Goal: Task Accomplishment & Management: Manage account settings

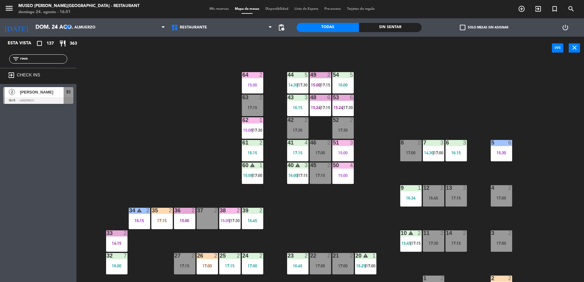
type input "rous"
click at [69, 86] on div "2 [PERSON_NAME] 16:15 Jardines1 83" at bounding box center [38, 95] width 76 height 23
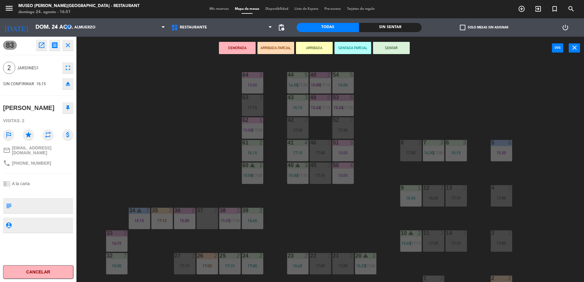
click at [172, 90] on div "44 5 14:30 | 17:30 49 2 15:00 | 17:15 54 5 16:00 64 2 15:00 48 6 15:24 | 17:15 …" at bounding box center [332, 172] width 501 height 222
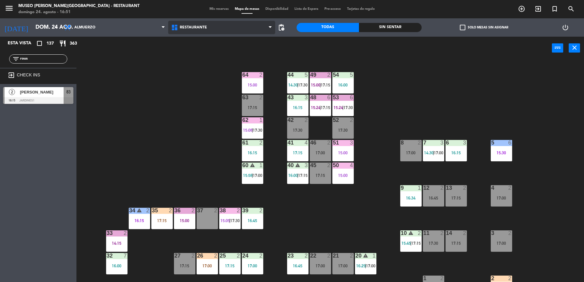
click at [190, 27] on span "Restaurante" at bounding box center [193, 27] width 27 height 4
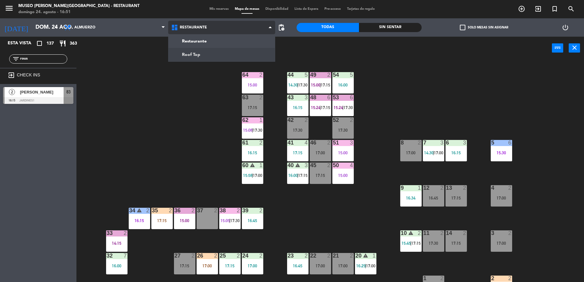
click at [217, 50] on ng-component "menu [GEOGRAPHIC_DATA][PERSON_NAME] - Restaurant [DATE] 24. agosto - 16:51 Mis …" at bounding box center [292, 142] width 584 height 284
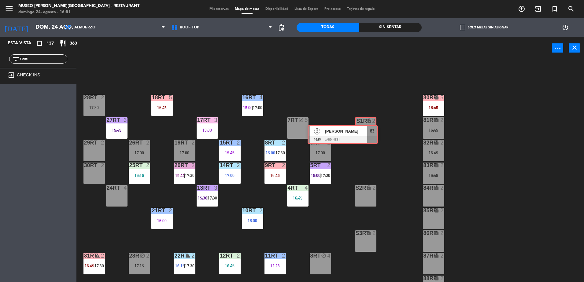
drag, startPoint x: 62, startPoint y: 92, endPoint x: 368, endPoint y: 130, distance: 307.9
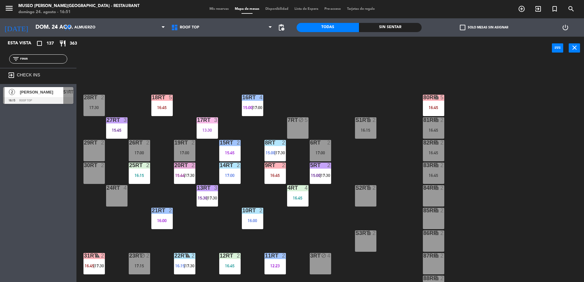
click at [364, 122] on div "lock" at bounding box center [365, 120] width 10 height 6
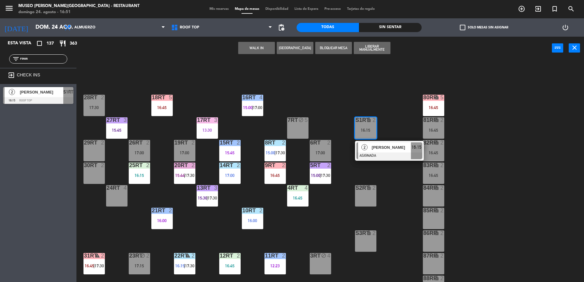
click at [370, 139] on div "S1RT lock 2 16:15 2 [PERSON_NAME] ASIGNADA 16:15" at bounding box center [365, 127] width 21 height 21
click at [369, 146] on div "2" at bounding box center [364, 147] width 13 height 10
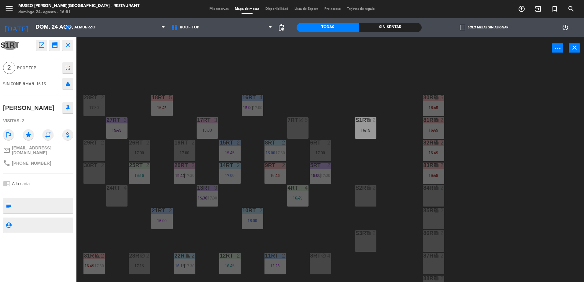
click at [367, 148] on div "18RT 5 16:45 16RT 4 15:00 | 17:00 28RT 2 17:30 80RR lock 5 16:45 27RT 3 15:45 7…" at bounding box center [332, 172] width 501 height 222
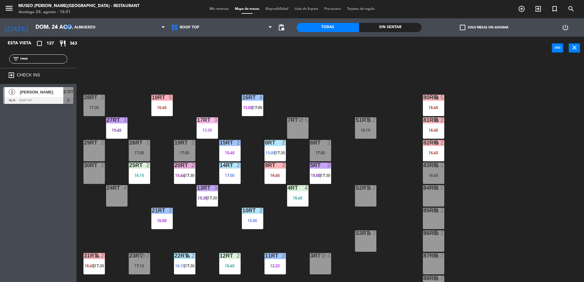
click at [319, 146] on div "6RT 2 17:00" at bounding box center [320, 150] width 21 height 21
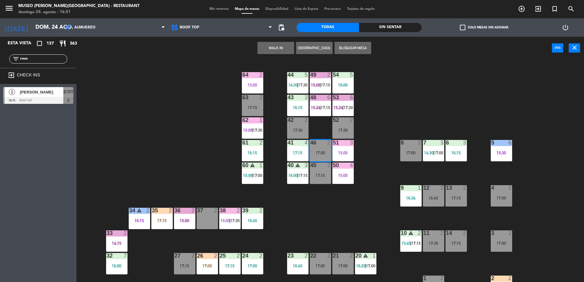
click at [142, 139] on div "44 5 14:30 | 17:30 49 2 15:00 | 17:15 54 5 16:00 64 2 15:00 48 6 15:24 | 17:15 …" at bounding box center [332, 172] width 501 height 222
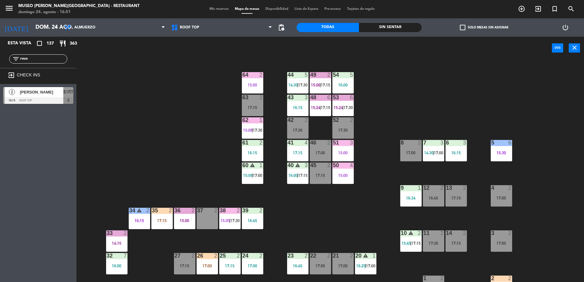
click at [56, 95] on span "[PERSON_NAME]" at bounding box center [41, 92] width 43 height 6
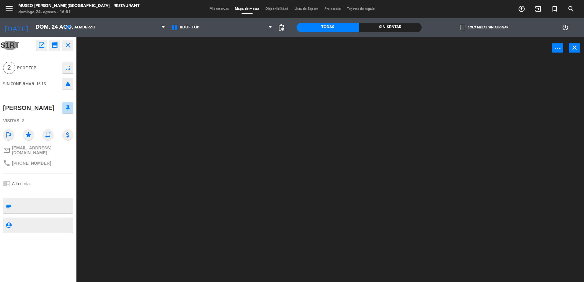
click at [30, 199] on textarea at bounding box center [43, 205] width 58 height 13
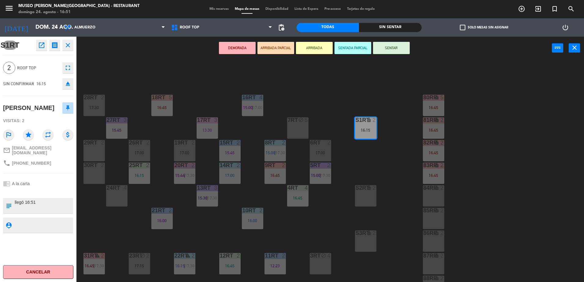
type textarea "llegó 16:51"
click at [35, 193] on div "S1RT open_in_new receipt 4:15 PM dom., 24 ago. 2 personas Roussell rodriguez Me…" at bounding box center [38, 159] width 76 height 245
click at [273, 51] on button "ARRIBADA PARCIAL" at bounding box center [275, 48] width 37 height 12
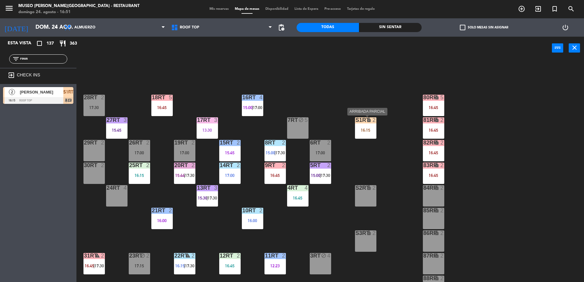
click at [358, 138] on div "S1RT lock 2 16:15" at bounding box center [365, 127] width 21 height 21
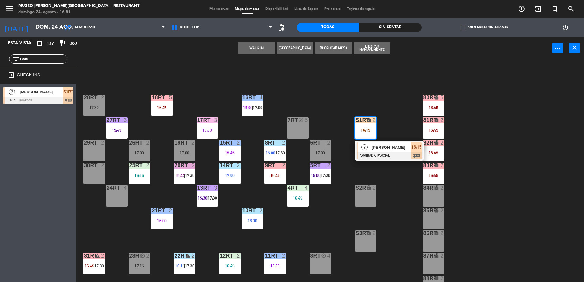
click at [372, 139] on div "S1RT lock 2 16:15 2 Roussell rodriguez ARRIBADA PARCIAL 16:15 chat" at bounding box center [365, 127] width 21 height 21
click at [376, 150] on span "[PERSON_NAME]" at bounding box center [391, 147] width 39 height 6
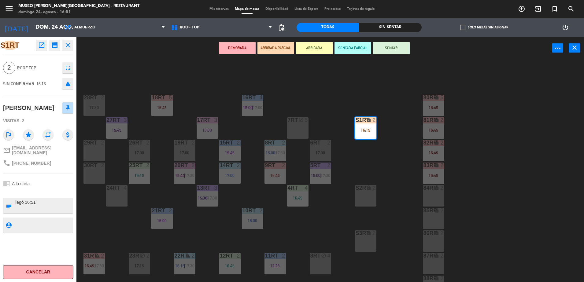
click at [320, 152] on div "17:00" at bounding box center [320, 153] width 21 height 4
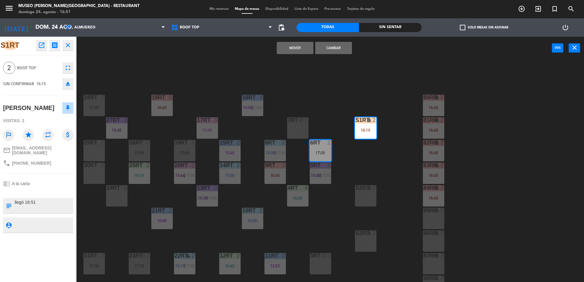
click at [330, 45] on button "Cambiar" at bounding box center [333, 48] width 37 height 12
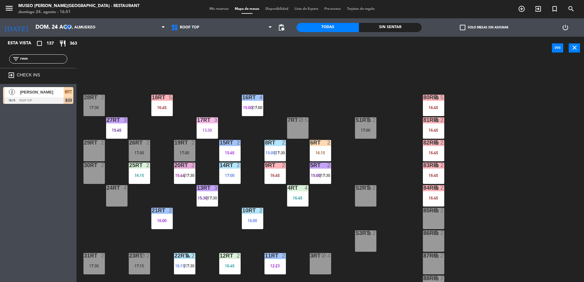
click at [361, 159] on div "18RT 5 16:45 16RT 4 15:00 | 17:00 28RT 2 17:30 80RR lock 5 16:45 27RT 3 15:45 7…" at bounding box center [332, 172] width 501 height 222
click at [385, 172] on div "18RT 5 16:45 16RT 4 15:00 | 17:00 28RT 2 17:30 80RR lock 5 16:45 27RT 3 15:45 7…" at bounding box center [332, 172] width 501 height 222
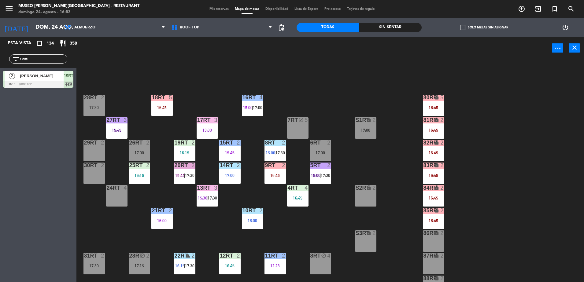
click at [295, 121] on div "block" at bounding box center [297, 120] width 10 height 6
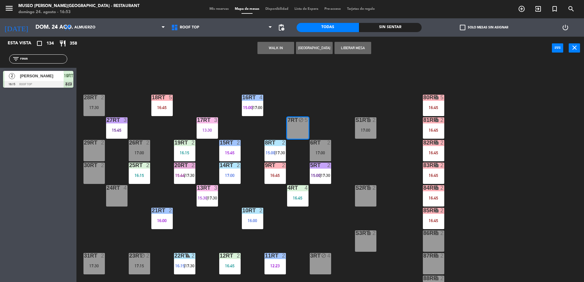
click at [297, 94] on div "18RT 5 16:45 16RT 4 15:00 | 17:00 28RT 2 17:30 80RR lock 5 16:45 27RT 3 15:45 7…" at bounding box center [332, 172] width 501 height 222
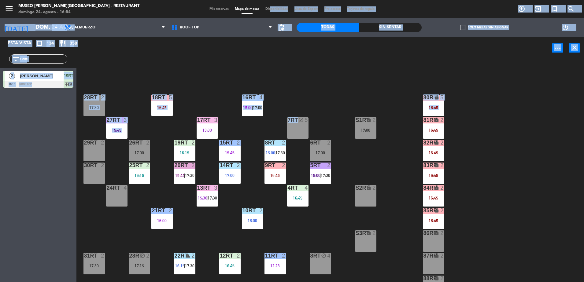
drag, startPoint x: 297, startPoint y: 94, endPoint x: 285, endPoint y: 8, distance: 86.7
click at [285, 8] on ng-component "menu Museo Larco Café - Restaurant domingo 24. agosto - 16:54 Mis reservas Mapa…" at bounding box center [292, 142] width 584 height 284
click at [54, 58] on input "rous" at bounding box center [43, 59] width 47 height 7
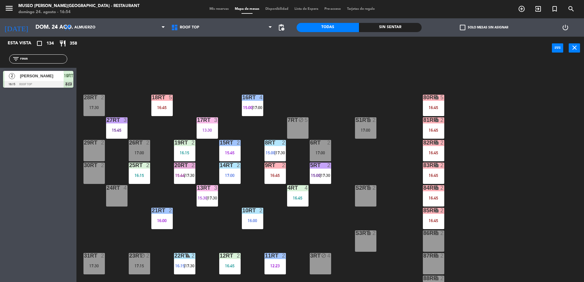
drag, startPoint x: 54, startPoint y: 58, endPoint x: 0, endPoint y: 71, distance: 55.5
click at [0, 71] on html "close × Museo Larco Café - Restaurant × chrome_reader_mode Listado de Reservas …" at bounding box center [292, 141] width 584 height 282
type input "said"
click at [82, 76] on main "18RT 5 16:45 16RT 4 15:00 | 17:00 28RT 2 17:30 80RR lock 5 16:45 27RT 3 15:45 7…" at bounding box center [329, 169] width 507 height 228
click at [59, 81] on div at bounding box center [38, 84] width 70 height 7
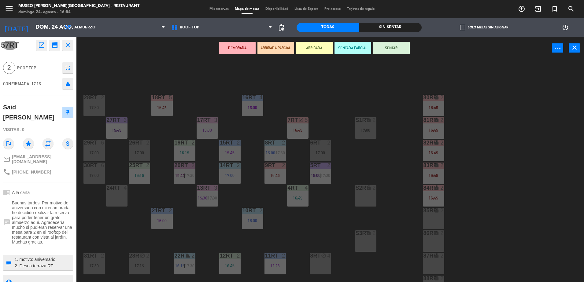
click at [270, 48] on button "ARRIBADA PARCIAL" at bounding box center [275, 48] width 37 height 12
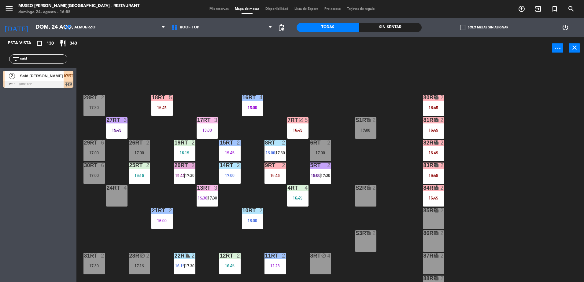
click at [213, 64] on div "18RT 5 16:45 16RT 4 15:00 28RT 2 17:30 80RR lock 2 16:45 27RT 3 15:45 7RT block…" at bounding box center [332, 172] width 501 height 222
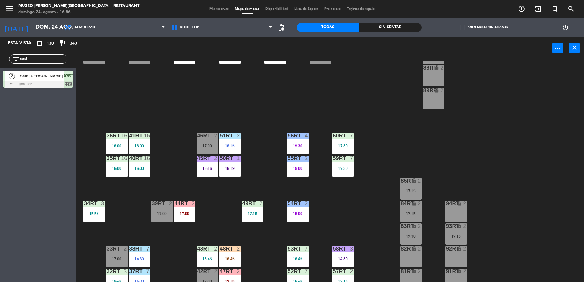
scroll to position [240, 0]
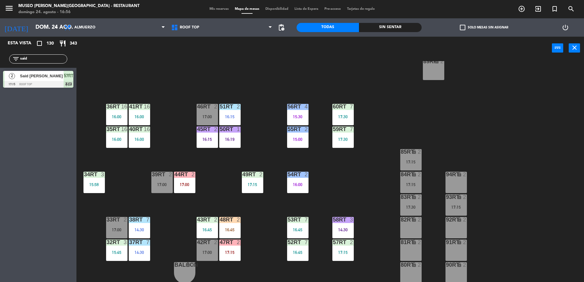
drag, startPoint x: 47, startPoint y: 58, endPoint x: -2, endPoint y: 58, distance: 48.3
click at [0, 58] on html "close × Museo Larco Café - Restaurant × chrome_reader_mode Listado de Reservas …" at bounding box center [292, 141] width 584 height 282
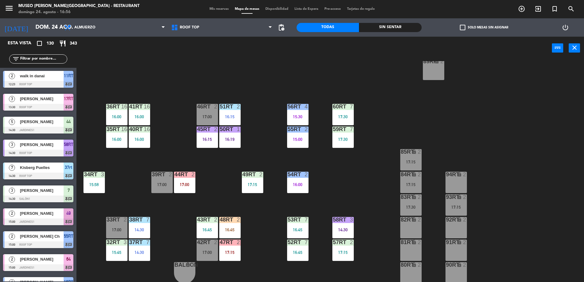
type input "j"
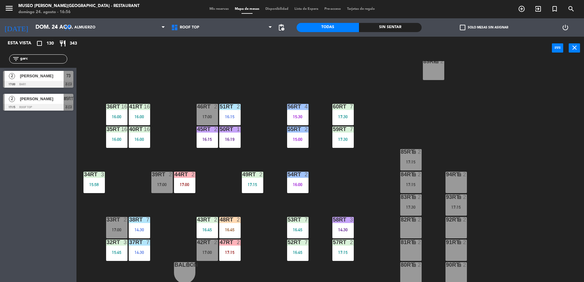
type input "garc"
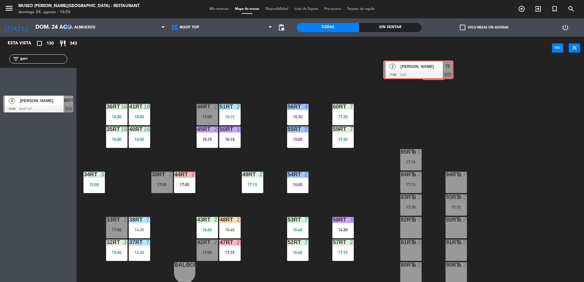
drag, startPoint x: 66, startPoint y: 72, endPoint x: 440, endPoint y: 67, distance: 373.4
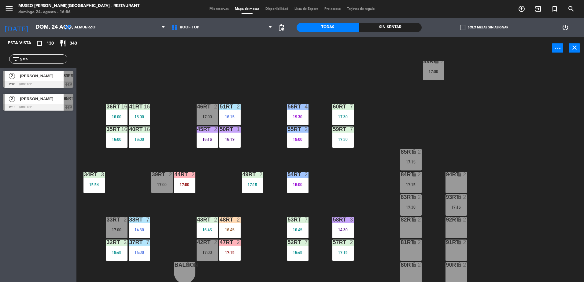
click at [45, 78] on span "[PERSON_NAME]" at bounding box center [42, 76] width 44 height 6
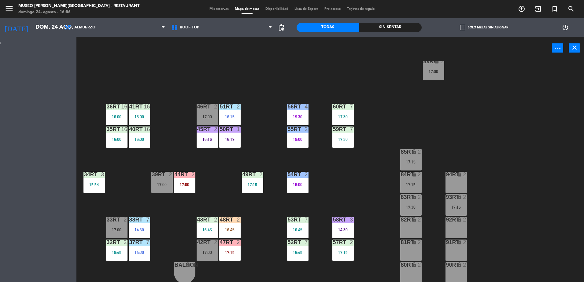
scroll to position [0, 0]
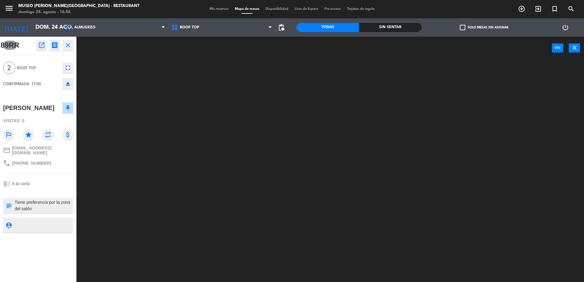
click at [39, 208] on textarea at bounding box center [43, 205] width 58 height 13
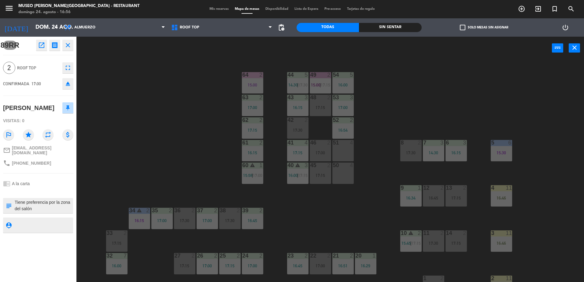
click at [154, 119] on div "44 5 14:30 | 17:30 49 2 15:00 | 17:15 54 5 16:00 64 2 15:00 48 2 17:15 53 3 17:…" at bounding box center [332, 172] width 501 height 222
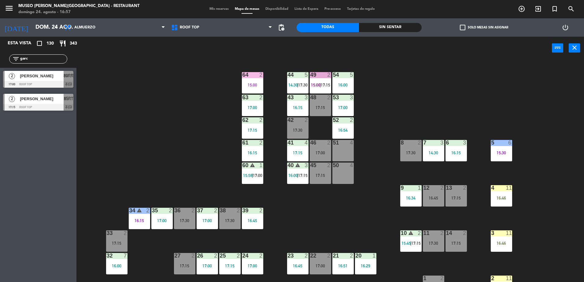
drag, startPoint x: 30, startPoint y: 58, endPoint x: -2, endPoint y: 55, distance: 31.7
click at [0, 55] on html "close × Museo Larco Café - Restaurant × chrome_reader_mode Listado de Reservas …" at bounding box center [292, 141] width 584 height 282
type input "aleja"
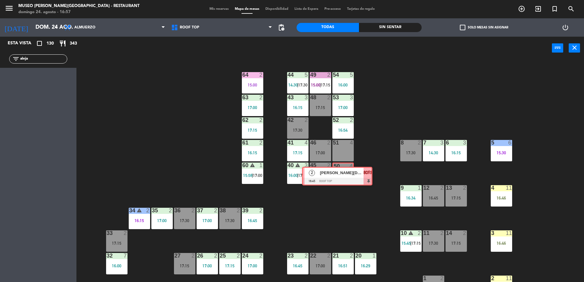
drag, startPoint x: 50, startPoint y: 80, endPoint x: 347, endPoint y: 171, distance: 310.2
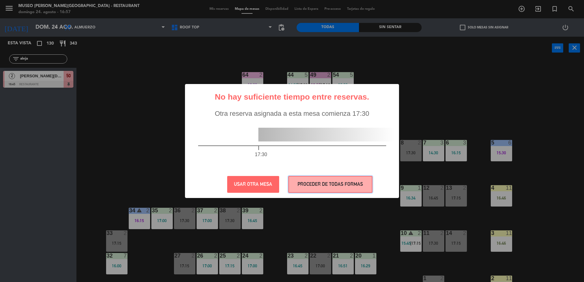
click at [344, 187] on button "PROCEDER DE TODAS FORMAS" at bounding box center [330, 184] width 84 height 17
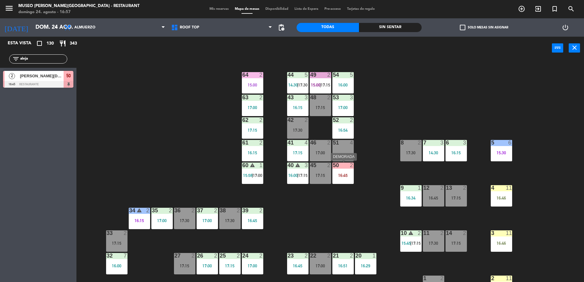
click at [341, 172] on div "50 2 16:45" at bounding box center [342, 173] width 21 height 21
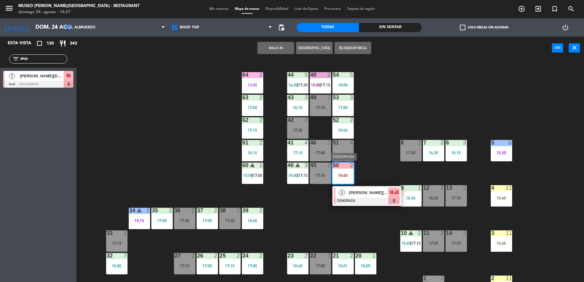
click at [357, 190] on span "[PERSON_NAME][DEMOGRAPHIC_DATA]" at bounding box center [368, 192] width 39 height 6
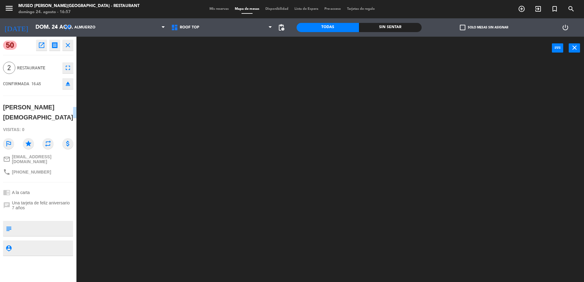
click at [233, 133] on div at bounding box center [332, 172] width 501 height 222
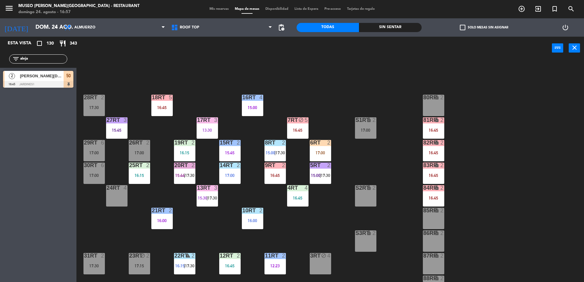
drag, startPoint x: 35, startPoint y: 57, endPoint x: -2, endPoint y: 50, distance: 37.8
click at [0, 50] on html "close × Museo Larco Café - Restaurant × chrome_reader_mode Listado de Reservas …" at bounding box center [292, 141] width 584 height 282
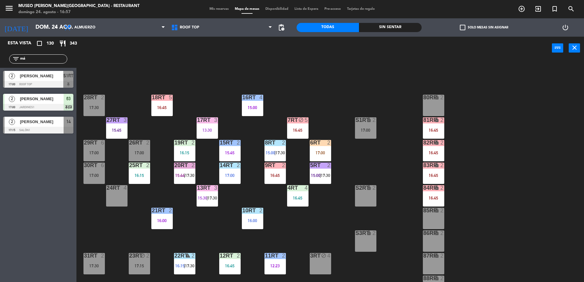
type input "má"
click at [29, 71] on div "[PERSON_NAME]" at bounding box center [41, 76] width 44 height 10
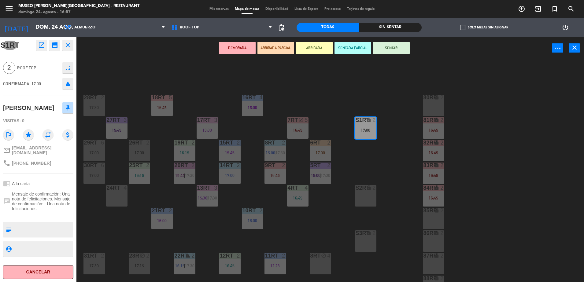
click at [201, 80] on div "18RT 5 16:45 16RT 4 15:00 28RT 2 17:30 80RR lock 2 27RT 3 15:45 7RT block 5 16:…" at bounding box center [332, 172] width 501 height 222
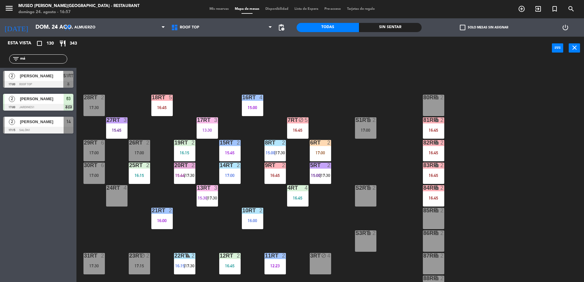
scroll to position [240, 0]
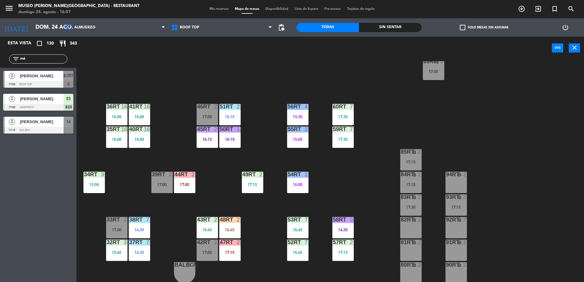
click at [66, 81] on div at bounding box center [38, 84] width 70 height 7
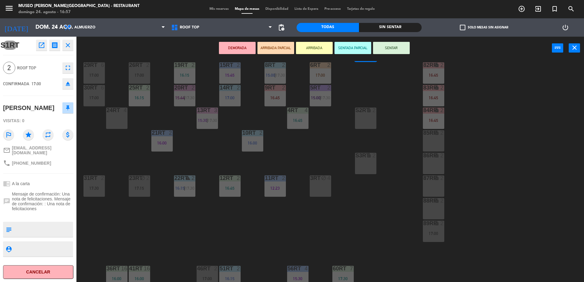
scroll to position [41, 0]
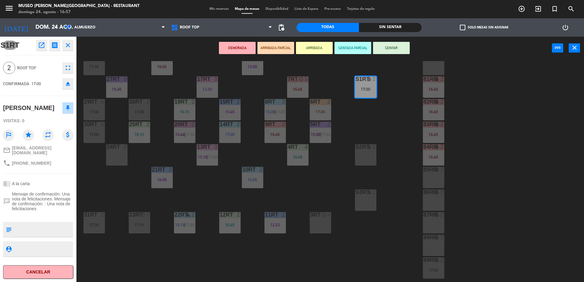
click at [280, 49] on button "ARRIBADA PARCIAL" at bounding box center [275, 48] width 37 height 12
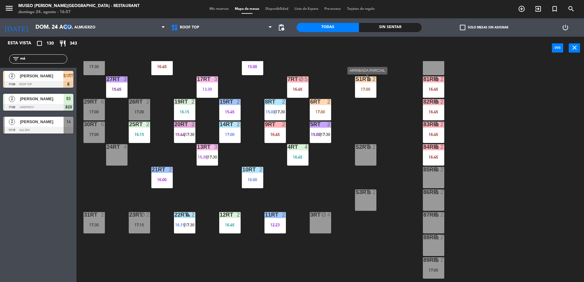
click at [365, 84] on div "S1RT lock 2 17:00" at bounding box center [365, 86] width 21 height 21
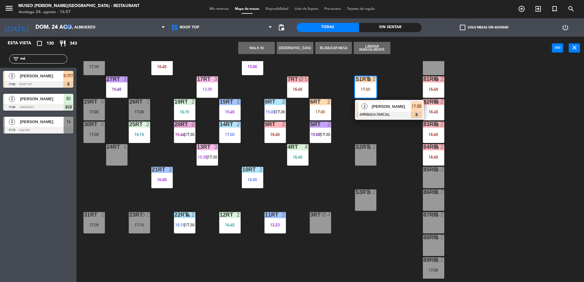
scroll to position [240, 0]
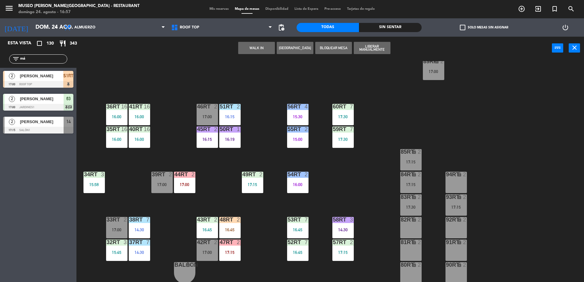
click at [153, 183] on div "17:00" at bounding box center [161, 184] width 21 height 4
click at [253, 50] on button "Cambiar" at bounding box center [256, 48] width 37 height 12
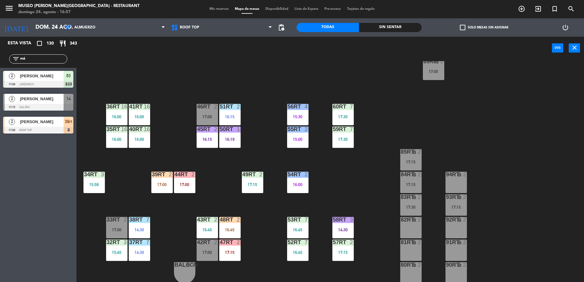
click at [266, 155] on div "18RT 5 16:45 16RT 4 15:00 28RT 2 17:30 80RR lock 2 27RT 3 15:45 7RT block 5 S1R…" at bounding box center [332, 172] width 501 height 222
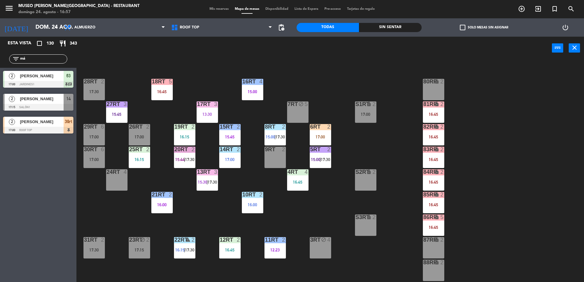
scroll to position [10, 0]
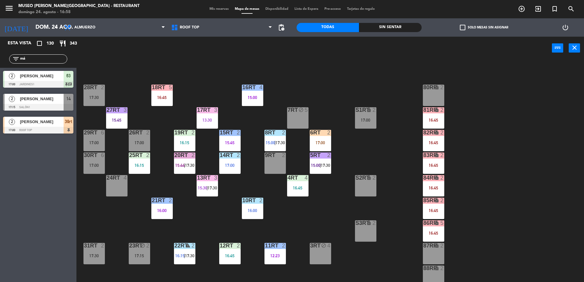
click at [161, 94] on div "18RT 5 16:45" at bounding box center [161, 95] width 21 height 21
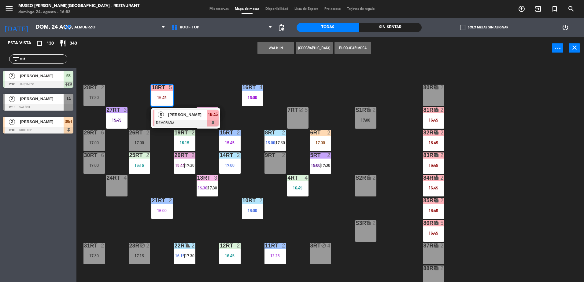
click at [322, 93] on div "18RT 5 16:45 5 Maroli Negron Manrique DEMORADA 16:45 16RT 4 15:00 28RT 2 17:30 …" at bounding box center [332, 172] width 501 height 222
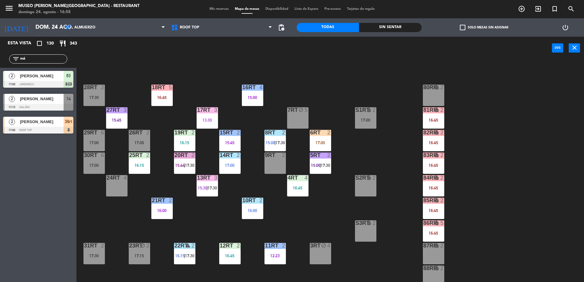
click at [324, 144] on div "17:00" at bounding box center [320, 143] width 21 height 4
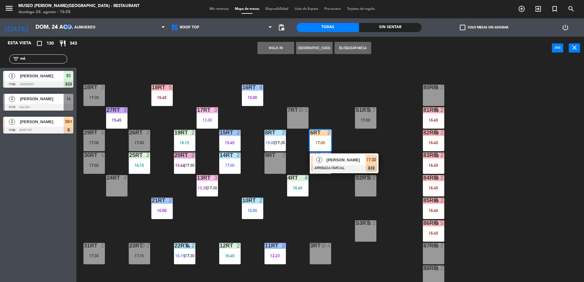
click at [384, 136] on div "18RT 5 16:45 16RT 4 15:00 28RT 2 17:30 80RR lock 2 27RT 3 15:45 7RT block 5 S1R…" at bounding box center [332, 172] width 501 height 222
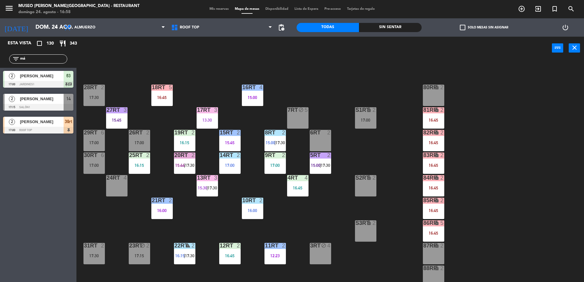
drag, startPoint x: 28, startPoint y: 60, endPoint x: 0, endPoint y: 42, distance: 33.1
click at [0, 42] on html "close × Museo Larco Café - Restaurant × chrome_reader_mode Listado de Reservas …" at bounding box center [292, 141] width 584 height 282
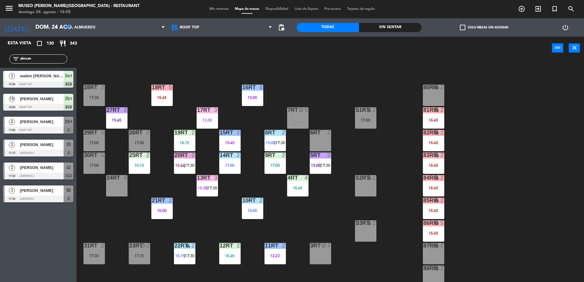
type input "alexan"
click at [54, 122] on span "[PERSON_NAME] [PERSON_NAME] Sivirichi" at bounding box center [42, 122] width 44 height 6
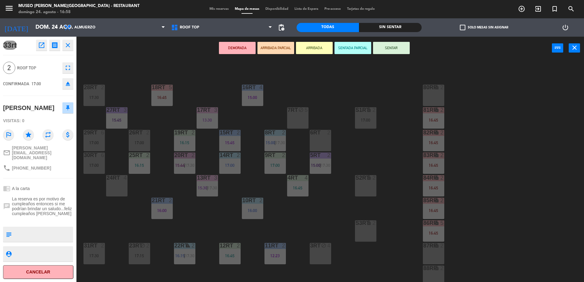
click at [284, 43] on button "ARRIBADA PARCIAL" at bounding box center [275, 48] width 37 height 12
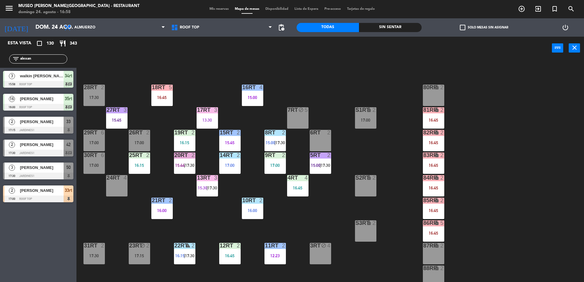
scroll to position [240, 0]
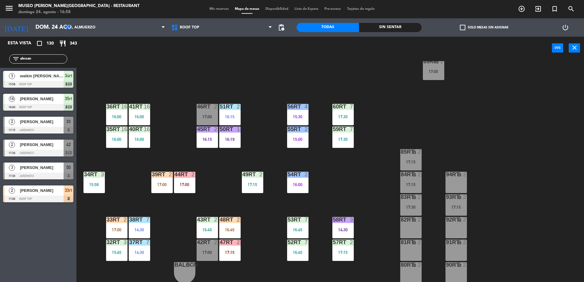
click at [117, 214] on div "18RT 5 16:45 16RT 4 15:00 28RT 2 17:30 80RR lock 2 27RT 3 15:45 7RT block 5 S1R…" at bounding box center [332, 172] width 501 height 222
click at [107, 222] on div "33rt" at bounding box center [107, 220] width 0 height 6
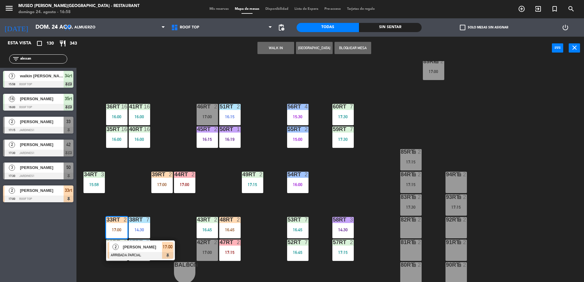
click at [149, 251] on div "[PERSON_NAME] [PERSON_NAME] Sivirichi" at bounding box center [142, 247] width 40 height 10
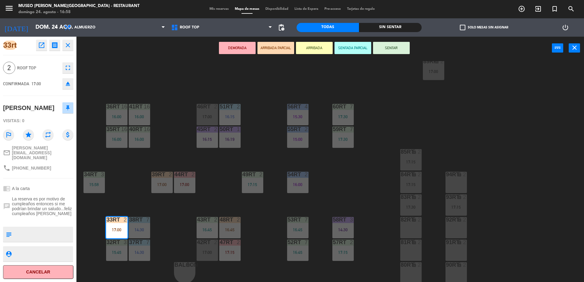
click at [193, 127] on div "45RT" at bounding box center [197, 130] width 10 height 6
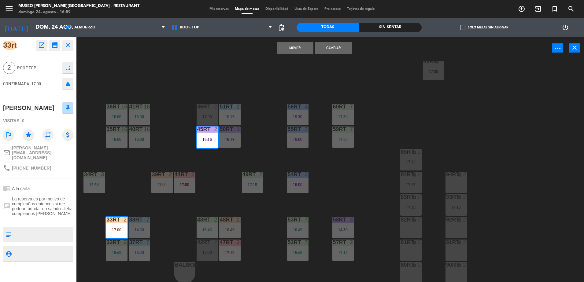
click at [207, 179] on div "18RT 5 16:45 16RT 4 15:00 28RT 2 17:30 80RR lock 2 27RT 3 15:45 7RT block 5 S1R…" at bounding box center [332, 172] width 501 height 222
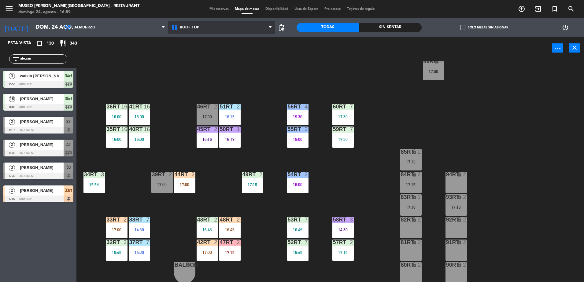
click at [179, 25] on icon at bounding box center [175, 27] width 9 height 7
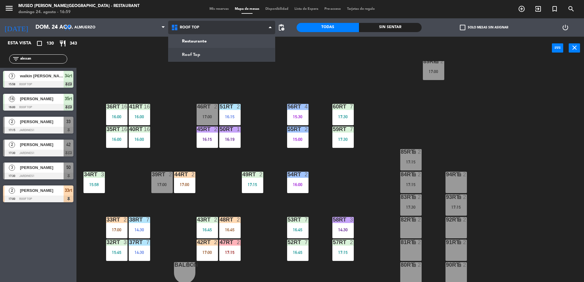
scroll to position [0, 0]
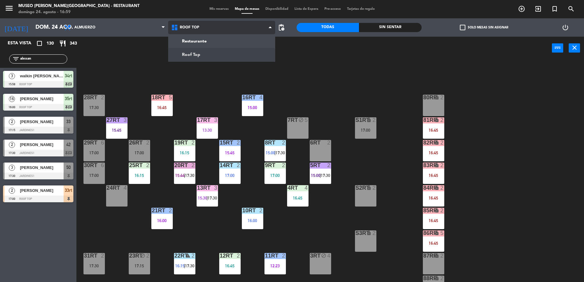
click at [203, 42] on ng-component "menu Museo Larco Café - Restaurant domingo 24. agosto - 16:59 Mis reservas Mapa…" at bounding box center [292, 142] width 584 height 284
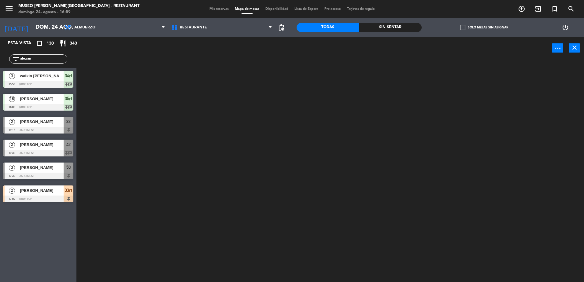
drag, startPoint x: 51, startPoint y: 60, endPoint x: -2, endPoint y: 61, distance: 52.6
click at [0, 61] on html "close × Museo Larco Café - Restaurant × chrome_reader_mode Listado de Reservas …" at bounding box center [292, 141] width 584 height 282
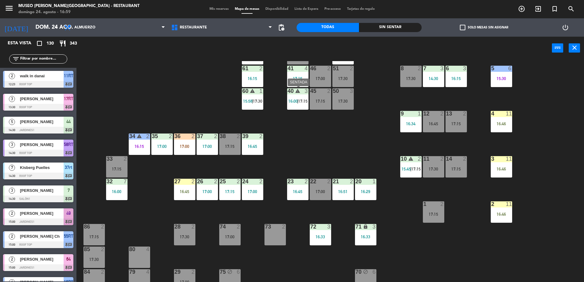
scroll to position [75, 0]
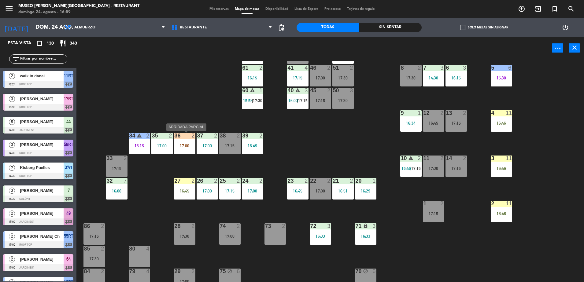
click at [186, 144] on div "17:00" at bounding box center [184, 146] width 21 height 4
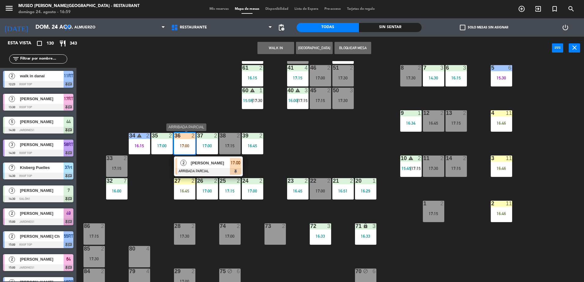
click at [211, 159] on div "[PERSON_NAME]" at bounding box center [210, 163] width 40 height 10
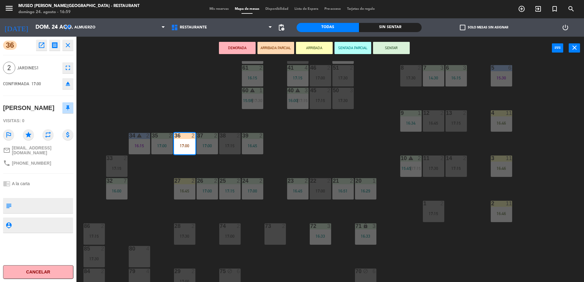
click at [317, 161] on div "44 5 14:30 49 2 15:00 | 17:15 54 5 16:00 64 2 15:00 48 2 17:15 53 3 17:00 63 2 …" at bounding box center [332, 172] width 501 height 222
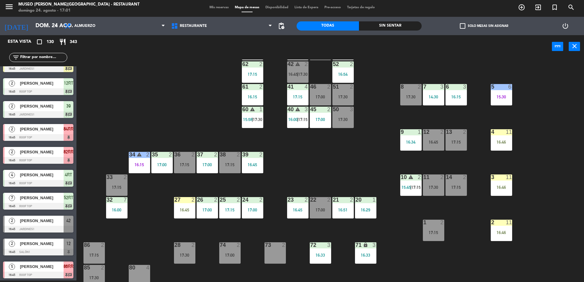
scroll to position [49, 0]
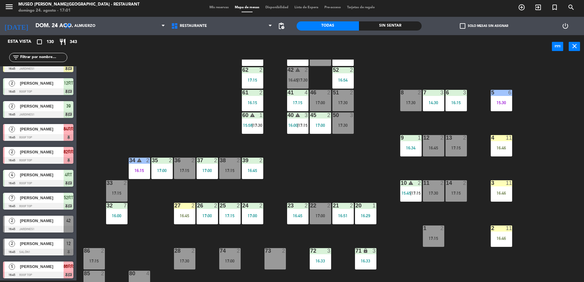
click at [42, 60] on input "text" at bounding box center [43, 57] width 47 height 7
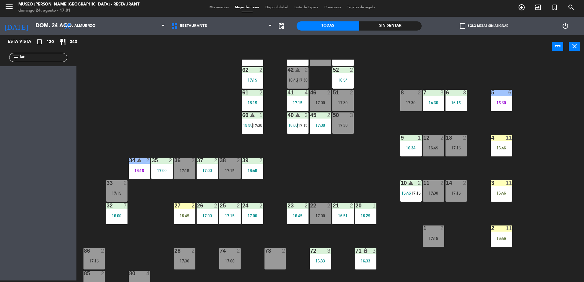
scroll to position [0, 0]
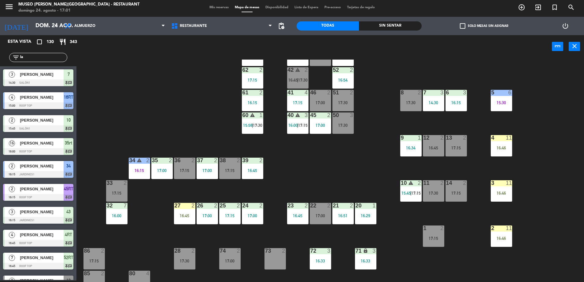
type input "l"
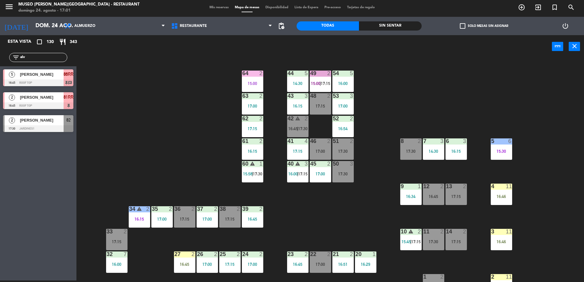
type input "alv"
click at [68, 81] on div at bounding box center [38, 82] width 70 height 7
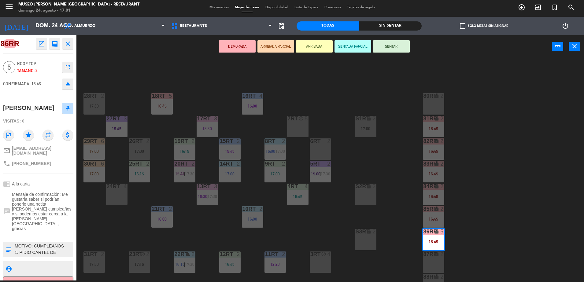
click at [26, 244] on textarea at bounding box center [43, 249] width 58 height 13
click at [287, 46] on button "ARRIBADA PARCIAL" at bounding box center [275, 46] width 37 height 12
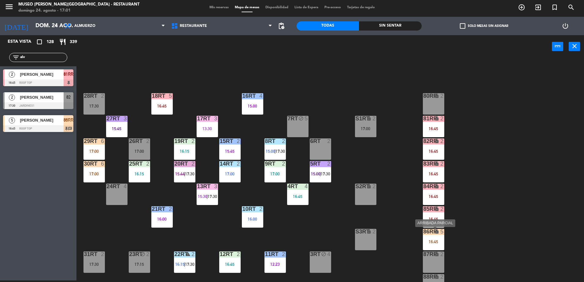
click at [436, 233] on icon "lock" at bounding box center [436, 231] width 5 height 5
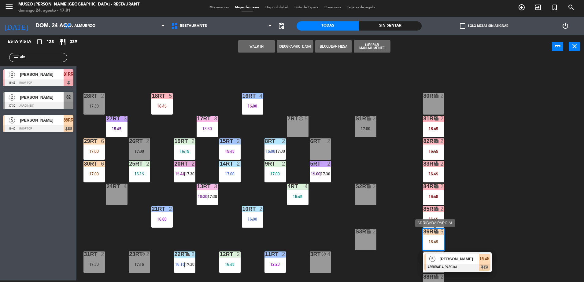
click at [470, 261] on span "[PERSON_NAME]" at bounding box center [458, 259] width 39 height 6
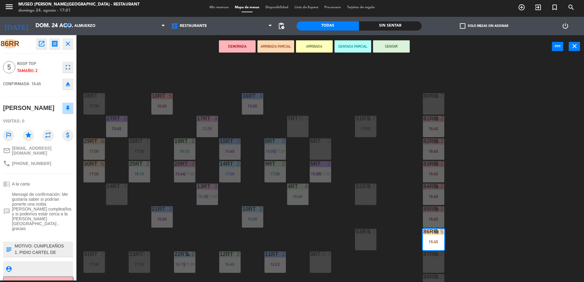
click at [357, 169] on div "18RT 5 16:45 16RT 4 15:00 28RT 2 17:30 80RR lock 2 27RT 3 15:45 7RT block 5 S1R…" at bounding box center [332, 171] width 501 height 222
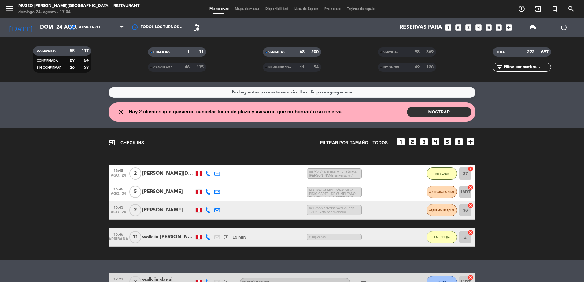
click at [402, 68] on div "NO SHOW" at bounding box center [393, 67] width 28 height 7
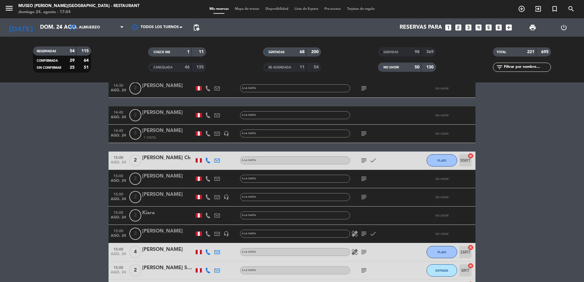
scroll to position [837, 0]
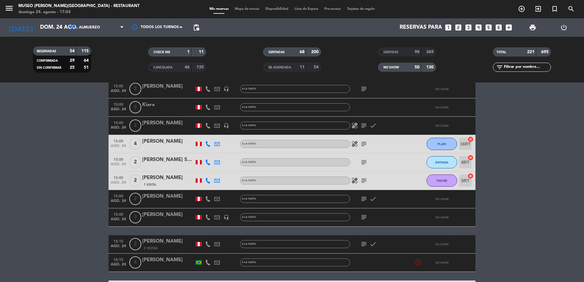
click at [516, 68] on input "text" at bounding box center [526, 67] width 47 height 7
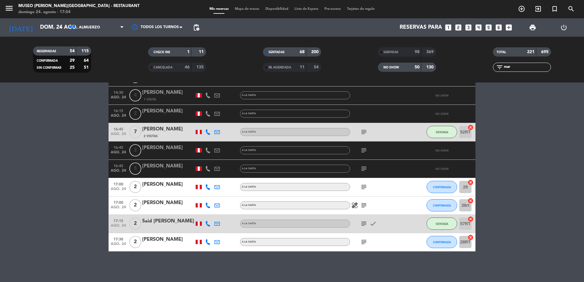
scroll to position [205, 0]
click at [156, 163] on div "[PERSON_NAME]" at bounding box center [168, 166] width 52 height 8
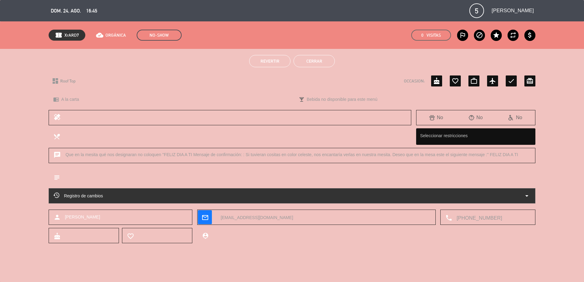
click at [267, 64] on button "Revertir" at bounding box center [269, 61] width 41 height 12
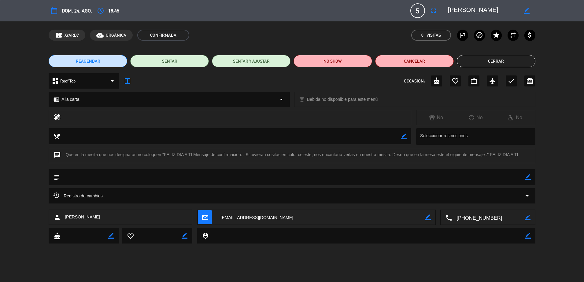
click at [496, 64] on button "Cerrar" at bounding box center [496, 61] width 79 height 12
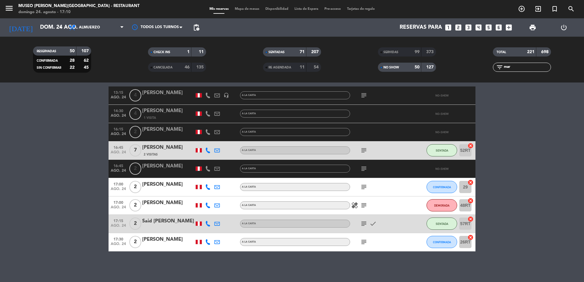
scroll to position [150, 0]
drag, startPoint x: 511, startPoint y: 64, endPoint x: 374, endPoint y: 73, distance: 137.1
click at [374, 73] on div "RESERVADAS 50 107 CONFIRMADA 28 62 SIN CONFIRMAR 22 45 CHECK INS 1 11 CANCELADA…" at bounding box center [292, 60] width 584 height 34
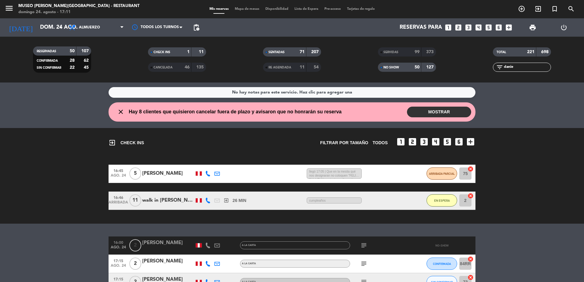
scroll to position [40, 0]
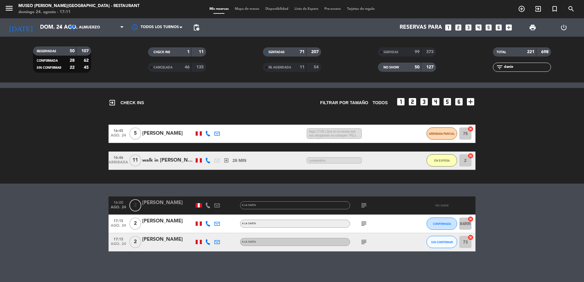
type input "danie"
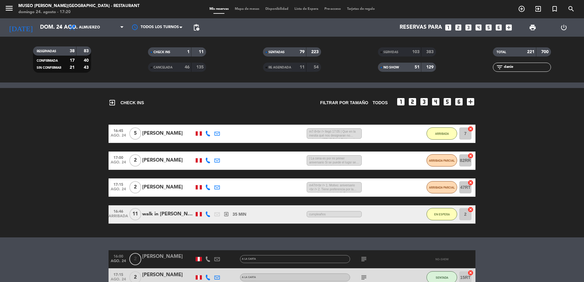
click at [402, 63] on div "NO SHOW 51 129" at bounding box center [407, 67] width 58 height 9
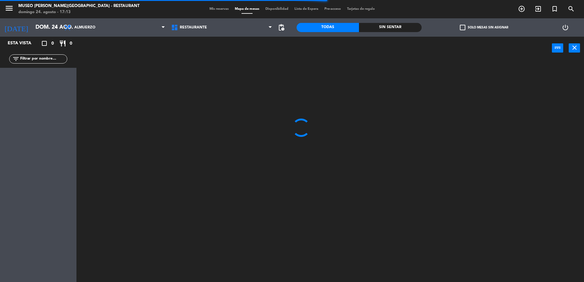
click at [44, 61] on input "text" at bounding box center [43, 59] width 47 height 7
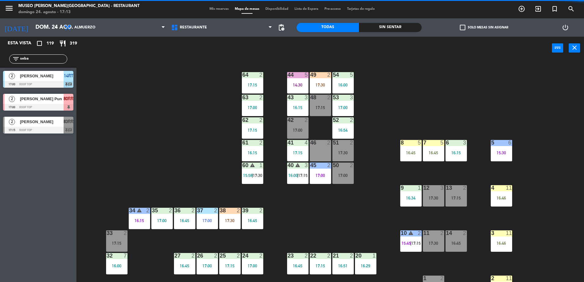
type input "seba"
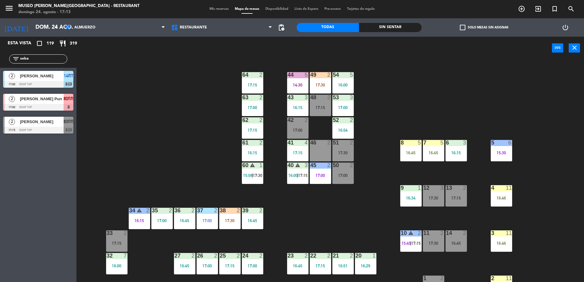
click at [107, 116] on div "44 5 14:30 49 2 17:30 54 5 16:00 64 2 17:15 48 2 17:15 53 3 17:00 63 2 17:00 43…" at bounding box center [332, 172] width 501 height 222
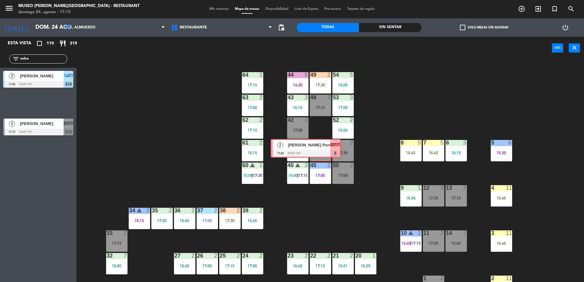
drag, startPoint x: 59, startPoint y: 108, endPoint x: 327, endPoint y: 152, distance: 271.4
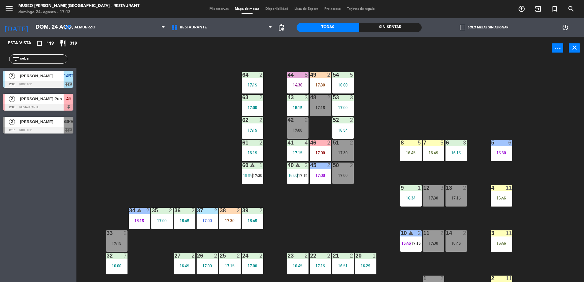
click at [69, 100] on span "46" at bounding box center [68, 98] width 4 height 7
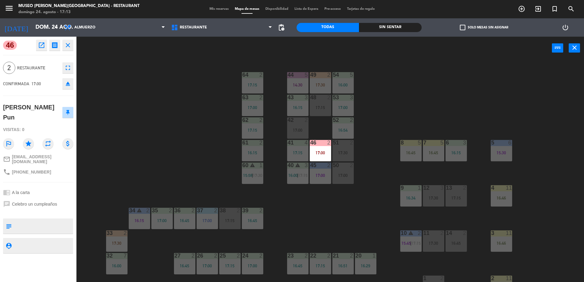
click at [188, 115] on div "44 5 14:30 49 2 17:30 54 5 16:00 64 2 17:15 48 2 17:15 53 3 17:00 63 2 17:00 43…" at bounding box center [332, 172] width 501 height 222
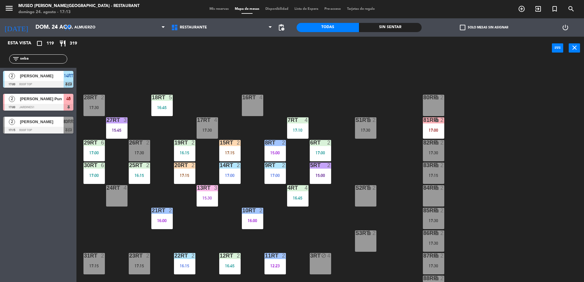
click at [291, 90] on div "18RT 5 16:45 16RT 4 28RT 2 17:30 80RR lock 2 27RT 3 15:45 7RT 4 17:10 S1RT lock…" at bounding box center [332, 172] width 501 height 222
click at [59, 96] on span "[PERSON_NAME] Pun" at bounding box center [42, 99] width 44 height 6
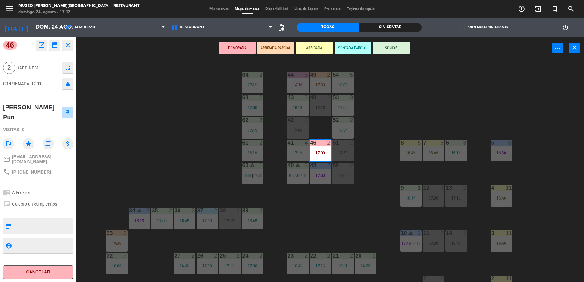
click at [273, 46] on button "ARRIBADA PARCIAL" at bounding box center [275, 48] width 37 height 12
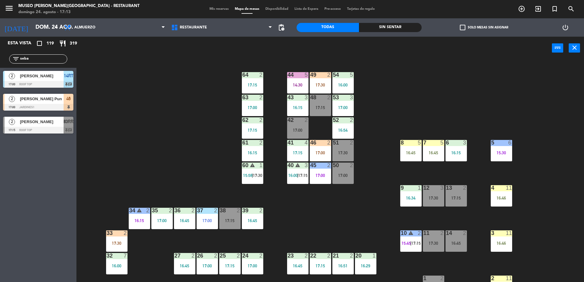
click at [329, 238] on div "44 5 14:30 49 2 17:30 54 5 16:00 64 2 17:15 48 2 17:15 53 3 17:00 63 2 17:00 43…" at bounding box center [332, 172] width 501 height 222
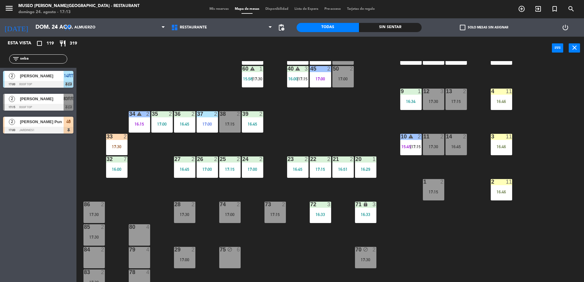
scroll to position [96, 0]
click at [454, 146] on div "16:45" at bounding box center [455, 147] width 21 height 4
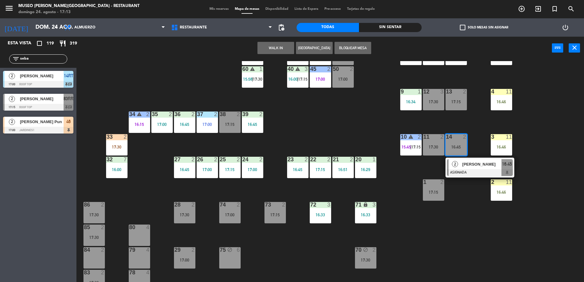
click at [464, 158] on div "2 juan jose Nuñez Ruiz ASIGNADA 16:45" at bounding box center [479, 168] width 69 height 20
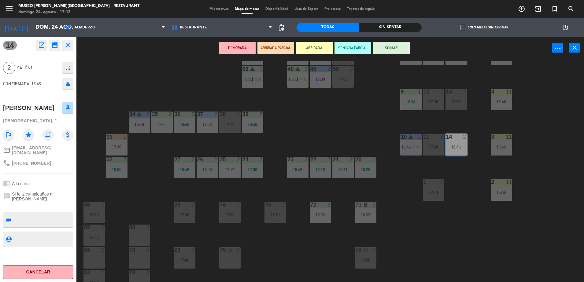
click at [35, 46] on div "open_in_new receipt 4:45 PM dom., 24 ago. 2 personas juan jose Nuñez Ruiz Mesa …" at bounding box center [53, 45] width 39 height 11
click at [38, 45] on icon "open_in_new" at bounding box center [41, 45] width 7 height 7
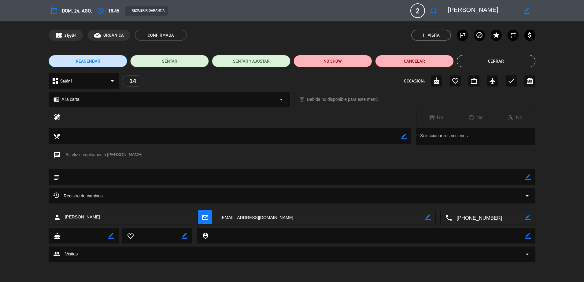
click at [343, 54] on div "REAGENDAR SENTAR SENTAR Y AJUSTAR NO SHOW Cancelar Cerrar" at bounding box center [292, 61] width 584 height 24
click at [326, 63] on button "NO SHOW" at bounding box center [332, 61] width 79 height 12
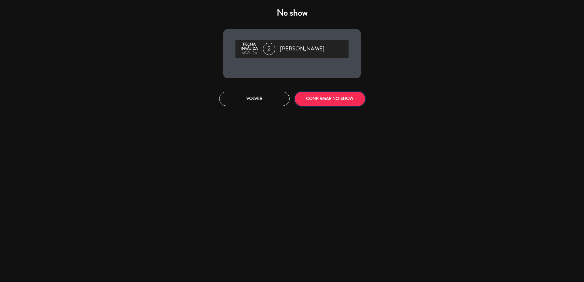
click at [320, 100] on button "CONFIRMAR NO-SHOW" at bounding box center [330, 99] width 70 height 14
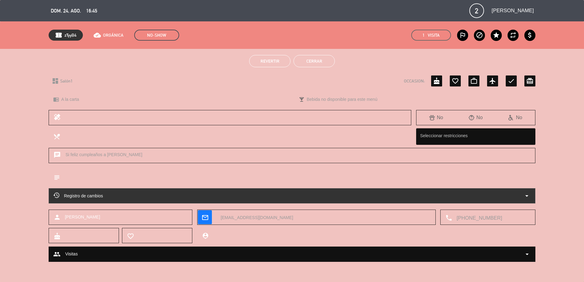
click at [313, 61] on button "Cerrar" at bounding box center [313, 61] width 41 height 12
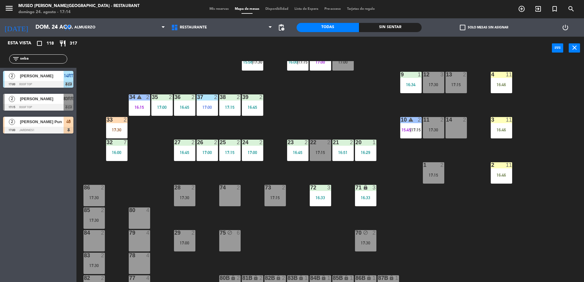
scroll to position [156, 0]
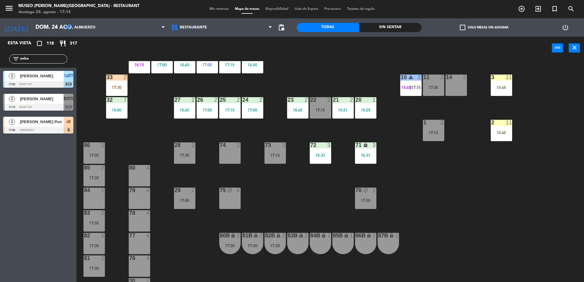
drag, startPoint x: 42, startPoint y: 59, endPoint x: -2, endPoint y: 42, distance: 46.8
click at [0, 42] on html "close × Museo Larco Café - Restaurant × chrome_reader_mode Listado de Reservas …" at bounding box center [292, 141] width 584 height 282
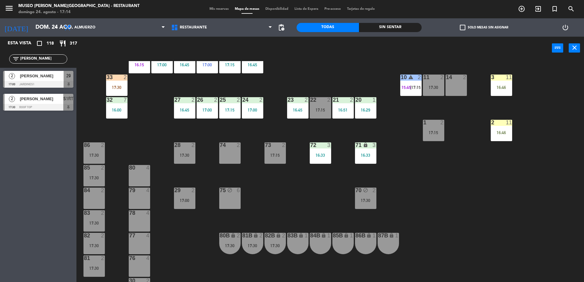
type input "ronal"
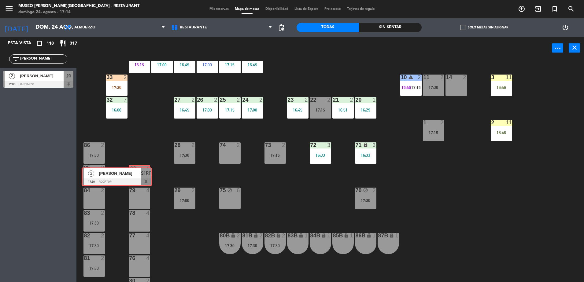
drag, startPoint x: 52, startPoint y: 100, endPoint x: 136, endPoint y: 174, distance: 111.7
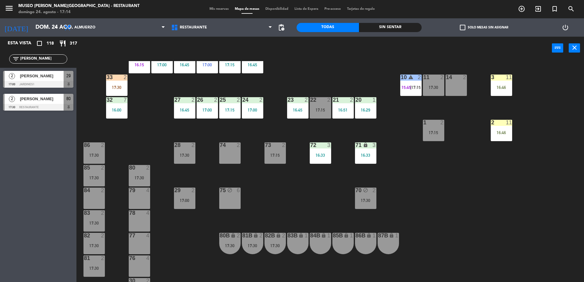
click at [136, 174] on div "80 2 17:30" at bounding box center [139, 175] width 21 height 21
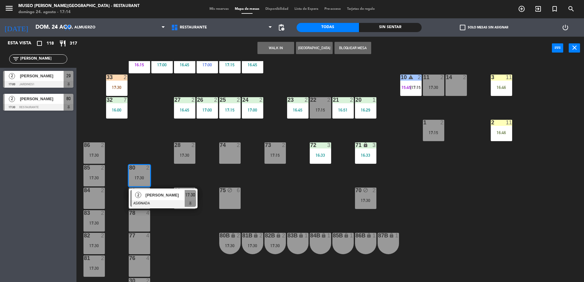
click at [152, 194] on span "[PERSON_NAME]" at bounding box center [164, 195] width 39 height 6
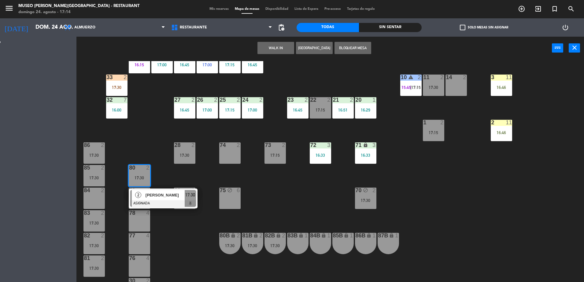
scroll to position [0, 0]
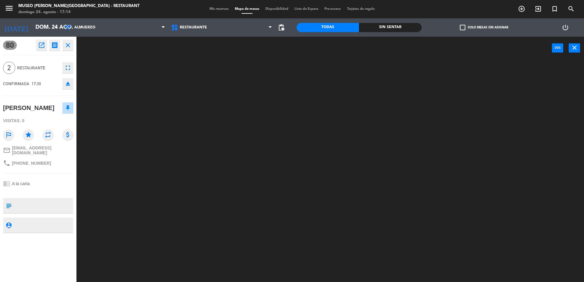
click at [46, 211] on textarea at bounding box center [43, 205] width 58 height 13
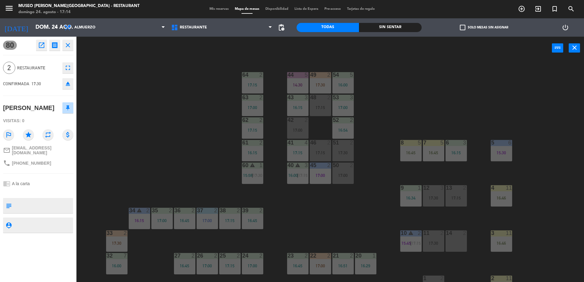
click at [186, 149] on div "44 5 14:30 49 2 17:30 54 5 16:00 64 2 17:15 48 2 17:15 53 3 17:00 63 2 17:00 43…" at bounding box center [332, 172] width 501 height 222
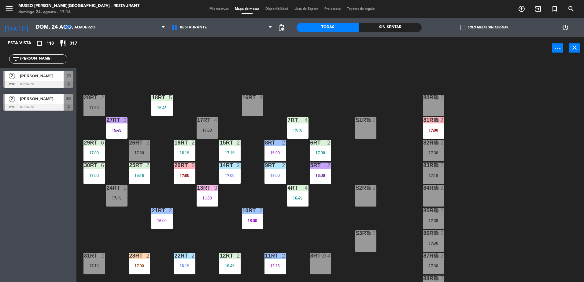
click at [75, 103] on div "2 Ronal Quicaño Mendez 17:30 Jardines1 80" at bounding box center [38, 102] width 76 height 23
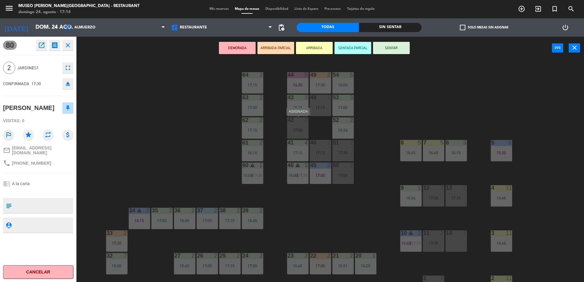
click at [298, 131] on div "17:00" at bounding box center [297, 130] width 21 height 4
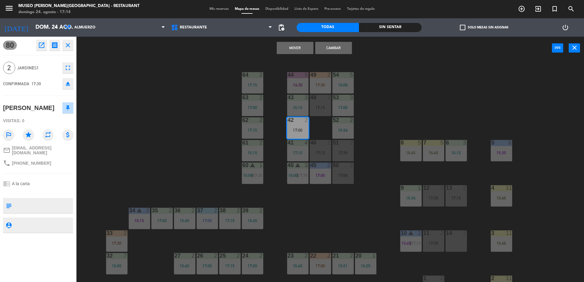
click at [332, 50] on button "Cambiar" at bounding box center [333, 48] width 37 height 12
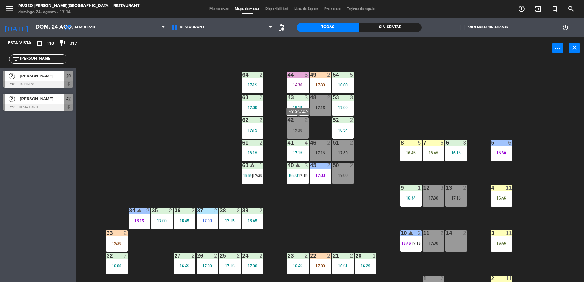
click at [292, 130] on div "17:30" at bounding box center [297, 130] width 21 height 4
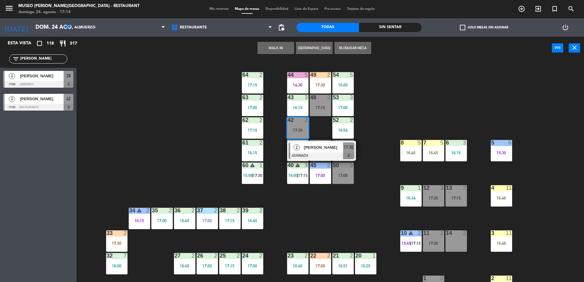
click at [305, 141] on div "2 Ronal Quicaño Mendez ASIGNADA 17:30" at bounding box center [321, 151] width 69 height 20
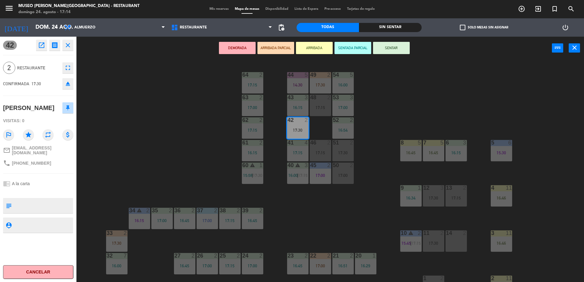
click at [290, 50] on button "ARRIBADA PARCIAL" at bounding box center [275, 48] width 37 height 12
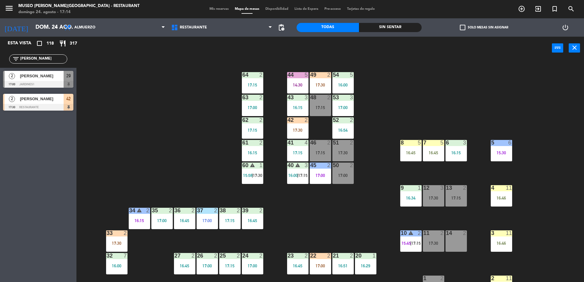
click at [180, 162] on div "44 5 14:30 49 2 17:30 54 5 16:00 64 2 17:15 48 2 17:15 53 3 17:00 63 2 17:00 43…" at bounding box center [332, 172] width 501 height 222
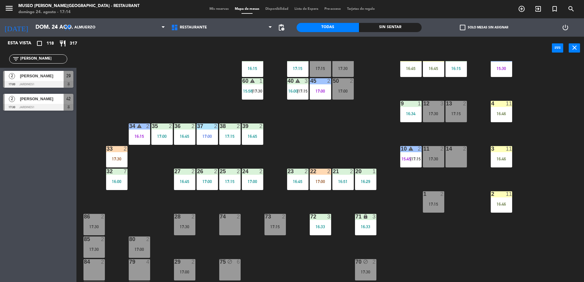
scroll to position [87, 0]
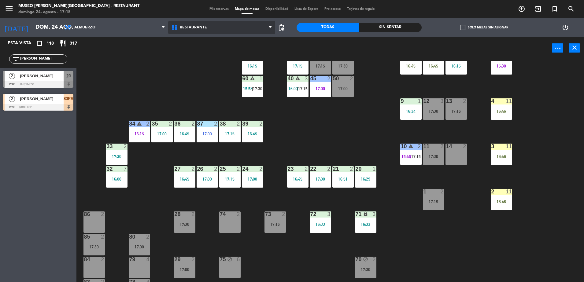
click at [182, 25] on span "Restaurante" at bounding box center [221, 27] width 107 height 13
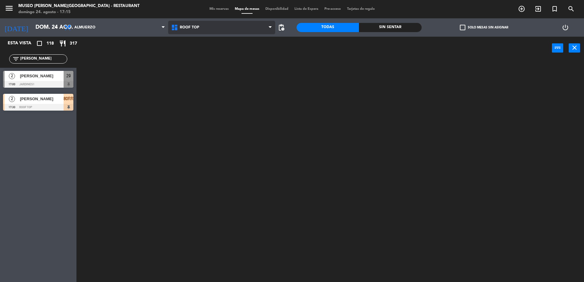
scroll to position [0, 0]
click at [199, 53] on ng-component "menu Museo Larco Café - Restaurant domingo 24. agosto - 17:15 Mis reservas Mapa…" at bounding box center [292, 142] width 584 height 284
drag, startPoint x: 48, startPoint y: 59, endPoint x: -2, endPoint y: 66, distance: 49.7
click at [0, 66] on html "close × Museo Larco Café - Restaurant × chrome_reader_mode Listado de Reservas …" at bounding box center [292, 141] width 584 height 282
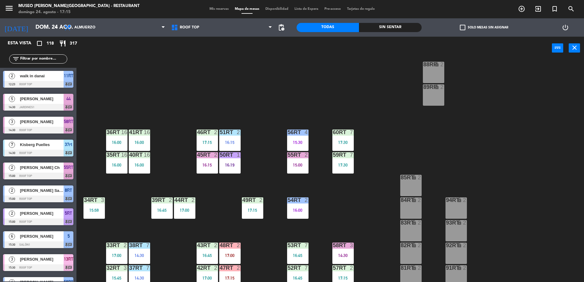
scroll to position [240, 0]
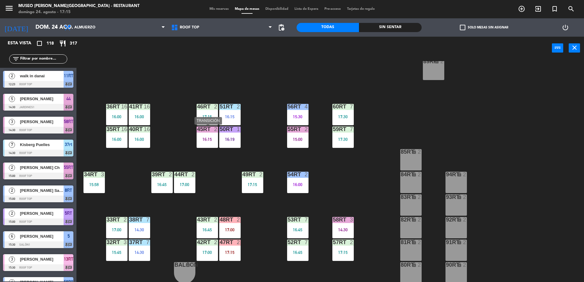
click at [205, 131] on div at bounding box center [207, 130] width 10 height 6
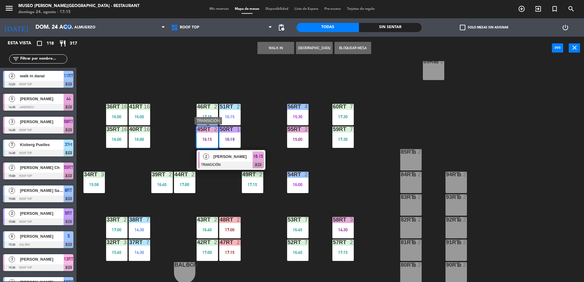
click at [258, 156] on span "16:15" at bounding box center [258, 156] width 10 height 7
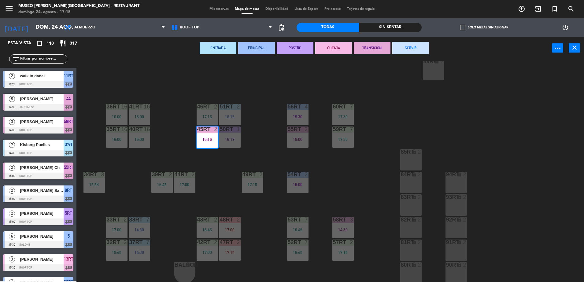
click at [258, 156] on div "18RT 5 16:45 16RT 4 28RT 2 17:30 80RR lock 2 27RT 3 15:45 7RT 4 17:10 S1RT lock…" at bounding box center [332, 172] width 501 height 222
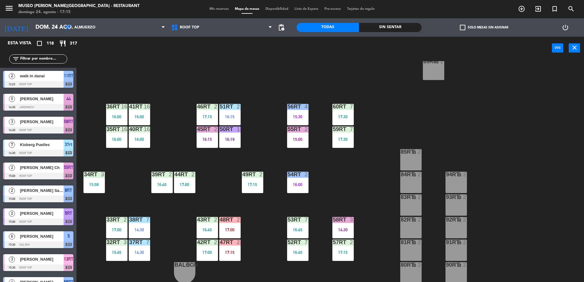
scroll to position [2, 0]
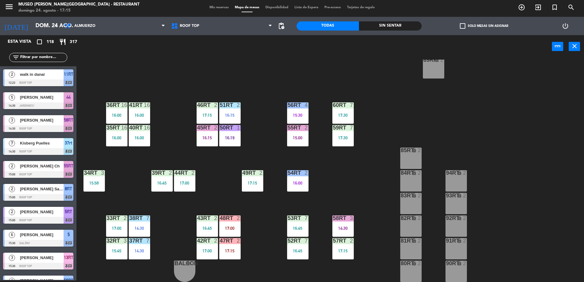
click at [231, 215] on div at bounding box center [230, 218] width 10 height 6
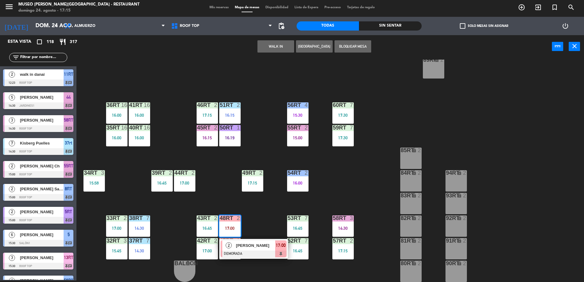
click at [259, 263] on div "18RT 5 16:45 16RT 4 28RT 2 17:30 80RR lock 2 27RT 3 15:45 7RT 4 17:10 S1RT lock…" at bounding box center [332, 171] width 501 height 222
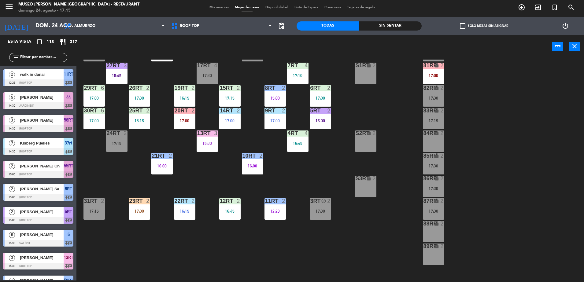
scroll to position [0, 0]
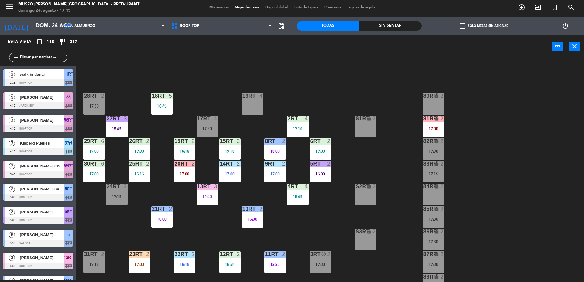
click at [185, 165] on div at bounding box center [184, 164] width 10 height 6
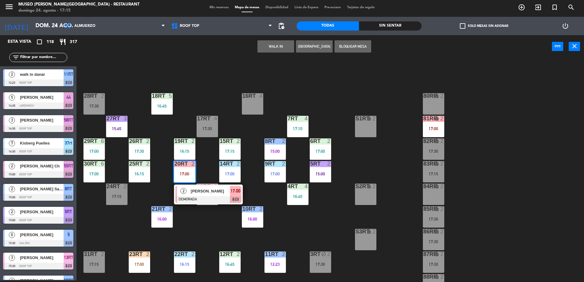
click at [206, 192] on span "[PERSON_NAME]" at bounding box center [210, 191] width 39 height 6
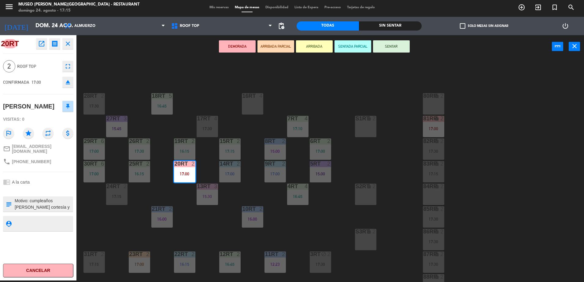
click at [312, 211] on div "18RT 5 16:45 16RT 4 28RT 2 17:30 80RR lock 2 27RT 3 15:45 7RT 4 17:10 S1RT lock…" at bounding box center [332, 171] width 501 height 222
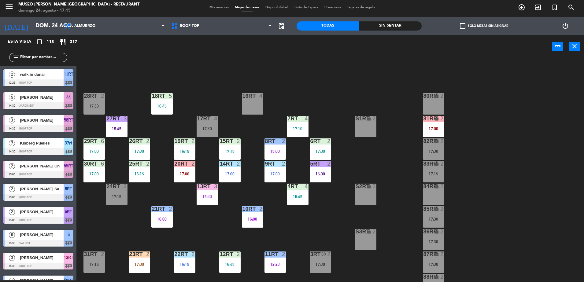
scroll to position [2, 0]
click at [185, 175] on div "17:00" at bounding box center [184, 174] width 21 height 4
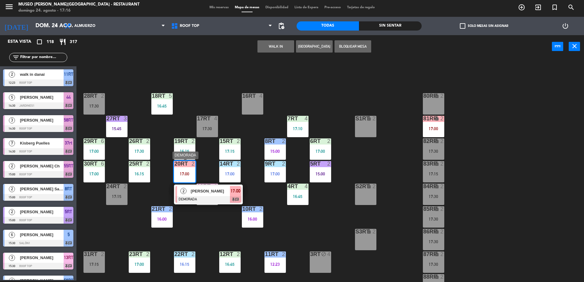
click at [202, 195] on div "[PERSON_NAME]" at bounding box center [210, 191] width 40 height 10
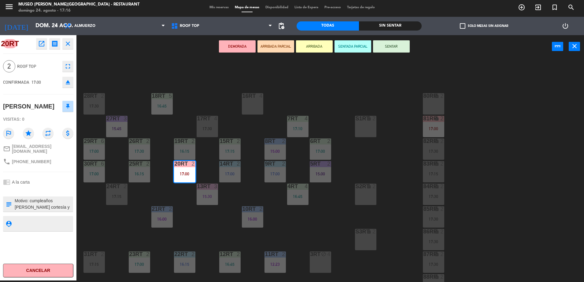
click at [292, 212] on div "18RT 5 16:45 16RT 4 28RT 2 17:30 80RR lock 2 27RT 3 15:45 7RT 4 17:10 S1RT lock…" at bounding box center [332, 171] width 501 height 222
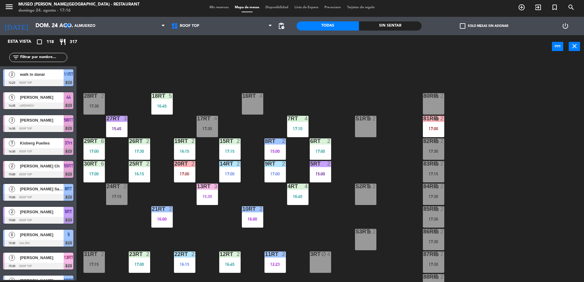
click at [217, 190] on div "13RT 3 15:30" at bounding box center [206, 194] width 21 height 21
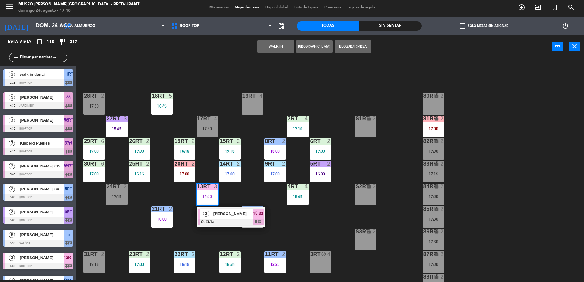
click at [299, 199] on div "16:45" at bounding box center [297, 196] width 21 height 4
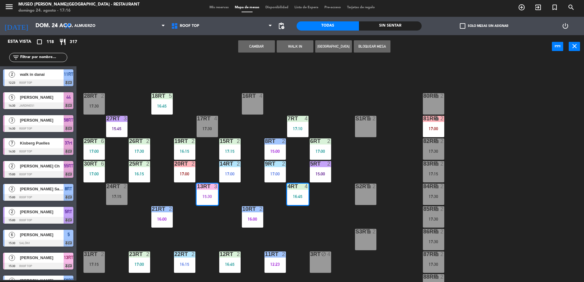
click at [41, 57] on input "text" at bounding box center [43, 57] width 47 height 7
click at [34, 56] on input "text" at bounding box center [43, 57] width 47 height 7
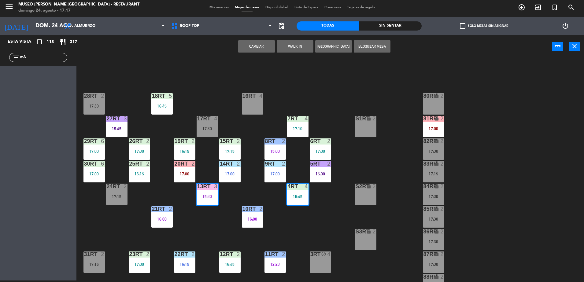
type input "m"
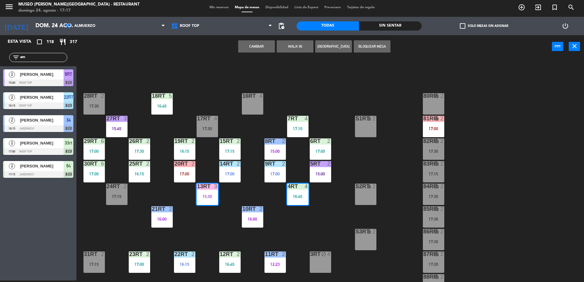
type input "a"
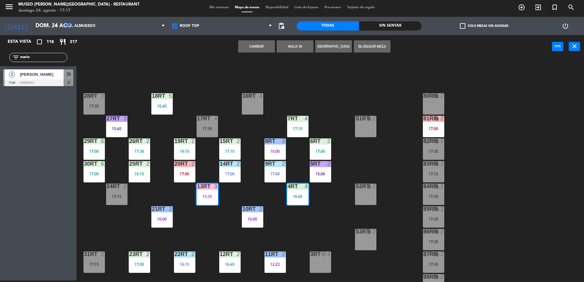
type input "mario"
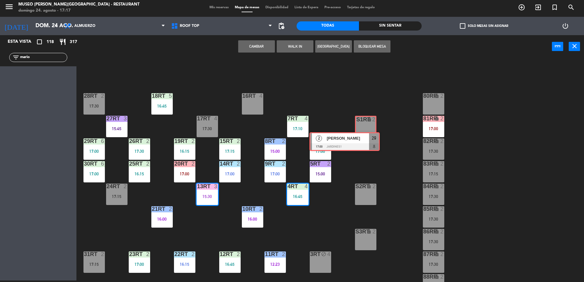
drag, startPoint x: 57, startPoint y: 69, endPoint x: 365, endPoint y: 120, distance: 311.9
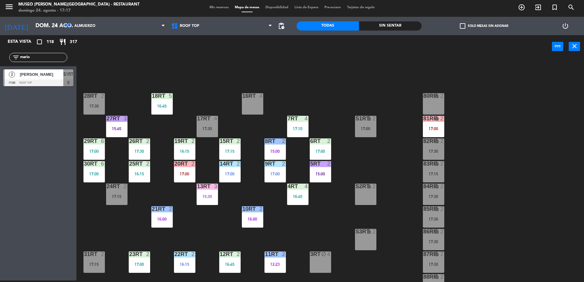
click at [74, 78] on div "2 Mario Ronaldo Rozas Pinedo 17:00 Roof Top S1RT" at bounding box center [38, 77] width 76 height 23
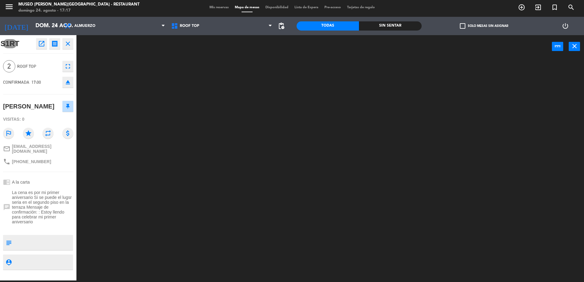
click at [46, 211] on span "La cena es por mi primer aniversario Si se puede el lugsr seria en el segundo p…" at bounding box center [42, 207] width 61 height 34
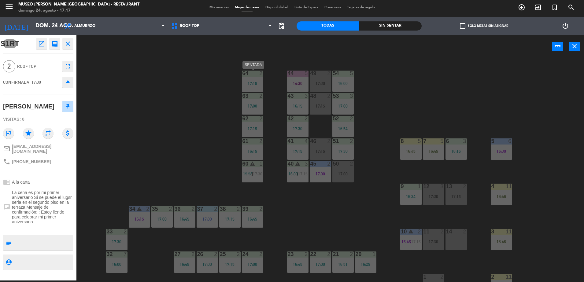
click at [255, 91] on div "64 2 17:15" at bounding box center [252, 81] width 21 height 21
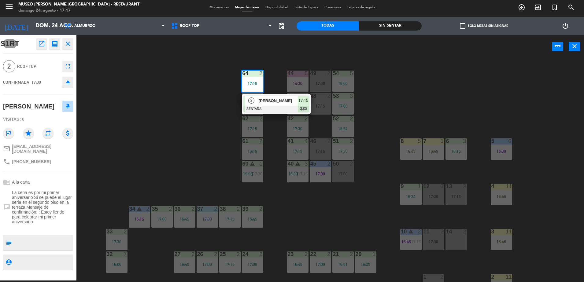
click at [156, 114] on div "44 5 14:30 49 2 17:30 54 5 16:00 64 2 17:15 2 James angel SENTADA 17:15 chat 48…" at bounding box center [332, 171] width 501 height 222
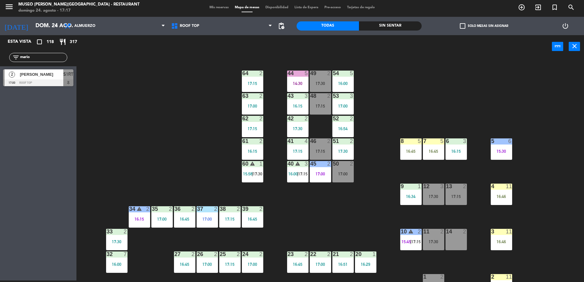
click at [45, 78] on div "[PERSON_NAME] [PERSON_NAME]" at bounding box center [41, 74] width 44 height 10
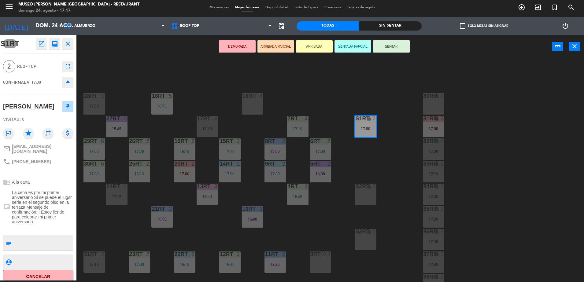
click at [267, 52] on button "ARRIBADA PARCIAL" at bounding box center [275, 46] width 37 height 12
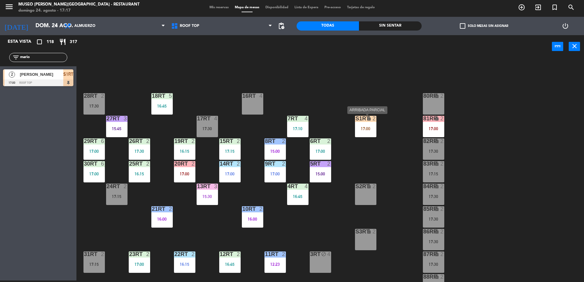
click at [369, 119] on icon "lock" at bounding box center [368, 118] width 5 height 5
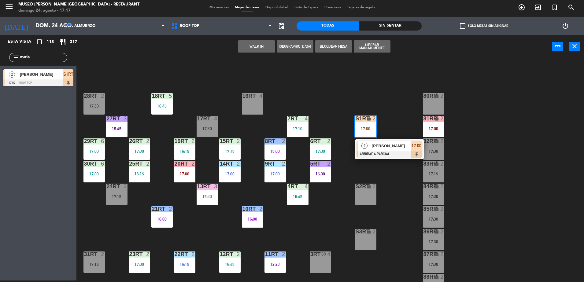
click at [188, 169] on div "20RT 2 17:00" at bounding box center [184, 171] width 21 height 21
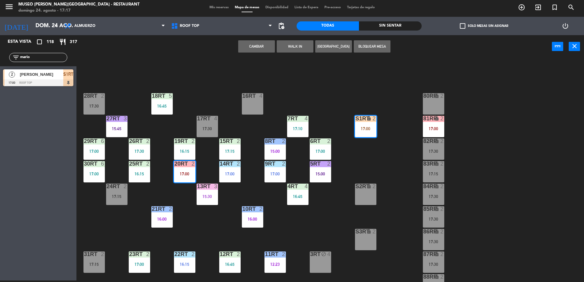
click at [251, 47] on button "Cambiar" at bounding box center [256, 46] width 37 height 12
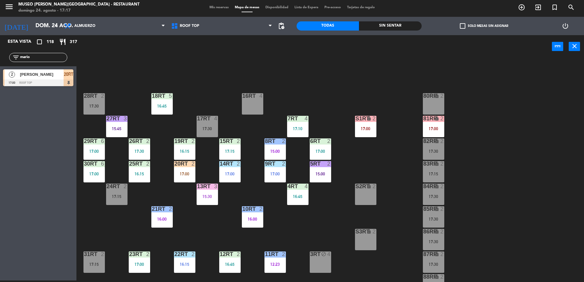
drag, startPoint x: 35, startPoint y: 58, endPoint x: 0, endPoint y: 65, distance: 36.0
click at [0, 65] on html "close × Museo Larco Café - Restaurant × chrome_reader_mode Listado de Reservas …" at bounding box center [292, 141] width 584 height 282
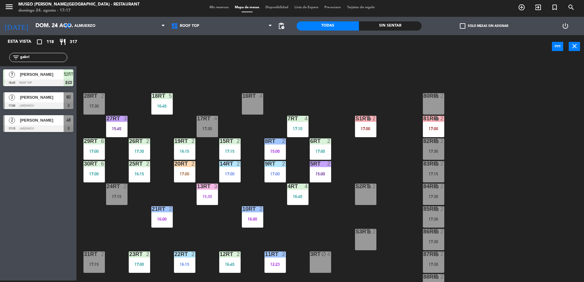
type input "gabri"
click at [27, 75] on span "[PERSON_NAME]" at bounding box center [42, 74] width 44 height 6
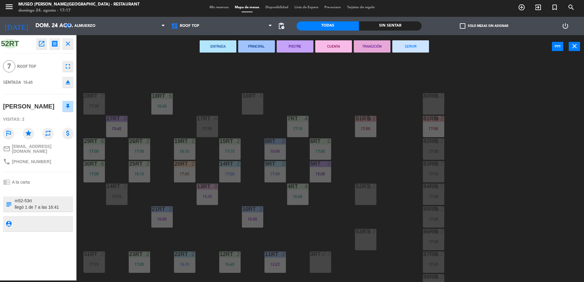
click at [112, 75] on div "18RT 5 16:45 16RT 4 28RT 2 17:30 80RR lock 2 27RT 3 15:45 7RT 4 17:10 S1RT lock…" at bounding box center [332, 171] width 501 height 222
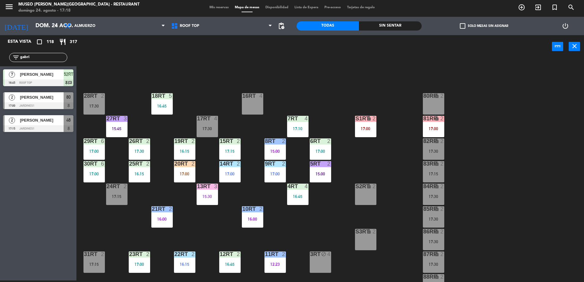
click at [372, 125] on div "S1RT lock 2 17:00" at bounding box center [365, 126] width 21 height 21
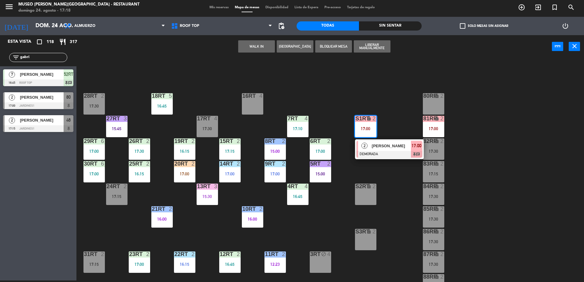
click at [426, 105] on div "80RR lock 2" at bounding box center [433, 103] width 21 height 21
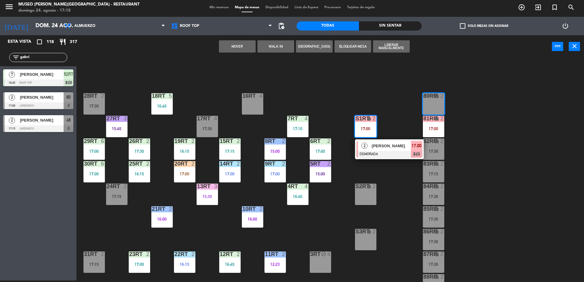
click at [240, 48] on button "Mover" at bounding box center [237, 46] width 37 height 12
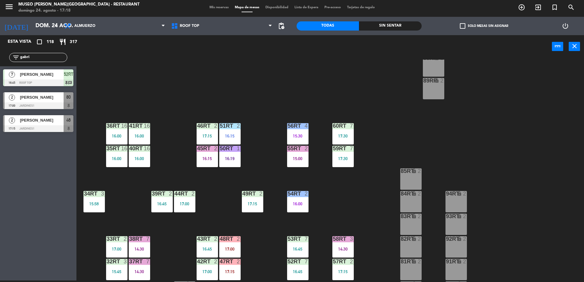
scroll to position [240, 0]
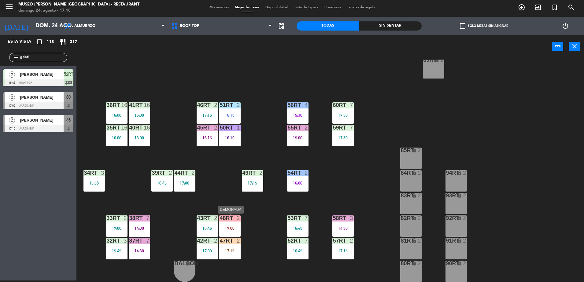
click at [226, 230] on div "17:00" at bounding box center [229, 228] width 21 height 4
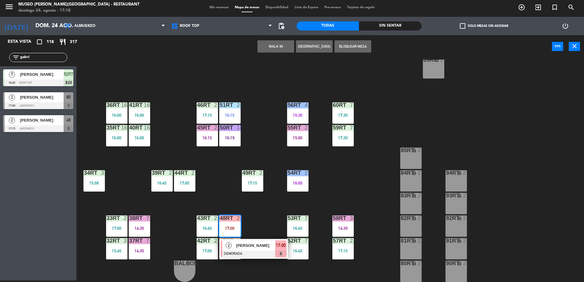
click at [248, 247] on span "Osmar Almir Rios Hoyos" at bounding box center [255, 245] width 39 height 6
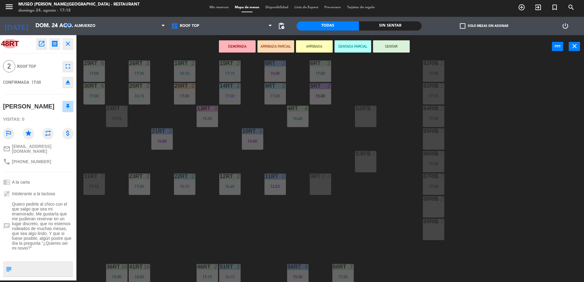
scroll to position [0, 0]
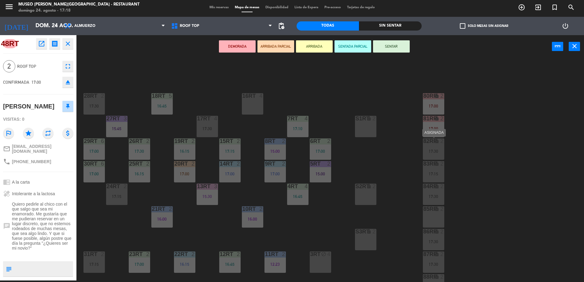
click at [432, 157] on div "82RR lock 2 17:30" at bounding box center [433, 148] width 21 height 21
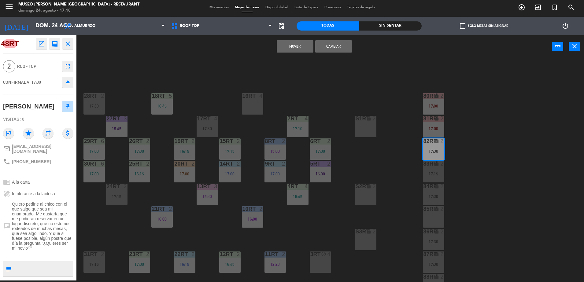
click at [325, 43] on button "Cambiar" at bounding box center [333, 46] width 37 height 12
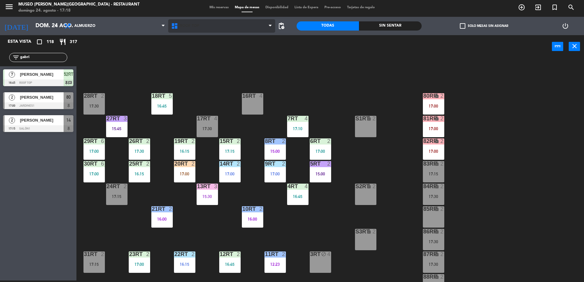
click at [190, 31] on span "Roof Top" at bounding box center [221, 25] width 107 height 13
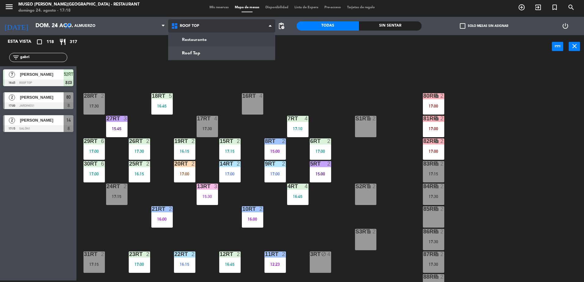
click at [193, 42] on ng-component "menu Museo Larco Café - Restaurant domingo 24. agosto - 17:18 Mis reservas Mapa…" at bounding box center [292, 140] width 584 height 284
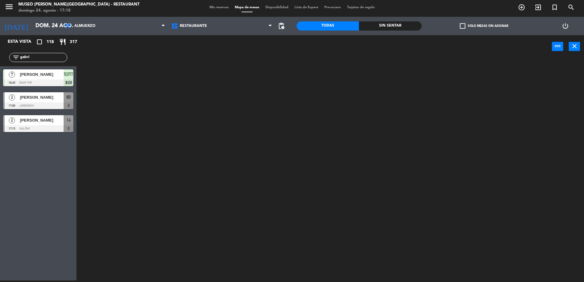
drag, startPoint x: 33, startPoint y: 57, endPoint x: -2, endPoint y: 60, distance: 34.4
click at [0, 60] on html "close × Museo Larco Café - Restaurant × chrome_reader_mode Listado de Reservas …" at bounding box center [292, 141] width 584 height 282
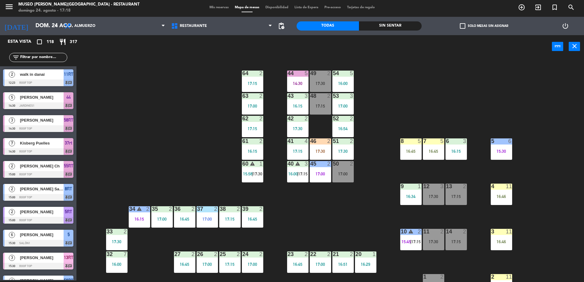
click at [52, 57] on input "text" at bounding box center [43, 57] width 47 height 7
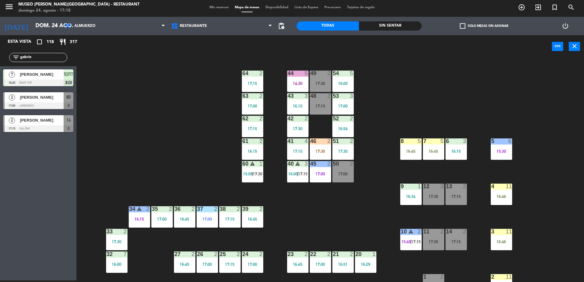
drag, startPoint x: 34, startPoint y: 55, endPoint x: -2, endPoint y: 54, distance: 35.5
click at [0, 54] on html "close × Museo Larco Café - Restaurant × chrome_reader_mode Listado de Reservas …" at bounding box center [292, 141] width 584 height 282
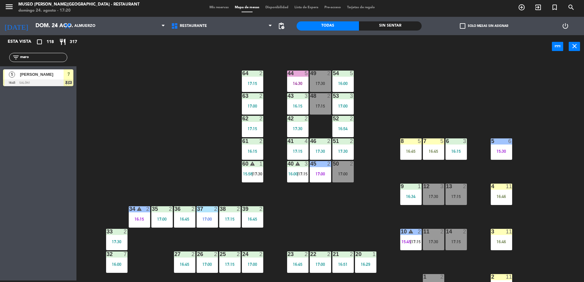
drag, startPoint x: 30, startPoint y: 55, endPoint x: 0, endPoint y: 60, distance: 30.1
click at [0, 60] on html "close × Museo Larco Café - Restaurant × chrome_reader_mode Listado de Reservas …" at bounding box center [292, 141] width 584 height 282
type input "mat"
click at [50, 76] on span "[PERSON_NAME]" at bounding box center [42, 74] width 44 height 6
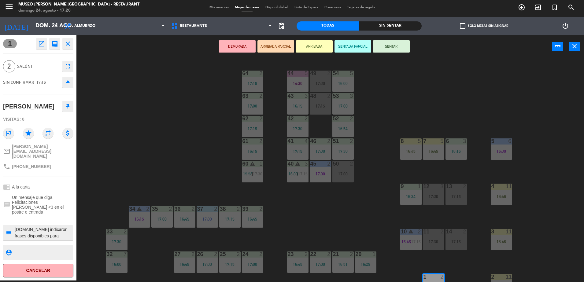
click at [272, 48] on button "ARRIBADA PARCIAL" at bounding box center [275, 46] width 37 height 12
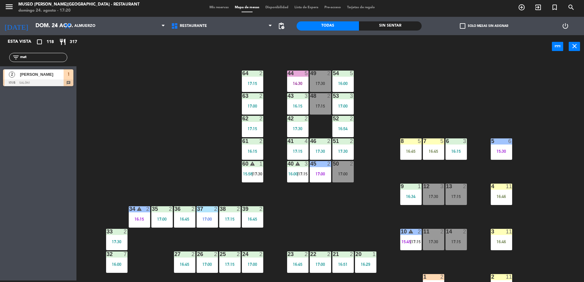
click at [54, 84] on div at bounding box center [38, 82] width 70 height 7
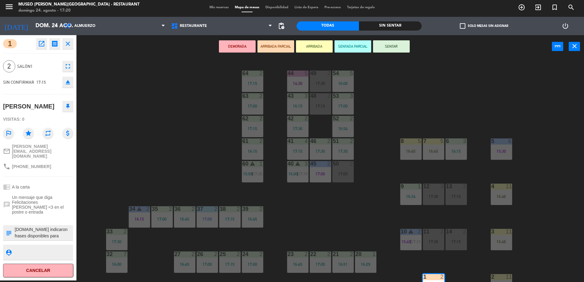
click at [165, 114] on div "44 5 14:30 49 2 17:30 54 5 16:00 64 2 17:15 48 2 17:15 53 3 17:00 63 2 17:00 43…" at bounding box center [332, 171] width 501 height 222
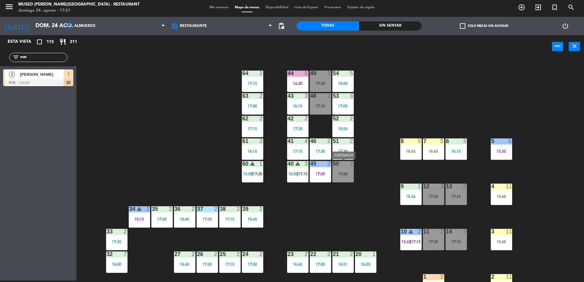
click at [343, 179] on div "50 2 17:00" at bounding box center [342, 171] width 21 height 21
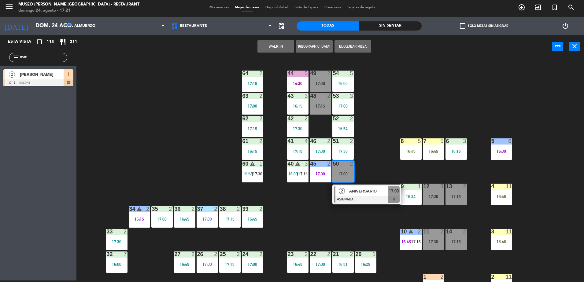
click at [367, 193] on span "ANIVERSARIO" at bounding box center [368, 191] width 39 height 6
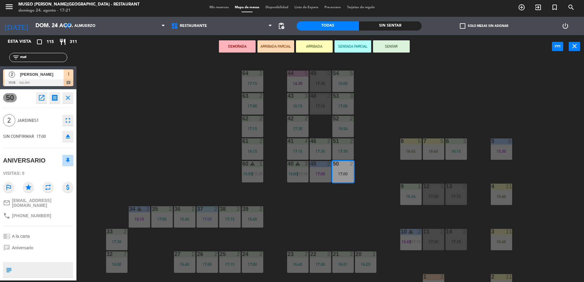
scroll to position [217, 0]
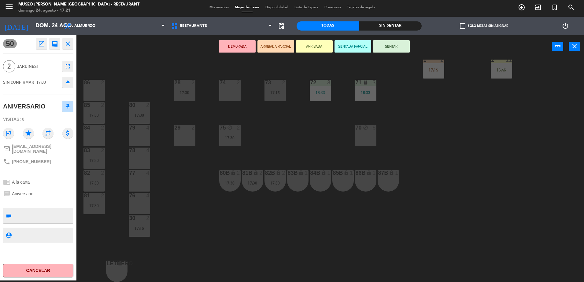
click at [298, 181] on div "83B lock 1" at bounding box center [297, 180] width 21 height 21
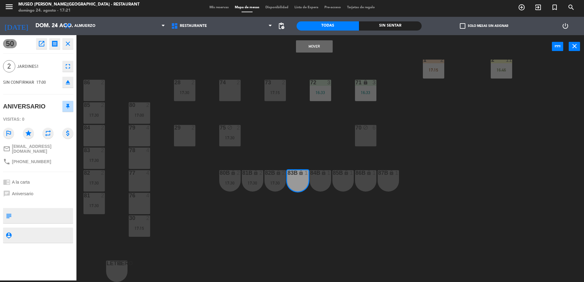
click at [304, 43] on button "Mover" at bounding box center [314, 46] width 37 height 12
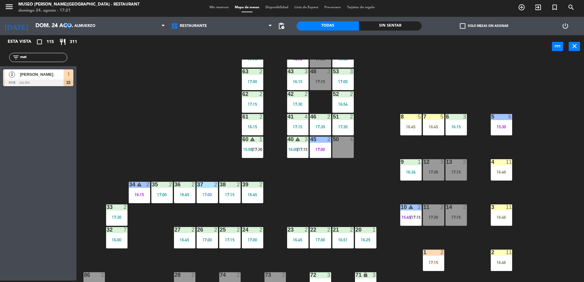
scroll to position [12, 0]
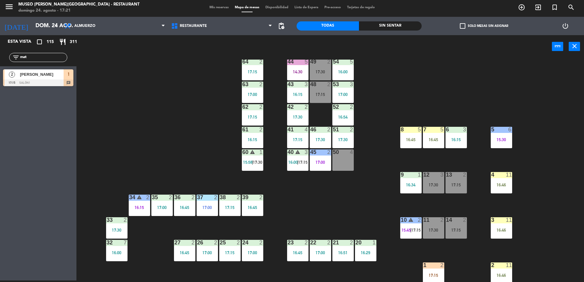
click at [283, 154] on div "40" at bounding box center [287, 152] width 10 height 6
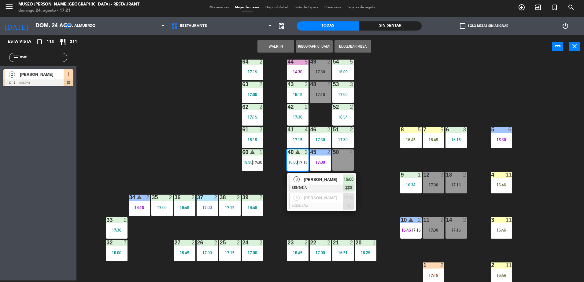
click at [394, 178] on div "44 5 14:30 49 2 17:30 54 5 16:00 64 2 17:15 48 2 17:15 53 3 17:00 63 2 17:00 43…" at bounding box center [332, 171] width 501 height 222
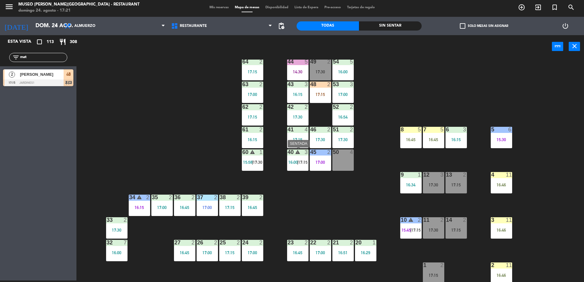
click at [293, 160] on span "16:00" at bounding box center [292, 162] width 9 height 5
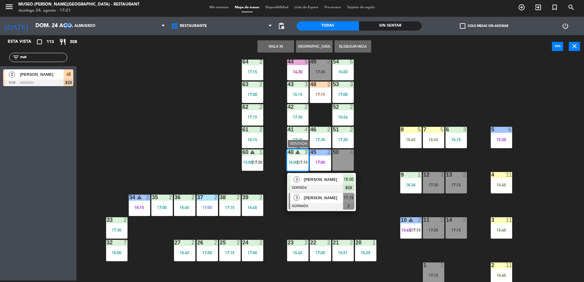
click at [341, 202] on div "Gloria milagros Mederos Guevara" at bounding box center [323, 198] width 40 height 10
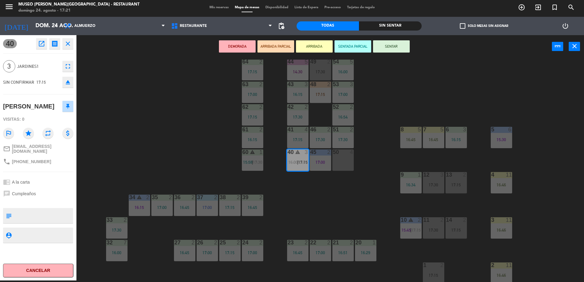
click at [339, 158] on div "50 4" at bounding box center [342, 159] width 21 height 21
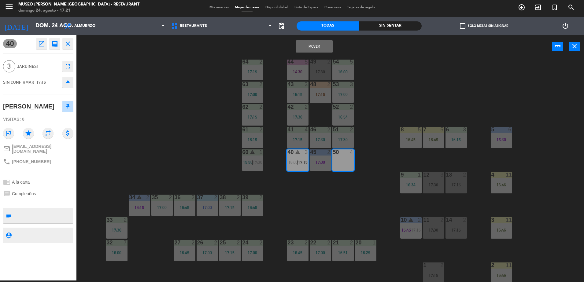
drag, startPoint x: 338, startPoint y: 202, endPoint x: 304, endPoint y: 197, distance: 34.9
click at [304, 197] on div "44 5 14:30 49 2 17:30 54 5 16:00 64 2 17:15 48 2 17:15 53 3 17:00 63 2 17:00 43…" at bounding box center [332, 171] width 501 height 222
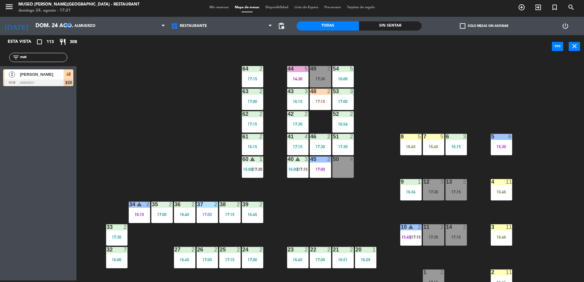
scroll to position [0, 0]
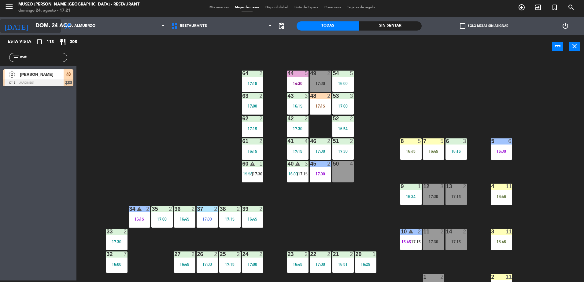
drag, startPoint x: 37, startPoint y: 55, endPoint x: 8, endPoint y: 27, distance: 40.2
click at [0, 60] on html "close × Museo Larco Café - Restaurant × chrome_reader_mode Listado de Reservas …" at bounding box center [292, 141] width 584 height 282
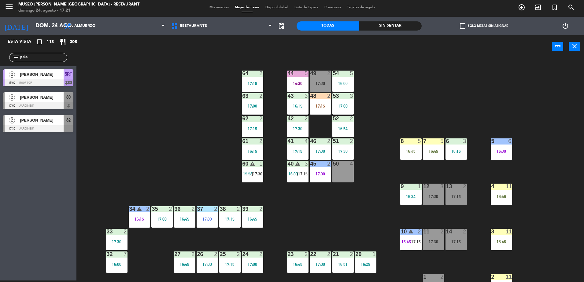
type input "palo"
click at [72, 126] on div at bounding box center [38, 128] width 70 height 7
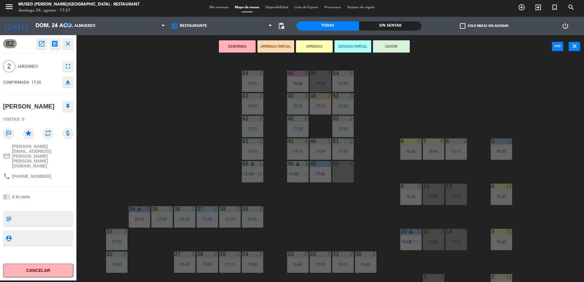
click at [282, 44] on button "ARRIBADA PARCIAL" at bounding box center [275, 46] width 37 height 12
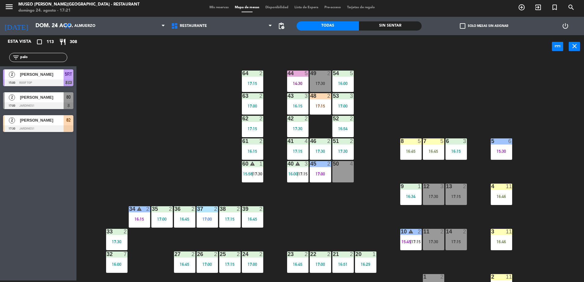
click at [52, 126] on div at bounding box center [38, 128] width 70 height 7
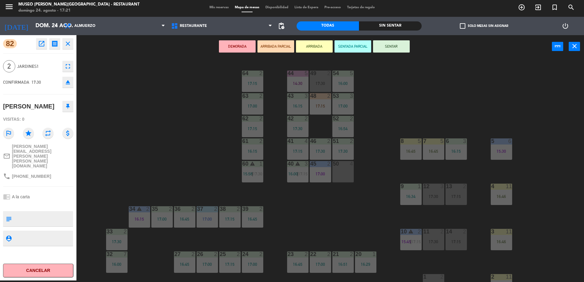
click at [334, 168] on div "50 4" at bounding box center [342, 171] width 21 height 21
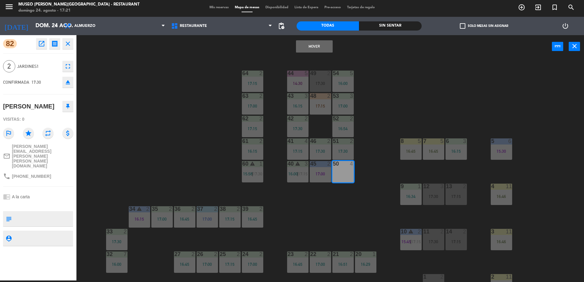
click at [306, 43] on button "Mover" at bounding box center [314, 46] width 37 height 12
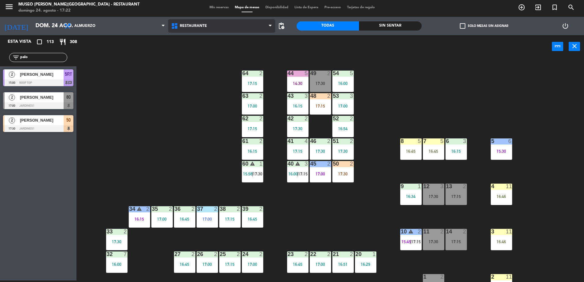
click at [198, 25] on span "Restaurante" at bounding box center [193, 26] width 27 height 4
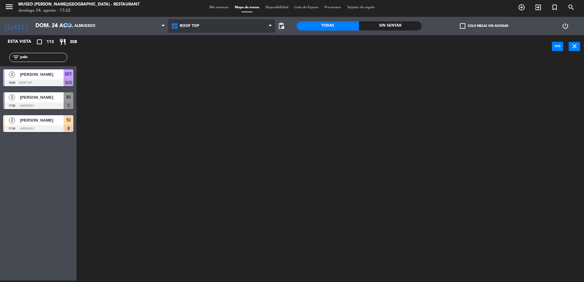
click at [247, 52] on ng-component "menu Museo Larco Café - Restaurant domingo 24. agosto - 17:22 Mis reservas Mapa…" at bounding box center [292, 140] width 584 height 284
drag, startPoint x: 31, startPoint y: 57, endPoint x: -2, endPoint y: 57, distance: 32.7
click at [0, 57] on html "close × Museo Larco Café - Restaurant × chrome_reader_mode Listado de Reservas …" at bounding box center [292, 141] width 584 height 282
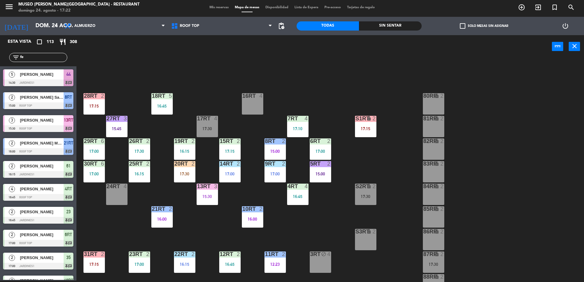
type input "f"
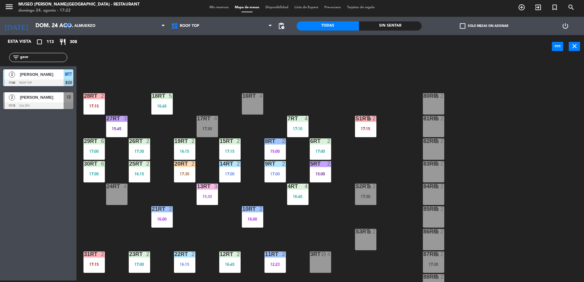
type input "geor"
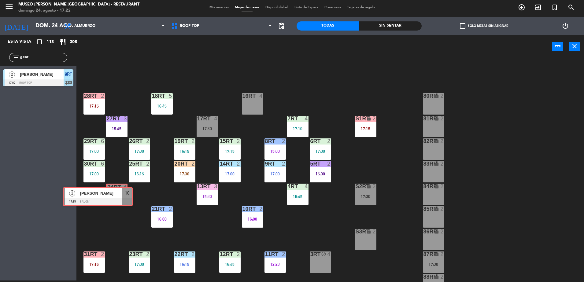
drag, startPoint x: 61, startPoint y: 105, endPoint x: 120, endPoint y: 200, distance: 111.7
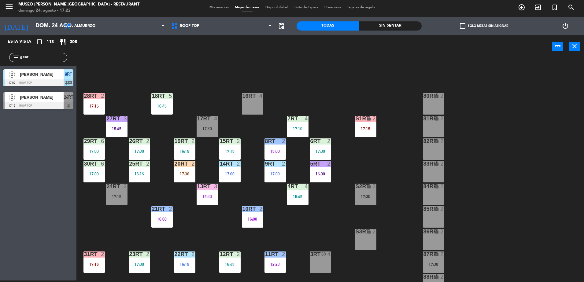
click at [62, 101] on div "[PERSON_NAME]" at bounding box center [41, 97] width 44 height 10
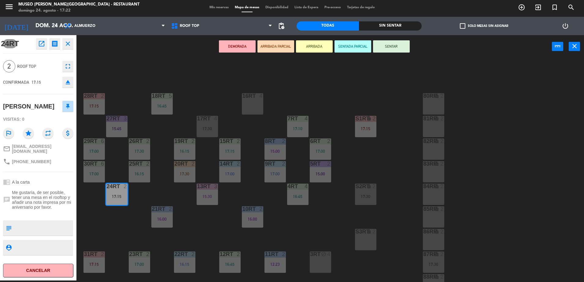
click at [275, 49] on button "ARRIBADA PARCIAL" at bounding box center [275, 46] width 37 height 12
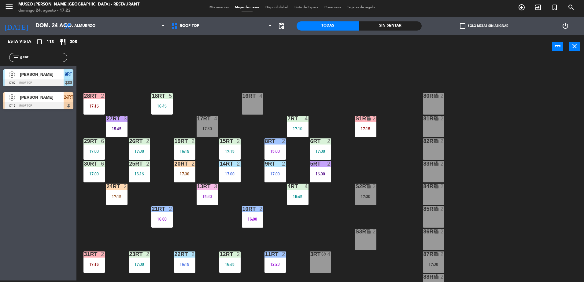
click at [181, 68] on div "18RT 5 16:45 16RT 4 28RT 2 17:15 80RR lock 2 27RT 3 15:45 7RT 4 17:10 S1RT lock…" at bounding box center [332, 171] width 501 height 222
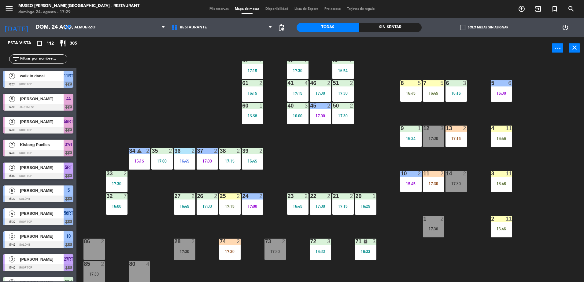
scroll to position [60, 0]
click at [433, 185] on div "17:30" at bounding box center [433, 183] width 21 height 4
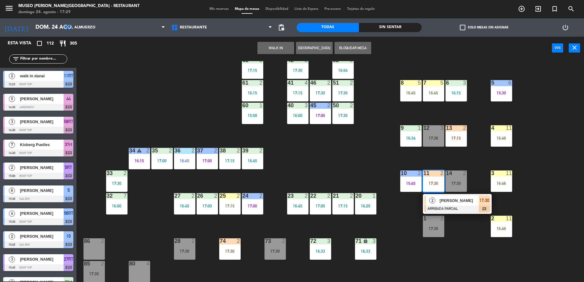
click at [351, 158] on div "44 5 14:30 49 2 17:15 54 5 16:00 64 2 17:15 48 2 17:15 53 3 17:00 63 2 17:00 43…" at bounding box center [332, 172] width 501 height 222
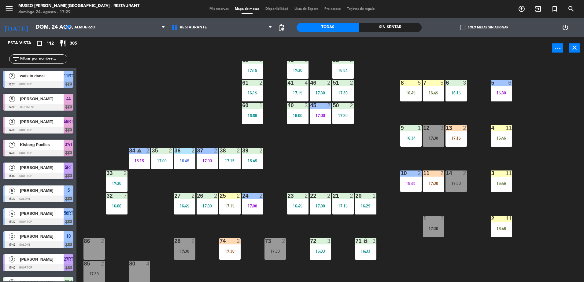
click at [50, 58] on input "text" at bounding box center [43, 59] width 47 height 7
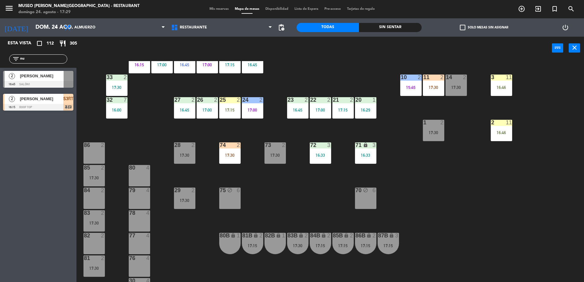
scroll to position [156, 0]
type input "nu"
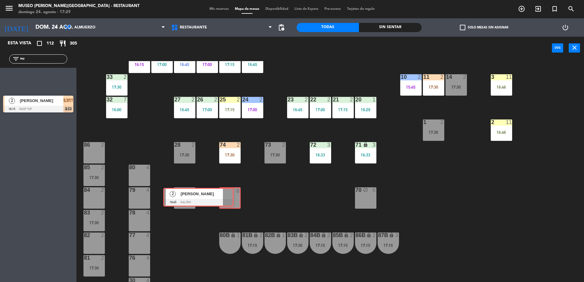
drag, startPoint x: 61, startPoint y: 76, endPoint x: 222, endPoint y: 193, distance: 199.1
click at [222, 193] on div "Esta vista crop_square 112 restaurant 305 filter_list nu 2 juan jose Nuñez Ruiz…" at bounding box center [292, 160] width 584 height 247
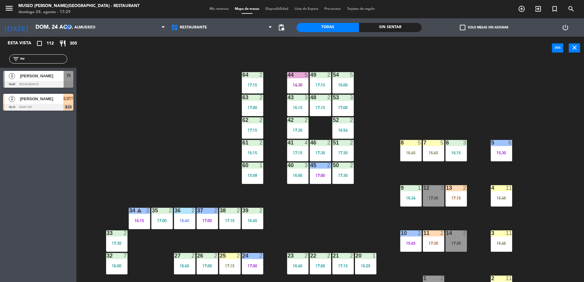
scroll to position [217, 0]
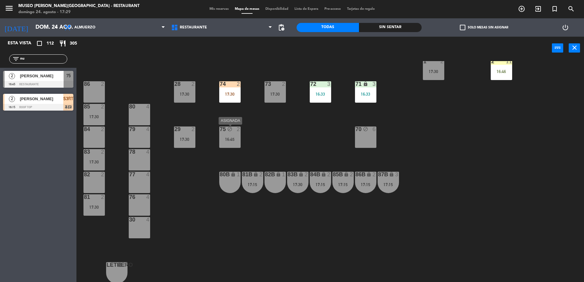
click at [228, 131] on icon "block" at bounding box center [229, 129] width 5 height 5
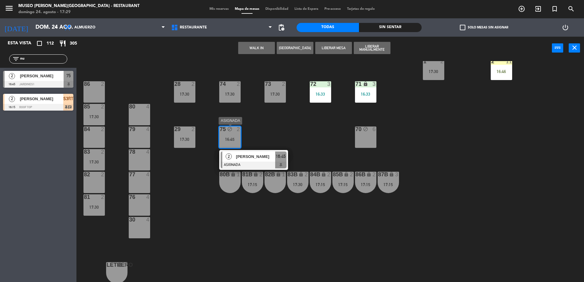
click at [254, 155] on span "[PERSON_NAME]" at bounding box center [255, 156] width 39 height 6
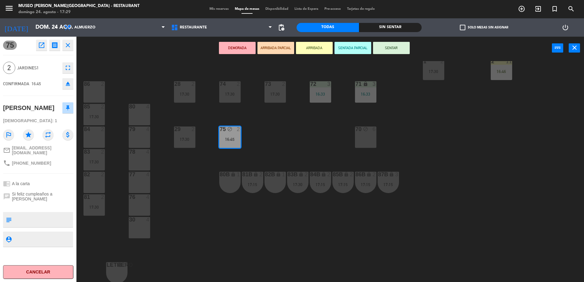
click at [281, 46] on button "ARRIBADA PARCIAL" at bounding box center [275, 48] width 37 height 12
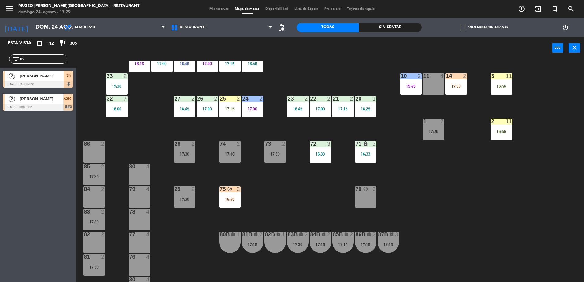
scroll to position [159, 0]
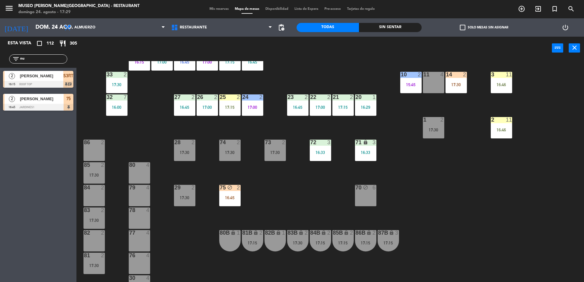
click at [267, 222] on div "44 5 14:30 49 2 17:15 54 5 16:00 64 2 17:15 48 2 17:15 53 3 17:00 63 2 17:00 43…" at bounding box center [332, 172] width 501 height 222
click at [232, 201] on div "75 block 2 16:45" at bounding box center [229, 195] width 21 height 21
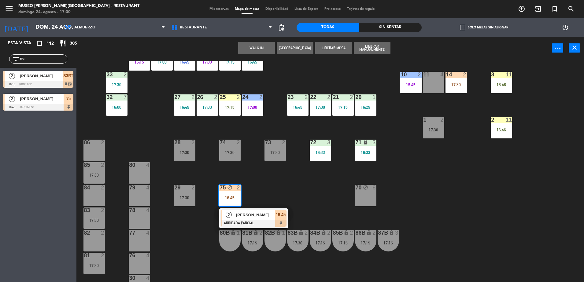
click at [264, 216] on span "[PERSON_NAME] [PERSON_NAME] [PERSON_NAME]" at bounding box center [255, 215] width 39 height 6
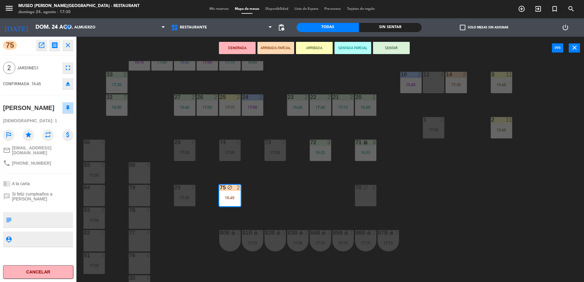
click at [460, 80] on div "14 2 17:30" at bounding box center [455, 82] width 21 height 21
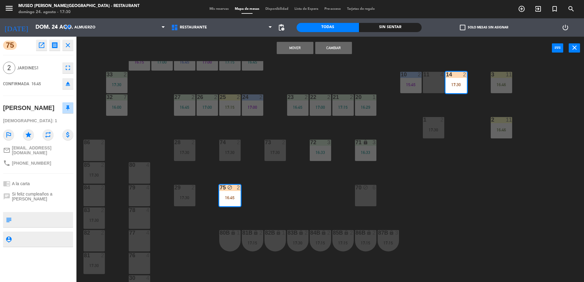
click at [362, 148] on div "71 lock 3 16:33" at bounding box center [365, 150] width 21 height 21
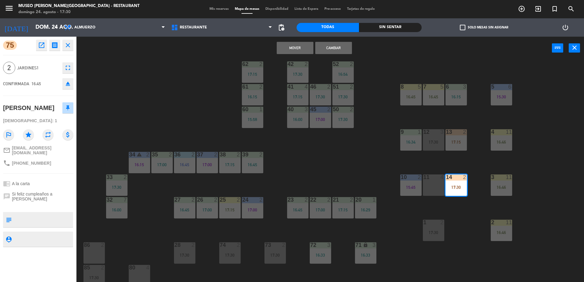
scroll to position [56, 0]
click at [362, 148] on div "44 5 14:30 49 2 17:15 54 5 16:00 64 2 17:15 48 2 17:15 53 3 17:00 63 2 17:00 43…" at bounding box center [332, 172] width 501 height 222
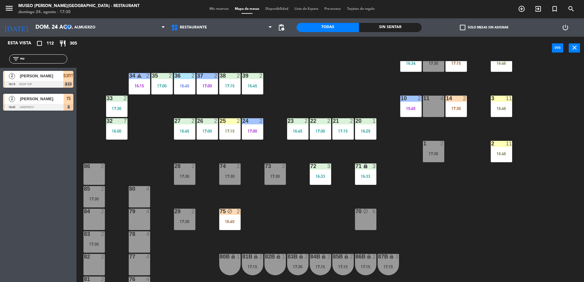
scroll to position [145, 0]
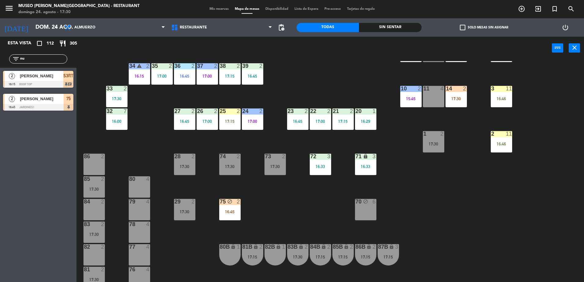
click at [236, 208] on div "75 block 2 16:45" at bounding box center [229, 209] width 21 height 21
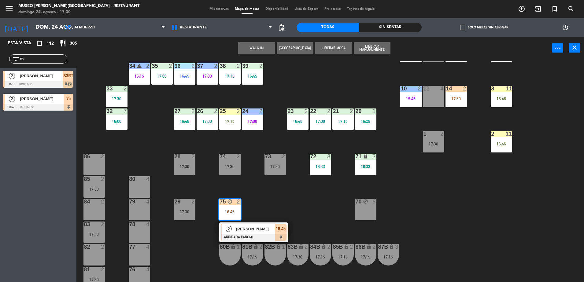
click at [422, 135] on div "1" at bounding box center [423, 134] width 10 height 6
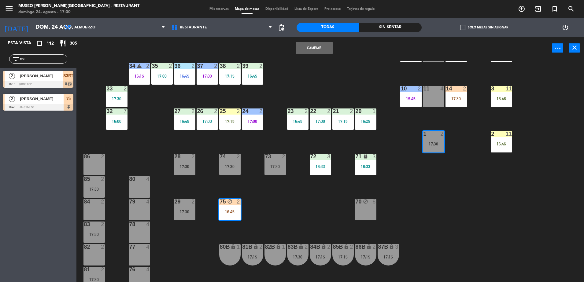
click at [310, 46] on button "Cambiar" at bounding box center [314, 48] width 37 height 12
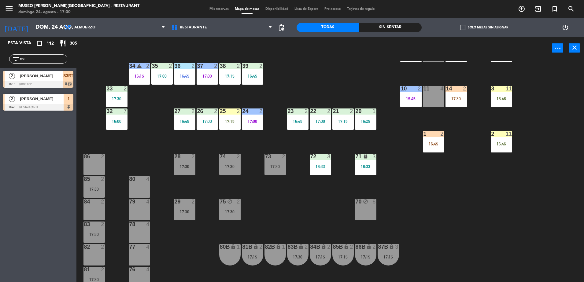
click at [419, 213] on div "44 5 14:30 49 2 17:15 54 5 16:00 64 2 17:15 48 2 17:15 53 3 17:00 63 2 17:00 43…" at bounding box center [332, 172] width 501 height 222
click at [437, 141] on div "1 2 16:45" at bounding box center [433, 141] width 21 height 21
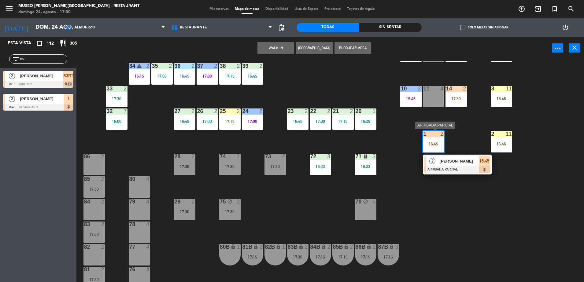
click at [452, 165] on div "[PERSON_NAME] [PERSON_NAME] [PERSON_NAME]" at bounding box center [459, 161] width 40 height 10
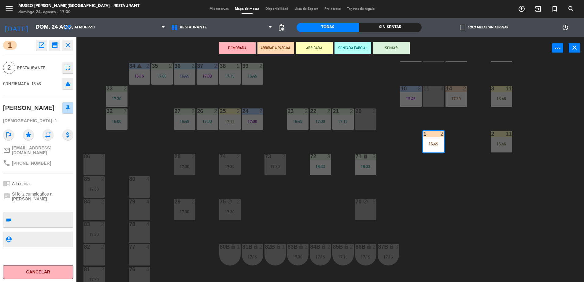
click at [314, 196] on div "44 5 14:30 49 2 17:15 54 5 16:00 64 2 17:15 48 2 17:15 53 3 17:00 63 2 17:00 43…" at bounding box center [332, 172] width 501 height 222
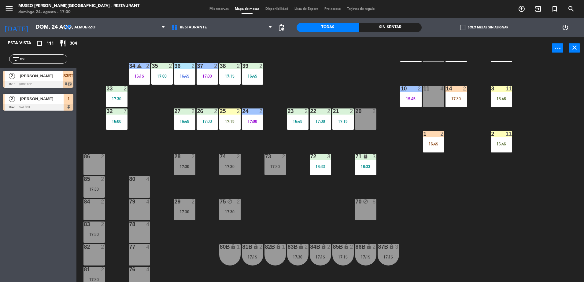
click at [426, 144] on div "16:45" at bounding box center [433, 144] width 21 height 4
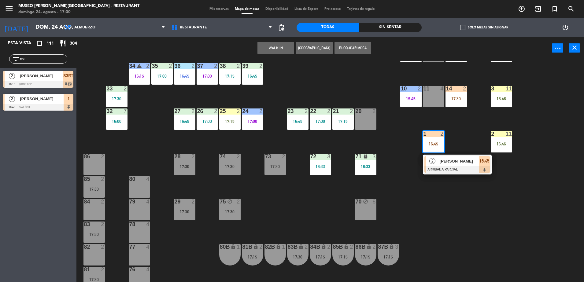
click at [440, 164] on span "[PERSON_NAME] [PERSON_NAME] [PERSON_NAME]" at bounding box center [458, 161] width 39 height 6
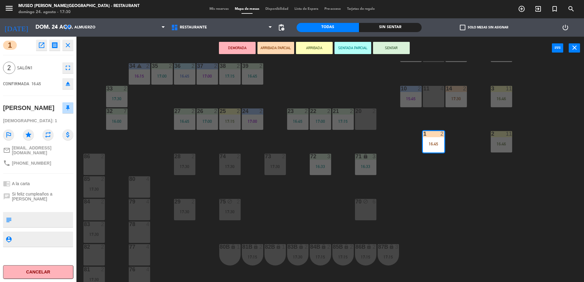
click at [53, 226] on textarea at bounding box center [43, 219] width 58 height 13
type textarea "llegó 17:30"
click at [57, 189] on div "chrome_reader_mode A la carta" at bounding box center [38, 184] width 70 height 12
click at [276, 49] on button "ARRIBADA PARCIAL" at bounding box center [275, 48] width 37 height 12
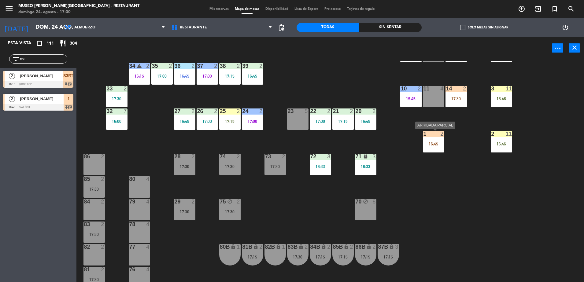
click at [433, 139] on div "1 2 16:45" at bounding box center [433, 141] width 21 height 21
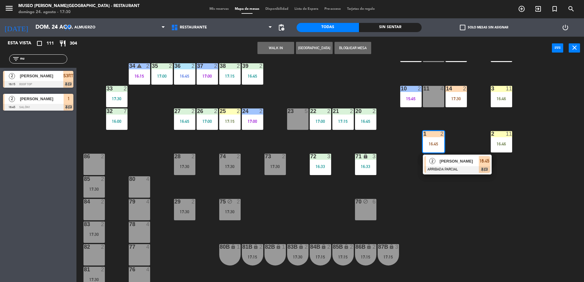
click at [442, 161] on span "[PERSON_NAME] [PERSON_NAME] [PERSON_NAME]" at bounding box center [458, 161] width 39 height 6
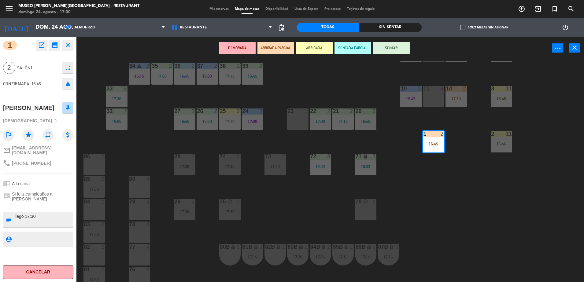
click at [401, 226] on div "44 5 14:30 49 2 17:15 54 5 16:00 64 2 17:15 48 2 17:15 53 3 17:00 63 2 17:00 43…" at bounding box center [332, 172] width 501 height 222
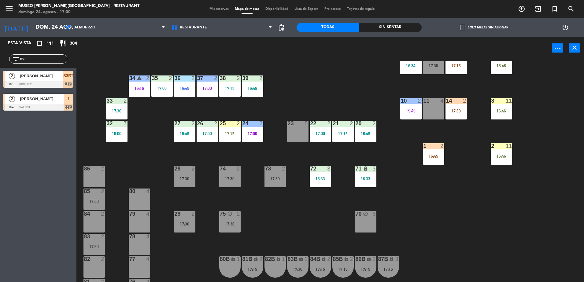
scroll to position [0, 0]
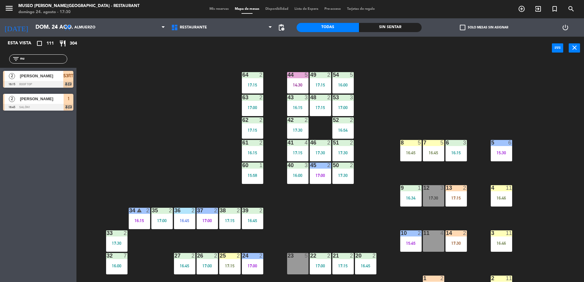
click at [134, 120] on div "44 5 14:30 49 2 17:15 54 5 16:00 64 2 17:15 48 2 17:15 53 3 17:00 63 2 17:00 43…" at bounding box center [332, 172] width 501 height 222
click at [197, 156] on div "44 5 14:30 49 2 17:15 54 5 16:00 64 2 17:15 48 2 17:15 53 3 17:00 63 2 17:00 43…" at bounding box center [332, 172] width 501 height 222
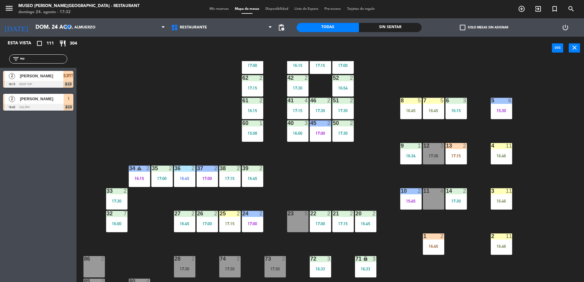
scroll to position [42, 0]
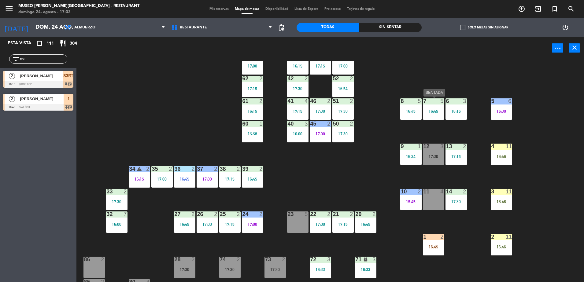
click at [431, 116] on div "7 5 16:45" at bounding box center [433, 108] width 21 height 21
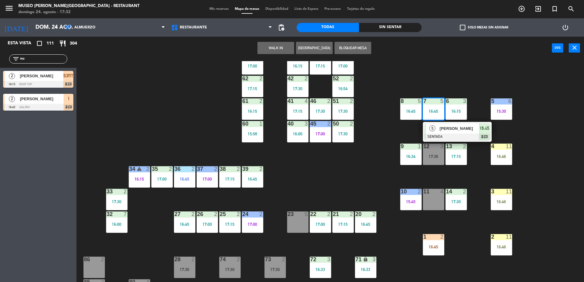
click at [441, 134] on div at bounding box center [457, 137] width 66 height 7
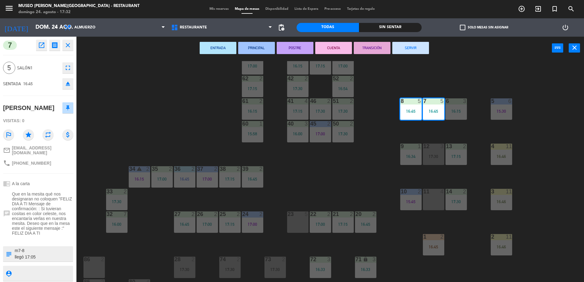
click at [373, 152] on div "44 5 14:30 49 2 17:15 54 5 16:00 64 2 17:15 48 2 17:15 53 3 17:00 63 2 17:00 43…" at bounding box center [332, 172] width 501 height 222
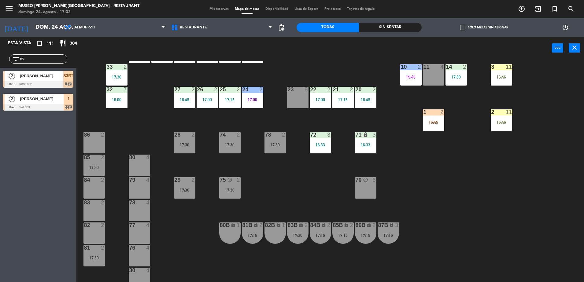
scroll to position [167, 0]
click at [314, 140] on div "72 3 16:33" at bounding box center [320, 142] width 21 height 21
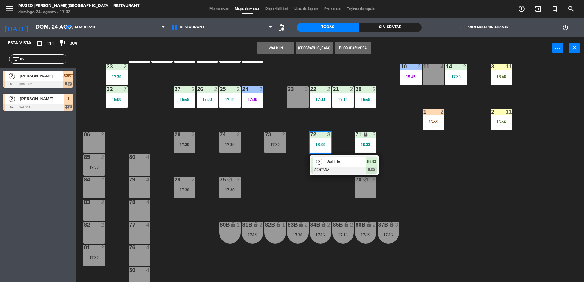
click at [344, 167] on div at bounding box center [344, 170] width 66 height 7
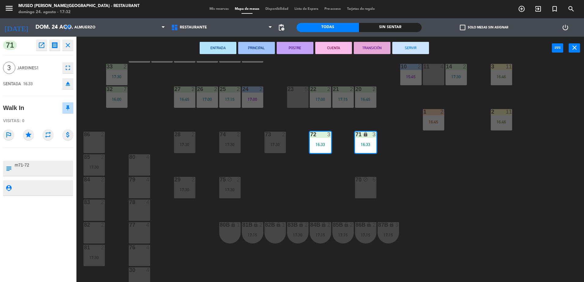
click at [316, 178] on div "44 5 14:30 49 2 17:15 54 5 16:00 64 2 17:15 48 2 17:15 53 3 17:00 63 2 17:00 43…" at bounding box center [332, 172] width 501 height 222
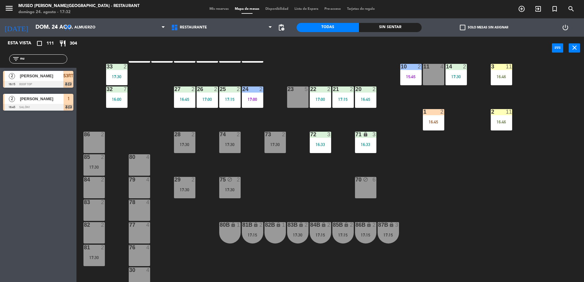
click at [368, 179] on div "block" at bounding box center [365, 180] width 10 height 6
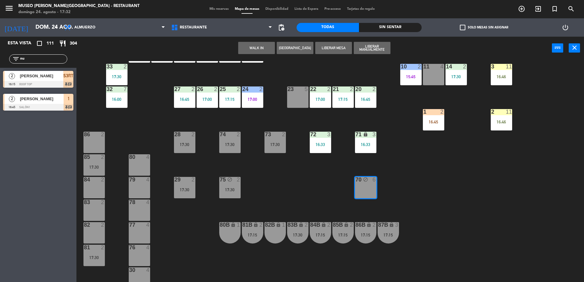
click at [333, 48] on button "Liberar Mesa" at bounding box center [333, 48] width 37 height 12
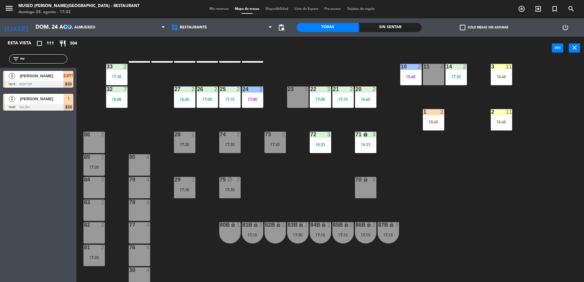
click at [225, 192] on div "17:30" at bounding box center [229, 190] width 21 height 4
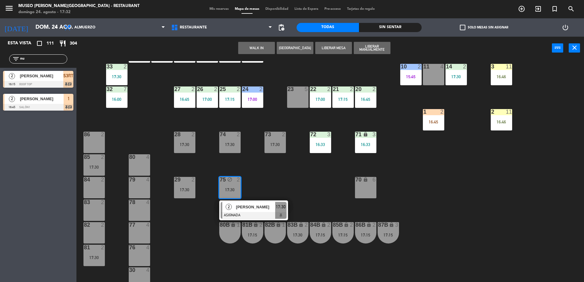
click at [324, 48] on button "Liberar Mesa" at bounding box center [333, 48] width 37 height 12
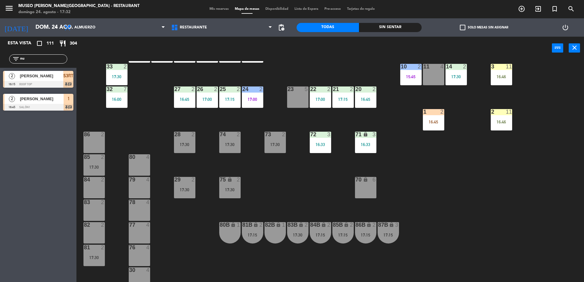
click at [86, 161] on div "85 2 17:30" at bounding box center [93, 164] width 21 height 21
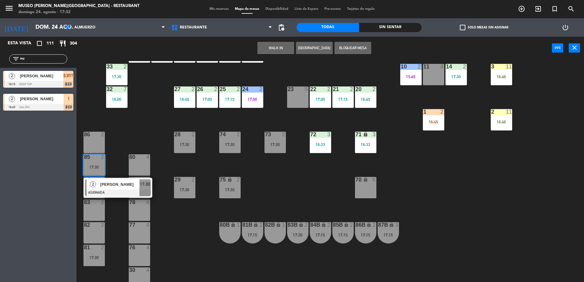
click at [225, 224] on div "lock" at bounding box center [230, 225] width 10 height 6
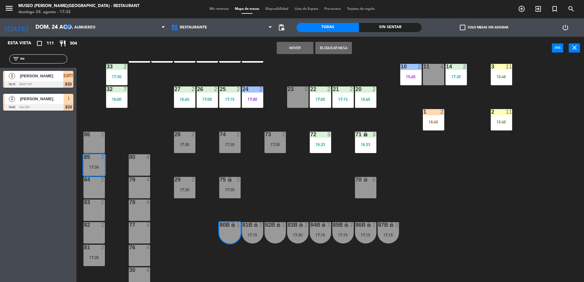
click at [297, 48] on button "Mover" at bounding box center [295, 48] width 37 height 12
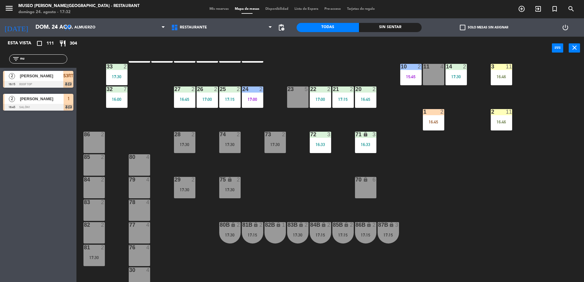
click at [91, 260] on div "81 2 17:30" at bounding box center [93, 255] width 21 height 21
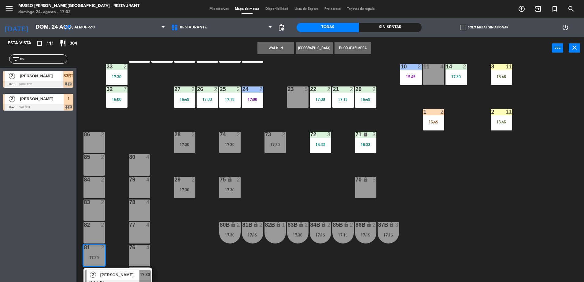
click at [275, 229] on div "82B lock 1" at bounding box center [274, 232] width 21 height 21
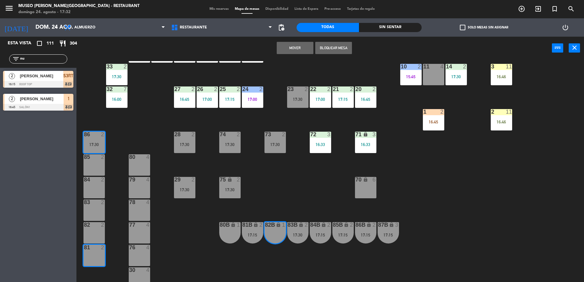
drag, startPoint x: 291, startPoint y: 48, endPoint x: 285, endPoint y: 49, distance: 6.5
click at [285, 49] on button "Mover" at bounding box center [295, 48] width 37 height 12
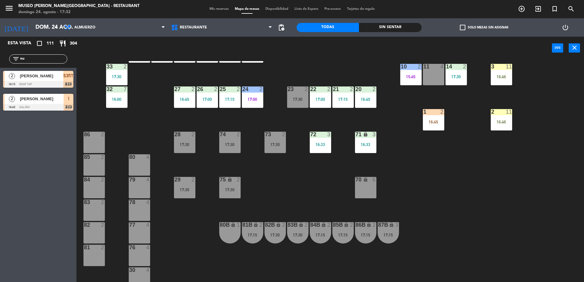
scroll to position [0, 0]
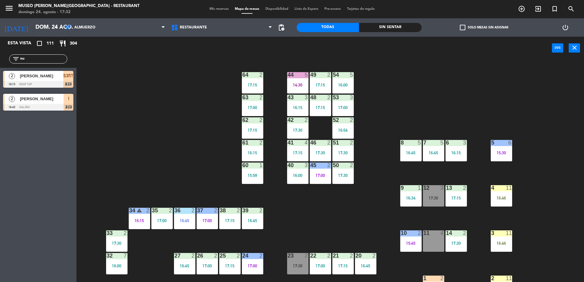
drag, startPoint x: 27, startPoint y: 57, endPoint x: -2, endPoint y: 53, distance: 28.4
click at [0, 53] on html "close × Museo Larco Café - Restaurant × chrome_reader_mode Listado de Reservas …" at bounding box center [292, 141] width 584 height 282
type input "dor"
click at [45, 79] on div "walk in [PERSON_NAME]" at bounding box center [41, 76] width 44 height 10
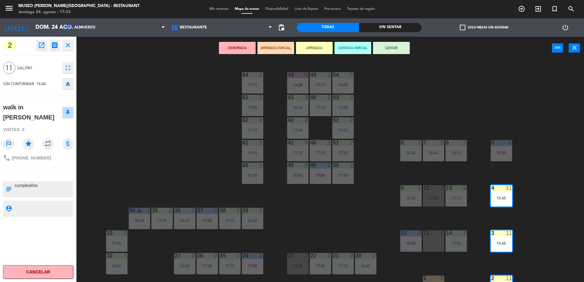
click at [328, 222] on div "44 5 14:30 49 2 17:15 54 5 16:00 64 2 17:15 48 2 17:15 53 3 17:00 63 2 17:00 43…" at bounding box center [332, 172] width 501 height 222
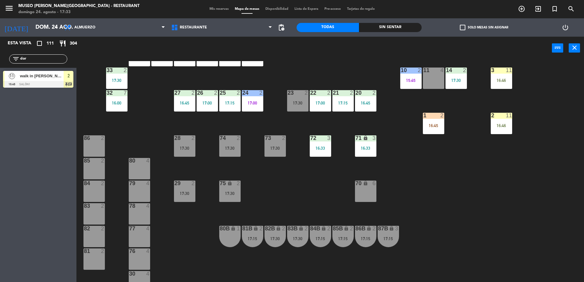
scroll to position [185, 0]
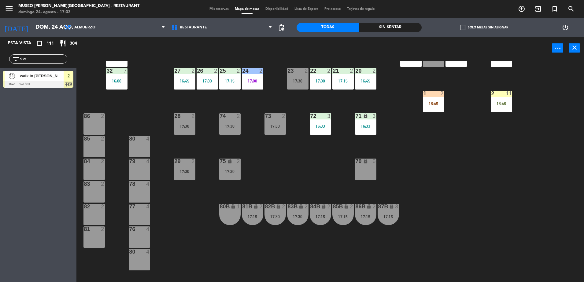
click at [251, 219] on div "81B lock 2 17:15" at bounding box center [252, 214] width 21 height 21
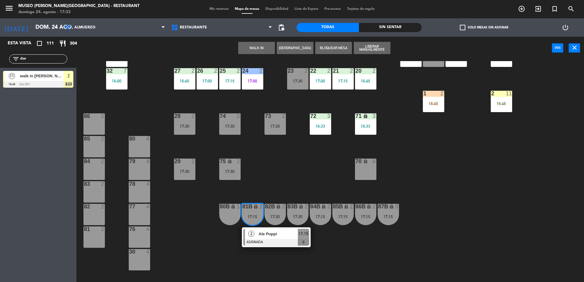
click at [273, 233] on span "Ale Puppi" at bounding box center [278, 234] width 39 height 6
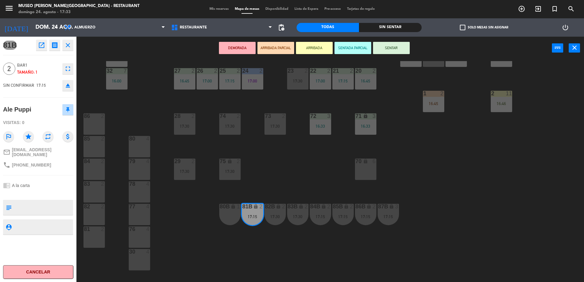
click at [45, 47] on icon "open_in_new" at bounding box center [41, 45] width 7 height 7
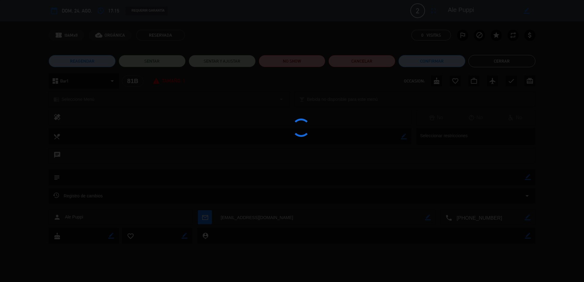
click at [299, 61] on div at bounding box center [292, 141] width 584 height 282
click at [299, 61] on edit-booking-info-modal "calendar_today dom. 24, ago. access_time 17:15 REQUERIR GARANTÍA 2 Ale Puppi fu…" at bounding box center [292, 141] width 584 height 282
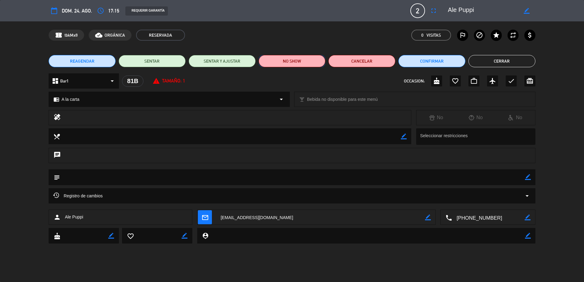
click at [299, 61] on button "NO SHOW" at bounding box center [292, 61] width 67 height 12
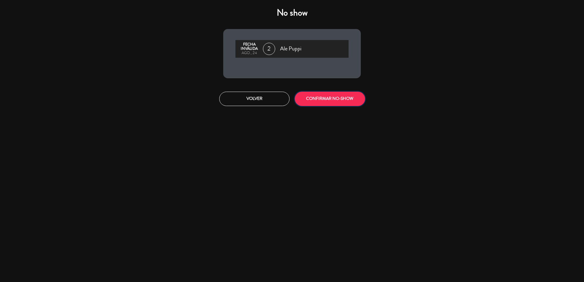
click at [323, 99] on button "CONFIRMAR NO-SHOW" at bounding box center [330, 99] width 70 height 14
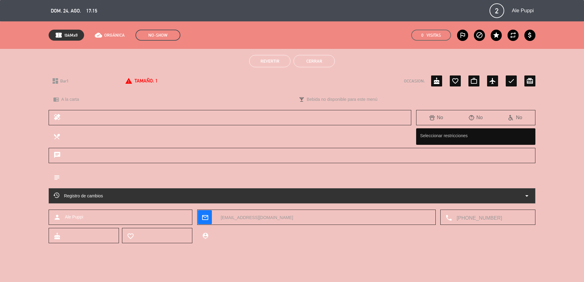
click at [314, 57] on button "Cerrar" at bounding box center [313, 61] width 41 height 12
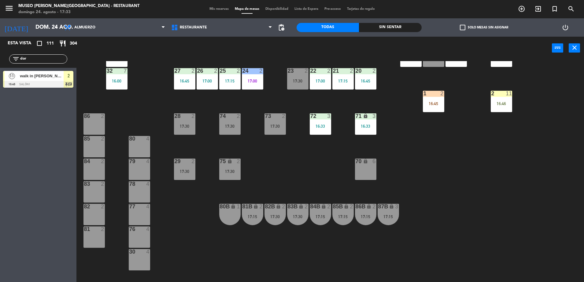
click at [323, 216] on div "17:15" at bounding box center [320, 217] width 21 height 4
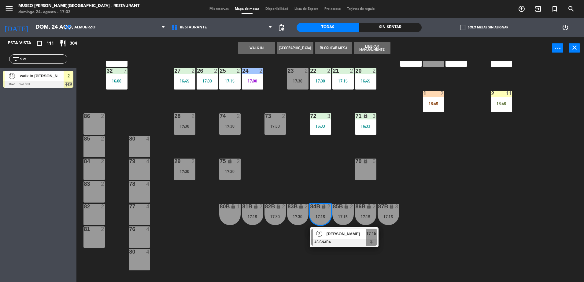
click at [331, 232] on span "Daniel Paredes" at bounding box center [345, 234] width 39 height 6
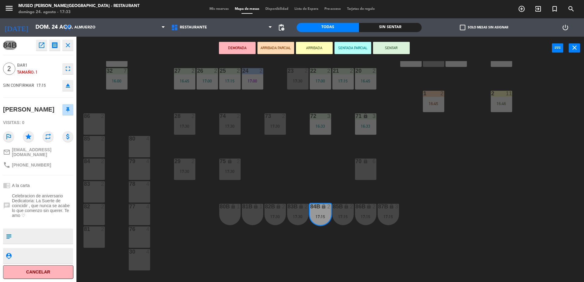
click at [39, 44] on icon "open_in_new" at bounding box center [41, 45] width 7 height 7
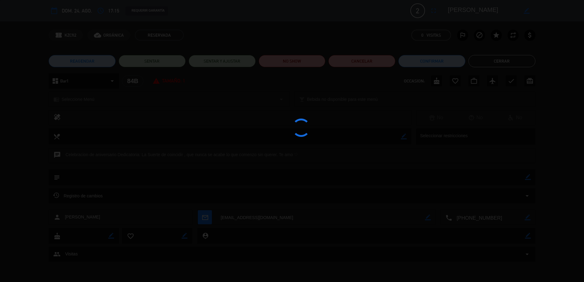
click at [288, 61] on div at bounding box center [292, 141] width 584 height 282
click at [289, 60] on div at bounding box center [292, 141] width 584 height 282
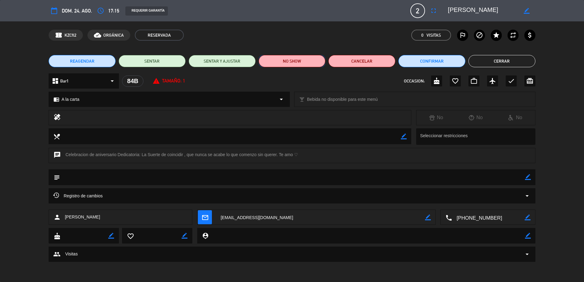
click at [288, 58] on button "NO SHOW" at bounding box center [292, 61] width 67 height 12
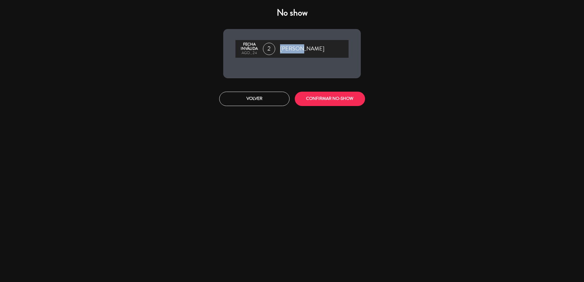
click at [288, 58] on div "Fecha inválida ago., 24 2 Daniel Paredes" at bounding box center [292, 53] width 138 height 49
click at [343, 104] on button "CONFIRMAR NO-SHOW" at bounding box center [330, 99] width 70 height 14
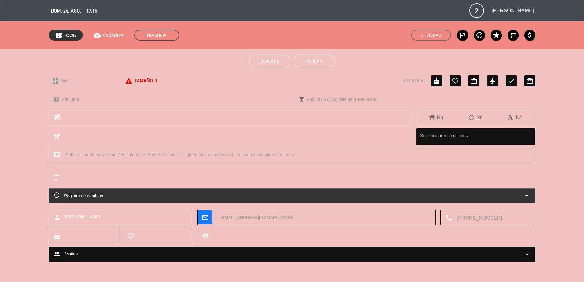
click at [317, 62] on button "Cerrar" at bounding box center [313, 61] width 41 height 12
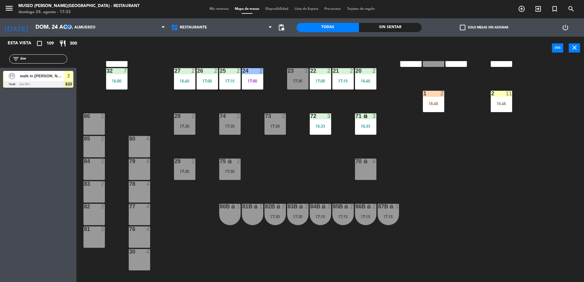
click at [343, 211] on div "85B lock 2 17:15" at bounding box center [342, 214] width 21 height 21
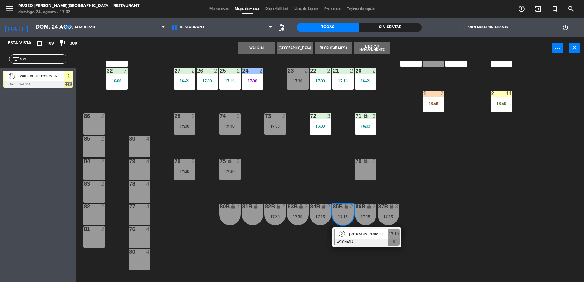
click at [361, 235] on span "Cristian salazar diaz" at bounding box center [368, 234] width 39 height 6
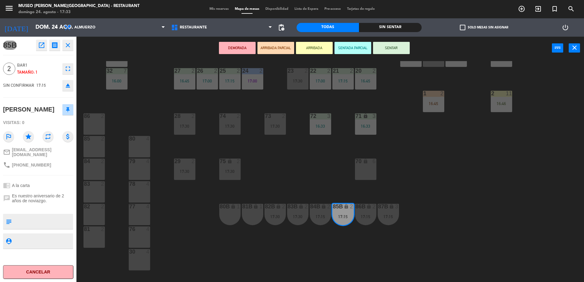
click at [39, 42] on icon "open_in_new" at bounding box center [41, 45] width 7 height 7
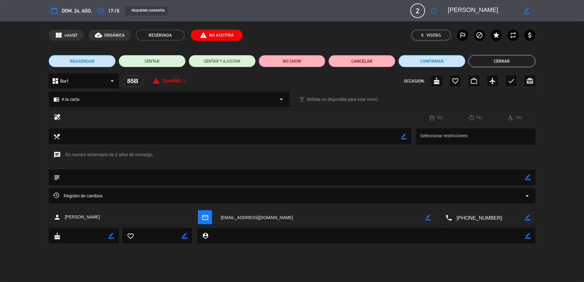
click at [292, 58] on button "NO SHOW" at bounding box center [292, 61] width 67 height 12
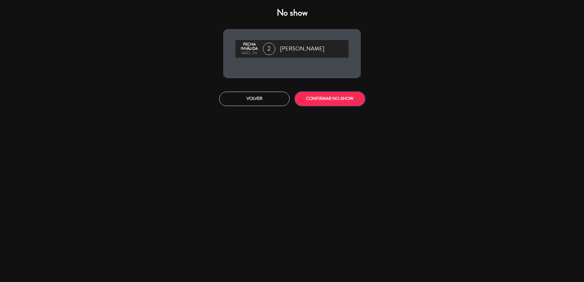
click at [321, 94] on button "CONFIRMAR NO-SHOW" at bounding box center [330, 99] width 70 height 14
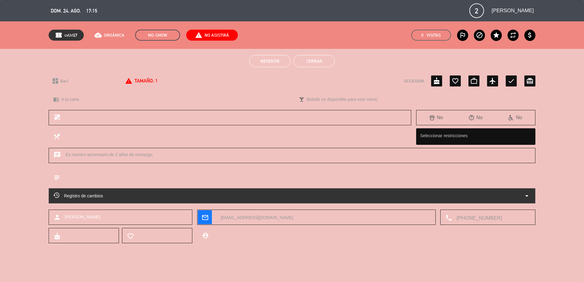
click at [319, 62] on button "Cerrar" at bounding box center [313, 61] width 41 height 12
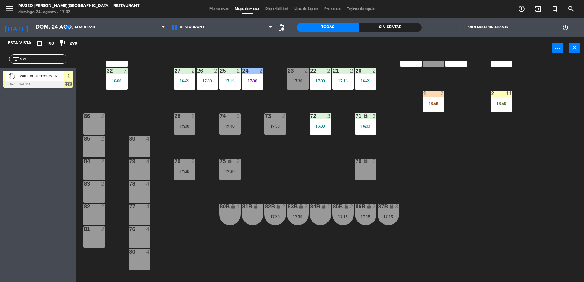
click at [363, 212] on div "86B lock 2 17:15" at bounding box center [365, 214] width 21 height 21
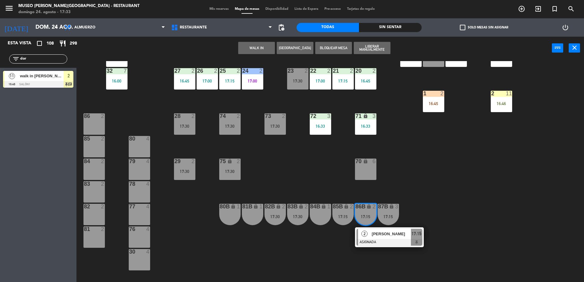
click at [378, 231] on span "Luis Guzmán Gonzales" at bounding box center [391, 234] width 39 height 6
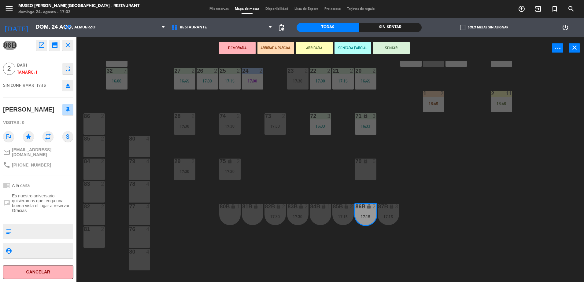
click at [42, 43] on icon "open_in_new" at bounding box center [41, 45] width 7 height 7
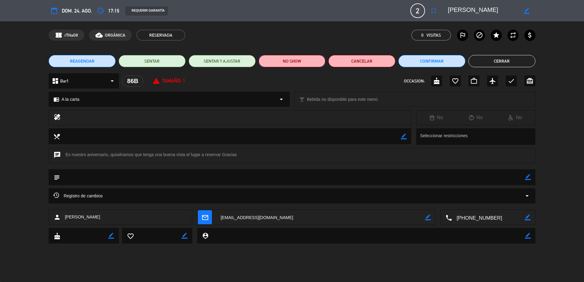
click at [286, 67] on button "NO SHOW" at bounding box center [292, 61] width 67 height 12
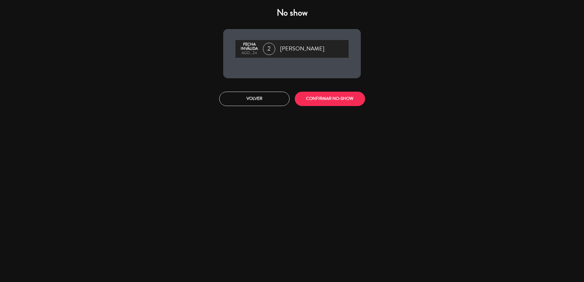
click at [321, 109] on div "Volver CONFIRMAR NO-SHOW" at bounding box center [291, 98] width 147 height 23
click at [317, 105] on button "CONFIRMAR NO-SHOW" at bounding box center [330, 99] width 70 height 14
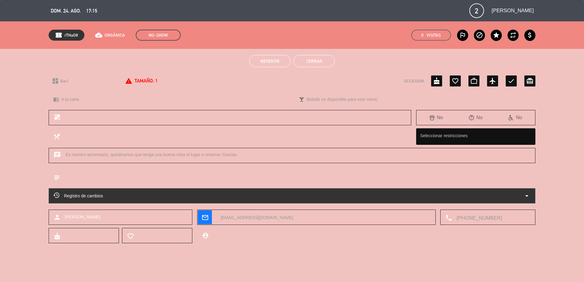
click at [305, 59] on button "Cerrar" at bounding box center [313, 61] width 41 height 12
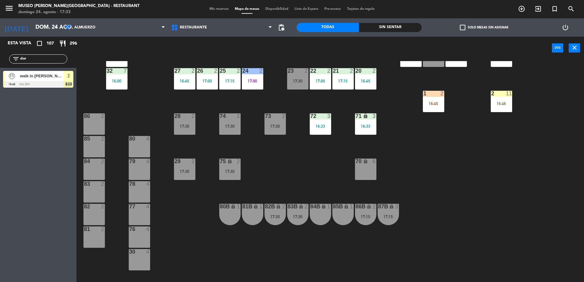
click at [386, 218] on div "17:15" at bounding box center [387, 217] width 21 height 4
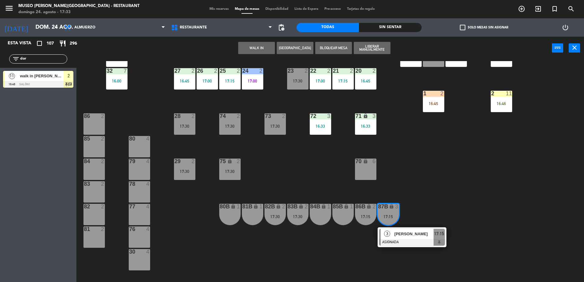
click at [410, 231] on span "Gloria milagros Mederos Guevara" at bounding box center [413, 234] width 39 height 6
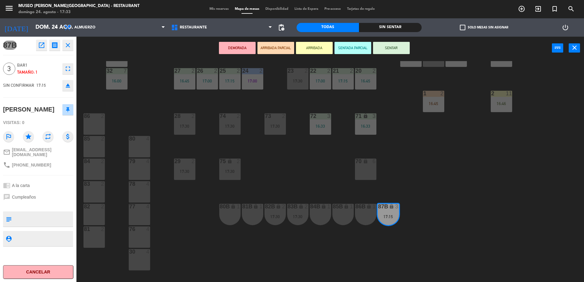
click at [44, 43] on icon "open_in_new" at bounding box center [41, 45] width 7 height 7
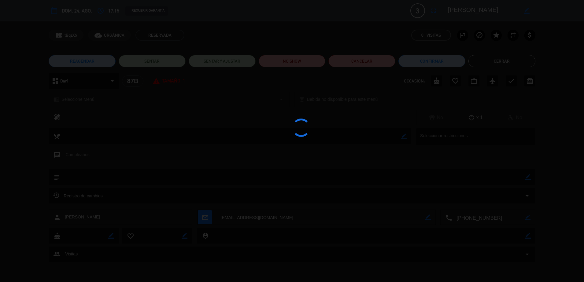
click at [299, 45] on div at bounding box center [292, 141] width 584 height 282
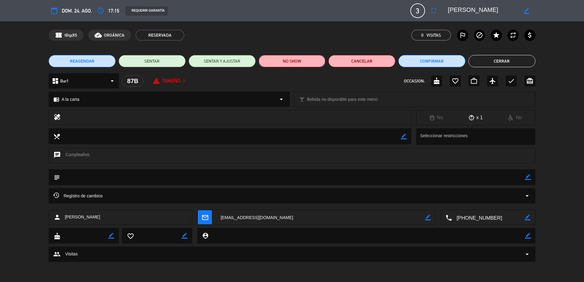
click at [280, 61] on button "NO SHOW" at bounding box center [292, 61] width 67 height 12
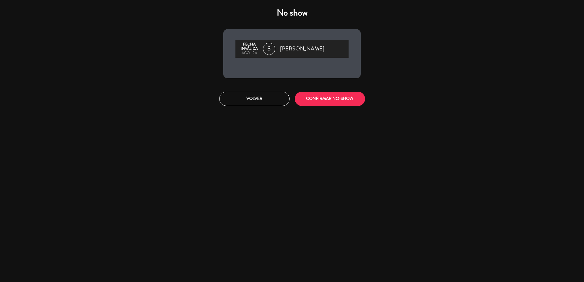
click at [317, 92] on div "No show Fecha inválida ago., 24 3 Gloria milagros Mederos Guevara Volver CONFIR…" at bounding box center [291, 56] width 147 height 107
click at [313, 99] on button "CONFIRMAR NO-SHOW" at bounding box center [330, 99] width 70 height 14
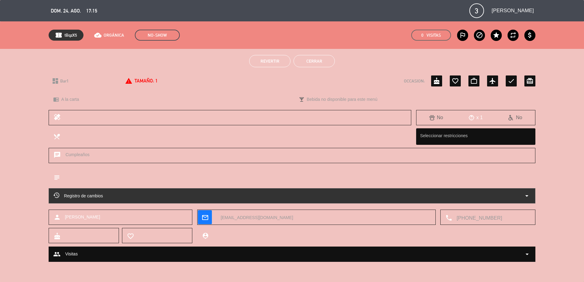
click at [315, 59] on button "Cerrar" at bounding box center [313, 61] width 41 height 12
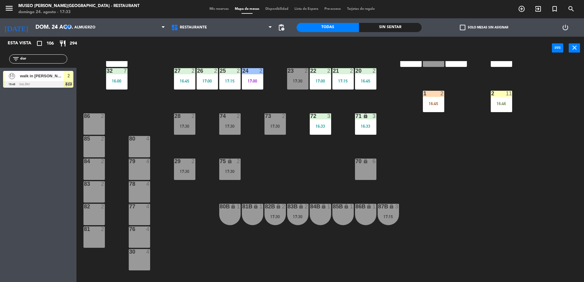
click at [267, 133] on div "73 2 17:30" at bounding box center [274, 123] width 21 height 21
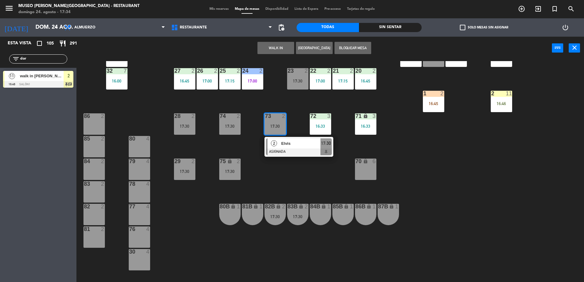
click at [298, 172] on div "44 5 14:30 49 2 17:15 54 5 16:00 64 2 17:15 48 2 17:15 53 3 17:00 63 2 17:00 43…" at bounding box center [332, 172] width 501 height 222
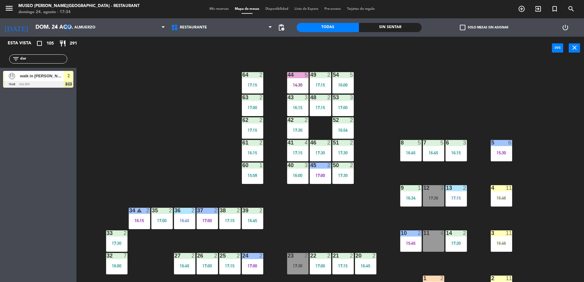
scroll to position [217, 0]
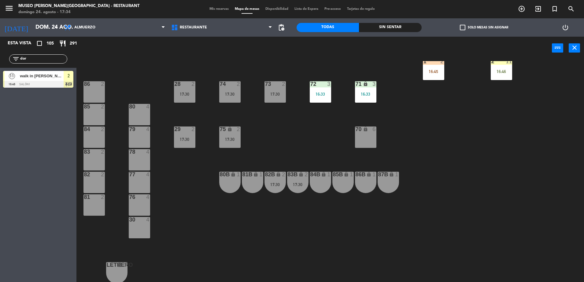
click at [268, 92] on div "17:30" at bounding box center [274, 94] width 21 height 4
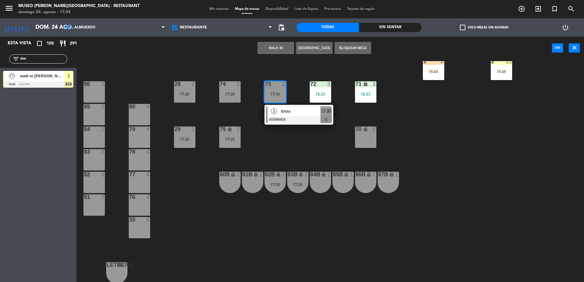
click at [250, 184] on div "81B lock 1" at bounding box center [252, 182] width 21 height 21
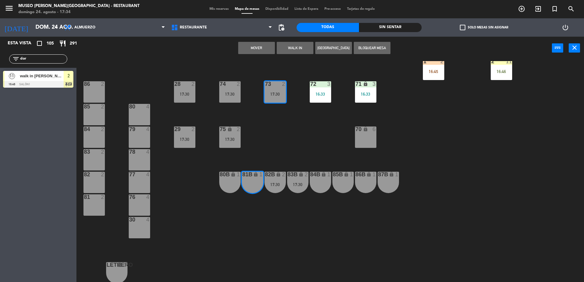
click at [268, 44] on button "Mover" at bounding box center [256, 48] width 37 height 12
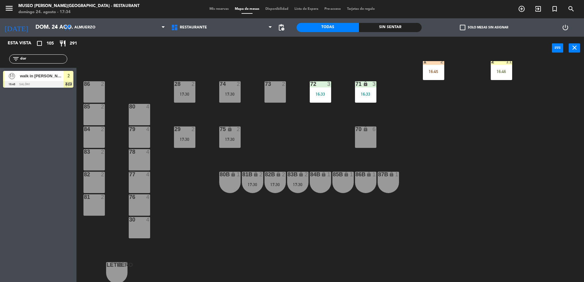
drag, startPoint x: 62, startPoint y: 58, endPoint x: -2, endPoint y: 67, distance: 63.9
click at [0, 67] on html "close × Museo Larco Café - Restaurant × chrome_reader_mode Listado de Reservas …" at bounding box center [292, 141] width 584 height 282
type input "dieg"
click at [59, 78] on span "walk in [GEOGRAPHIC_DATA]" at bounding box center [42, 76] width 44 height 6
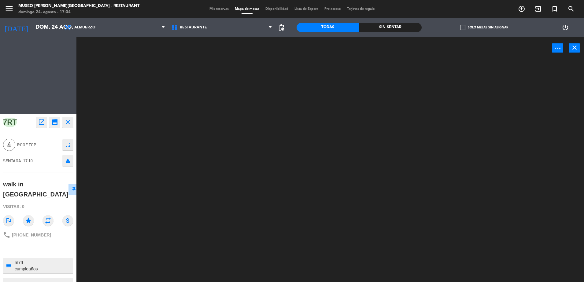
scroll to position [0, 0]
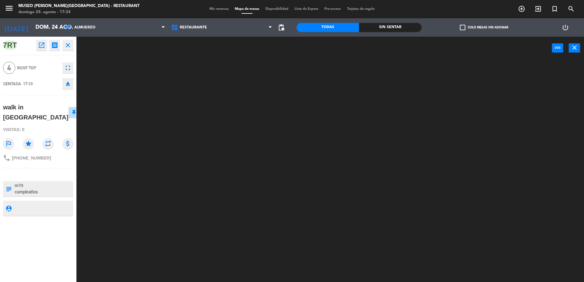
click at [32, 183] on textarea at bounding box center [43, 188] width 58 height 13
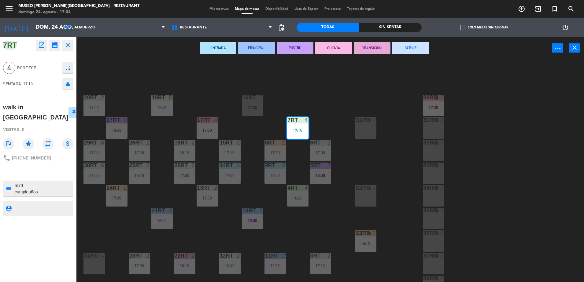
click at [301, 220] on div "18RT 5 16:45 16RT 2 17:30 28RT 2 17:00 80RR lock 2 17:30 27RT 3 15:45 7RT 4 17:…" at bounding box center [332, 172] width 501 height 222
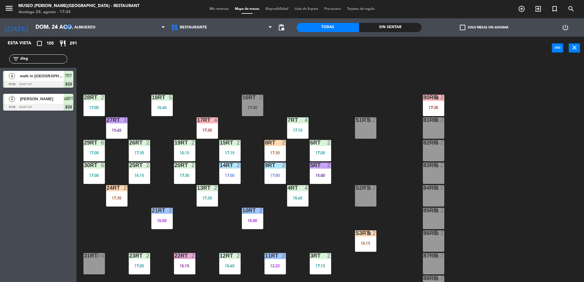
drag, startPoint x: 34, startPoint y: 61, endPoint x: -2, endPoint y: 56, distance: 36.1
click at [0, 56] on html "close × Museo Larco Café - Restaurant × chrome_reader_mode Listado de Reservas …" at bounding box center [292, 141] width 584 height 282
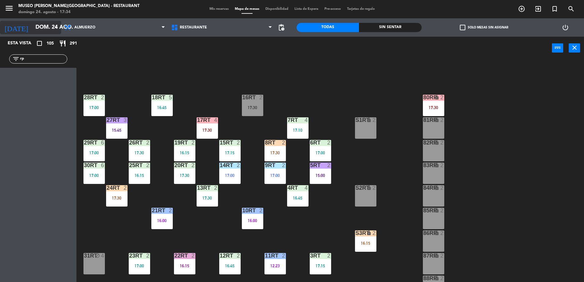
type input "r"
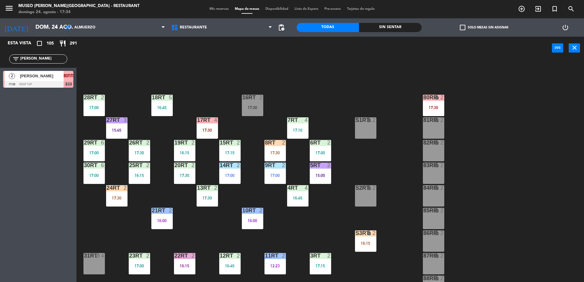
type input "barr"
click at [62, 84] on div at bounding box center [38, 84] width 70 height 7
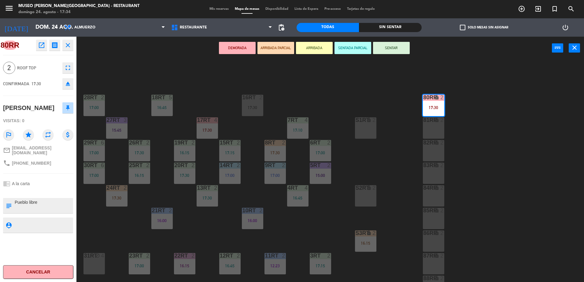
click at [267, 56] on div "DEMORADA ARRIBADA PARCIAL ARRIBADA SENTADA PARCIAL SENTAR power_input close" at bounding box center [313, 48] width 475 height 23
click at [266, 47] on button "ARRIBADA PARCIAL" at bounding box center [275, 48] width 37 height 12
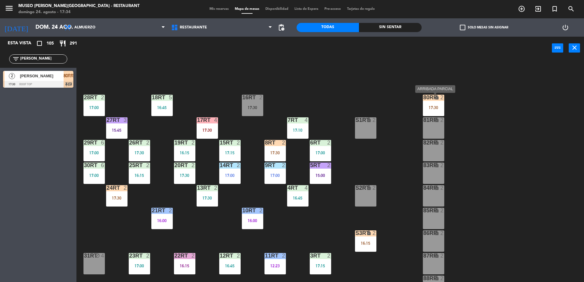
click at [432, 110] on div "80RR lock 2 17:30" at bounding box center [433, 105] width 21 height 21
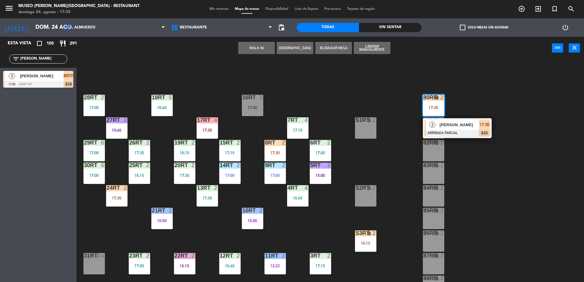
click at [357, 127] on div "S1RT lock 2" at bounding box center [365, 127] width 21 height 21
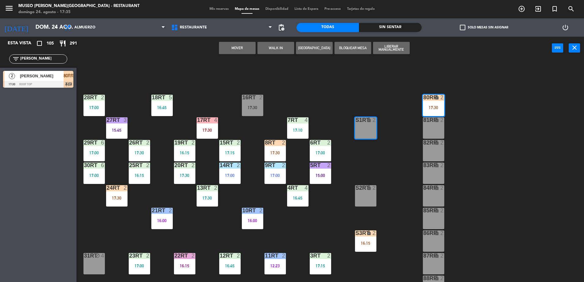
click at [245, 48] on button "Mover" at bounding box center [237, 48] width 37 height 12
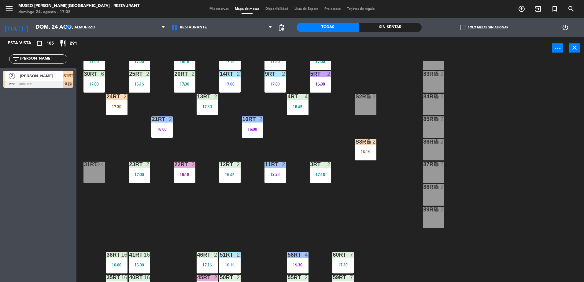
scroll to position [240, 0]
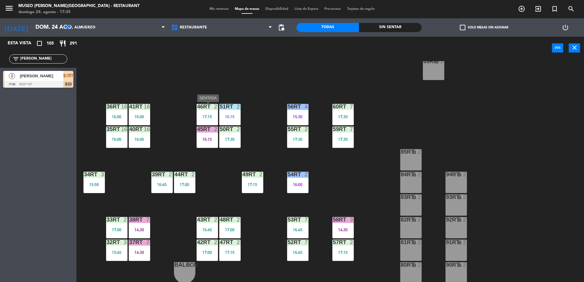
click at [205, 120] on div "46RT 2 17:15" at bounding box center [206, 114] width 21 height 21
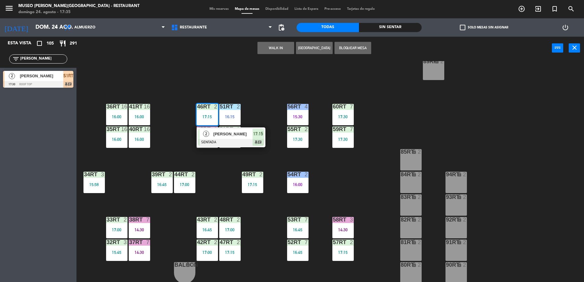
click at [209, 173] on div "18RT 5 16:45 16RT 2 17:30 28RT 2 17:00 80RR lock 2 27RT 3 15:45 7RT 4 17:10 S1R…" at bounding box center [332, 172] width 501 height 222
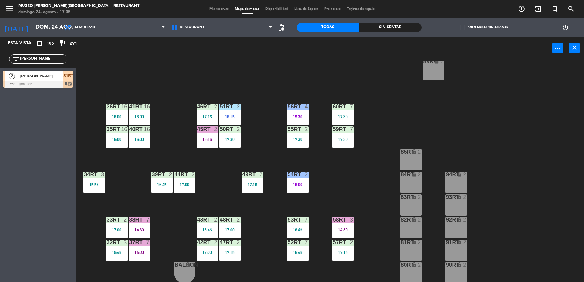
click at [207, 142] on div "45RT 2 16:15" at bounding box center [206, 137] width 21 height 21
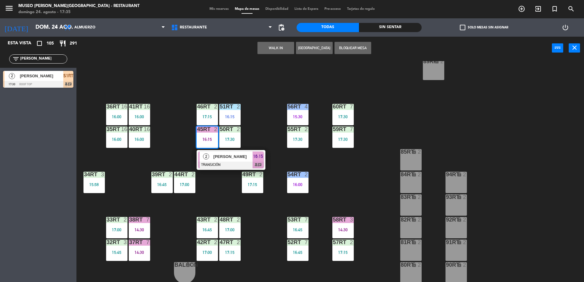
click at [163, 224] on div "18RT 5 16:45 16RT 2 17:30 28RT 2 17:00 80RR lock 2 27RT 3 15:45 7RT 4 17:10 S1R…" at bounding box center [332, 172] width 501 height 222
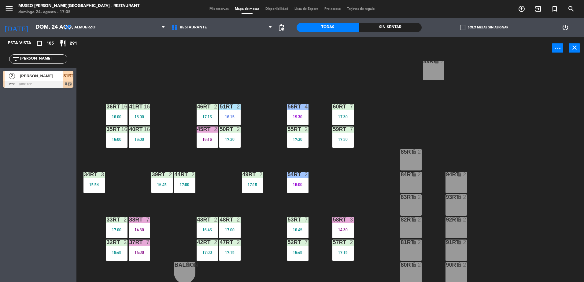
click at [135, 229] on div "14:30" at bounding box center [139, 230] width 21 height 4
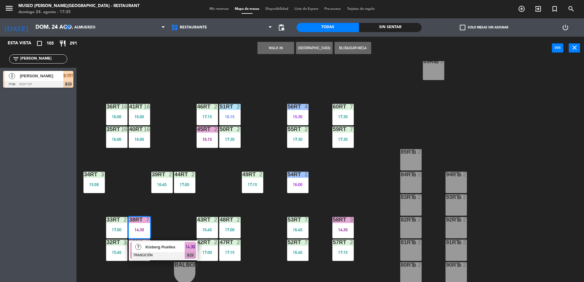
click at [174, 249] on span "Kisberg Puelles" at bounding box center [164, 247] width 39 height 6
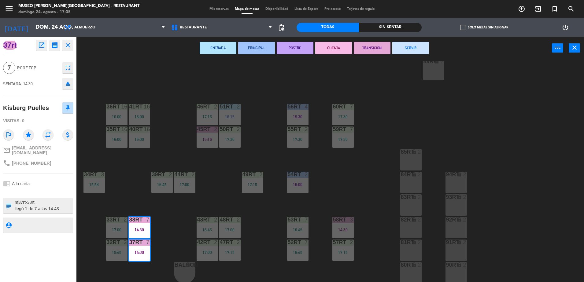
click at [170, 236] on div "18RT 5 16:45 16RT 2 17:30 28RT 2 17:00 80RR lock 2 27RT 3 15:45 7RT 4 17:10 S1R…" at bounding box center [332, 172] width 501 height 222
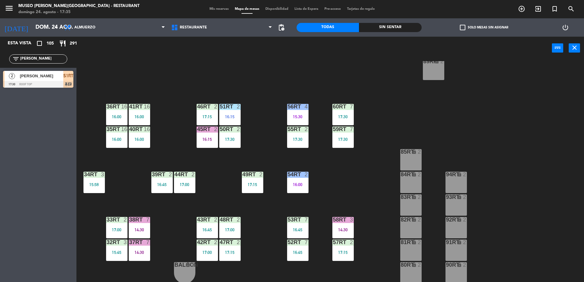
scroll to position [0, 0]
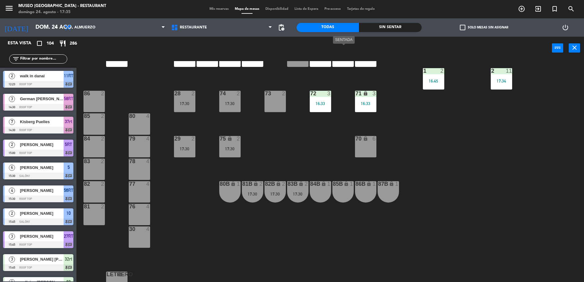
scroll to position [217, 0]
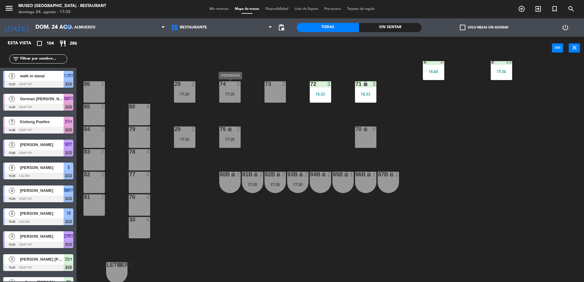
click at [228, 92] on div "17:30" at bounding box center [229, 94] width 21 height 4
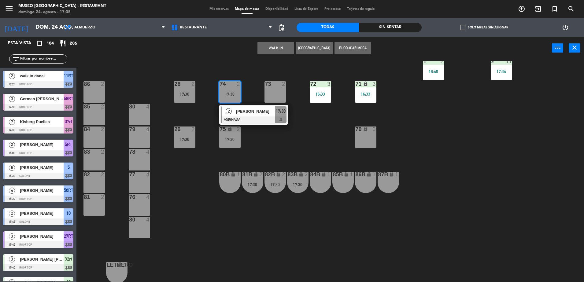
click at [229, 185] on div "80B lock 1" at bounding box center [229, 182] width 21 height 21
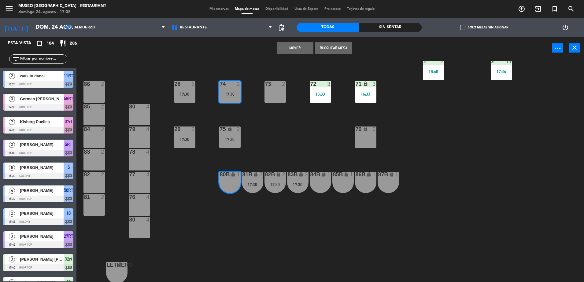
click at [285, 49] on button "Mover" at bounding box center [295, 48] width 37 height 12
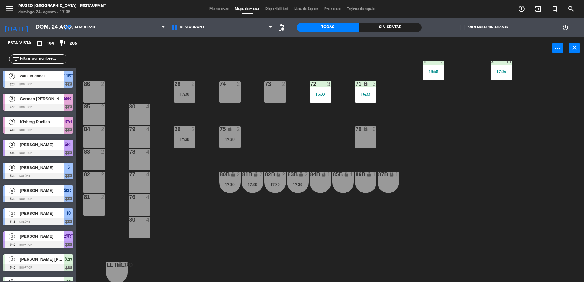
click at [224, 142] on div "75 lock 2 17:30" at bounding box center [229, 137] width 21 height 21
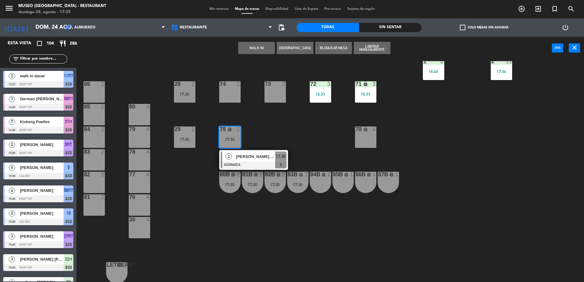
click at [329, 191] on div "84B lock 1" at bounding box center [320, 182] width 21 height 21
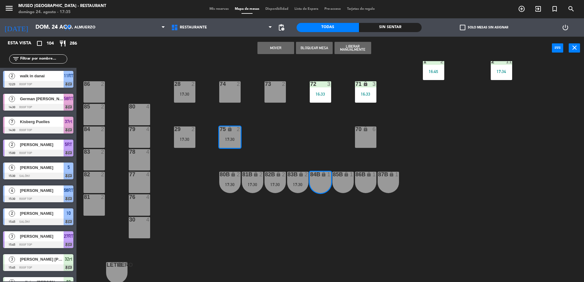
click at [268, 47] on button "Mover" at bounding box center [275, 48] width 37 height 12
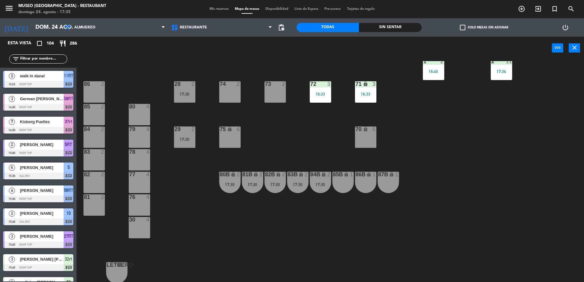
click at [186, 83] on div at bounding box center [184, 84] width 10 height 6
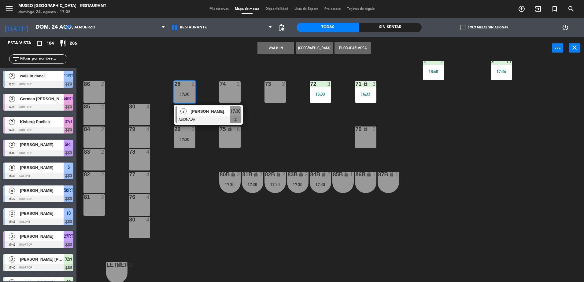
click at [342, 183] on div "85B lock 1" at bounding box center [342, 182] width 21 height 21
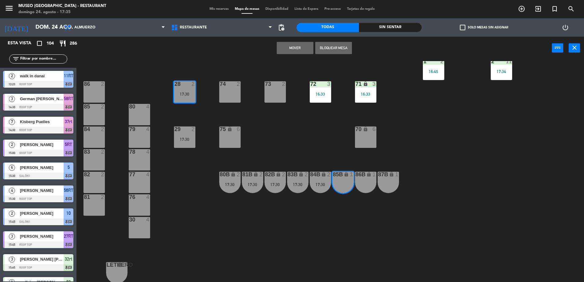
click at [287, 46] on button "Mover" at bounding box center [295, 48] width 37 height 12
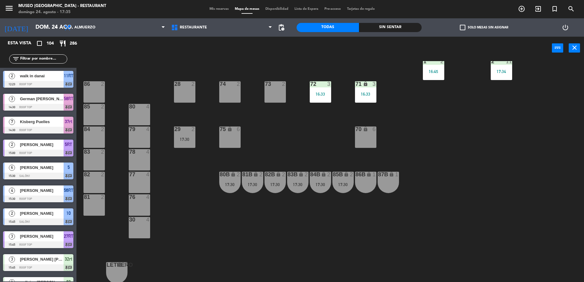
click at [180, 139] on div "17:30" at bounding box center [184, 139] width 21 height 4
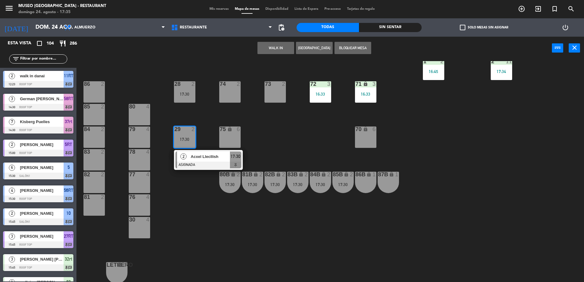
click at [356, 176] on div "86B" at bounding box center [355, 175] width 0 height 6
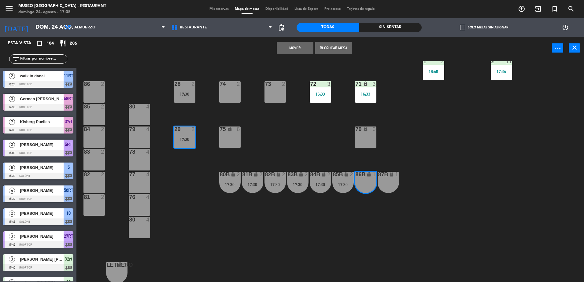
click at [289, 50] on button "Mover" at bounding box center [295, 48] width 37 height 12
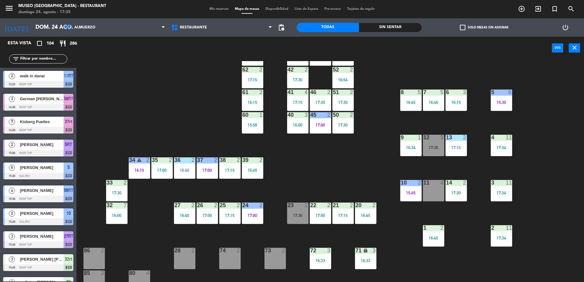
scroll to position [0, 0]
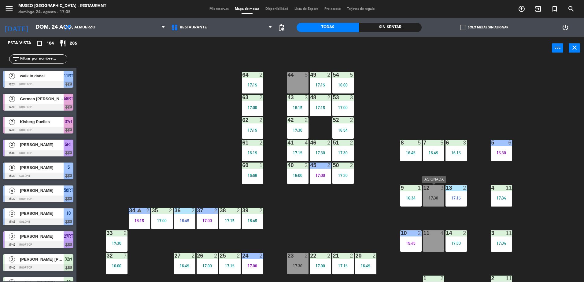
click at [434, 194] on div "12 3 17:30" at bounding box center [433, 195] width 21 height 21
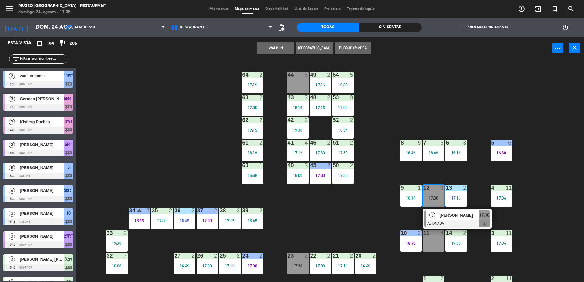
click at [288, 74] on div "44" at bounding box center [288, 75] width 0 height 6
click at [281, 45] on button "Mover" at bounding box center [295, 48] width 37 height 12
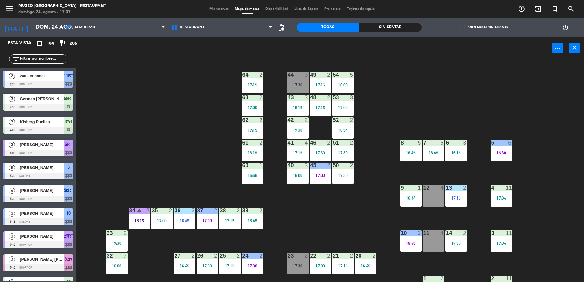
click at [399, 104] on div "44 3 17:30 49 2 17:15 54 5 16:00 64 2 17:15 48 2 17:15 53 3 17:00 63 2 17:00 43…" at bounding box center [332, 172] width 501 height 222
click at [373, 221] on div "44 3 17:30 49 2 17:15 54 5 16:00 64 2 17:15 48 2 17:15 53 3 17:00 63 2 17:00 43…" at bounding box center [332, 172] width 501 height 222
click at [149, 130] on div "44 3 17:30 49 2 17:15 54 5 16:00 64 2 17:15 48 2 17:15 53 3 17:00 63 2 17:00 43…" at bounding box center [332, 172] width 501 height 222
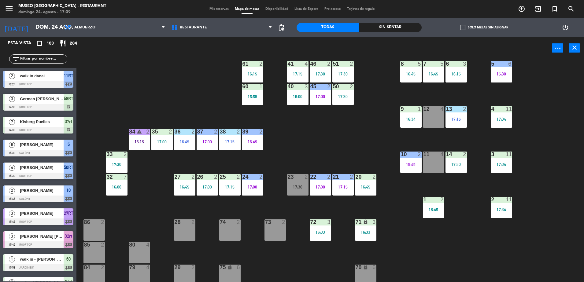
scroll to position [81, 0]
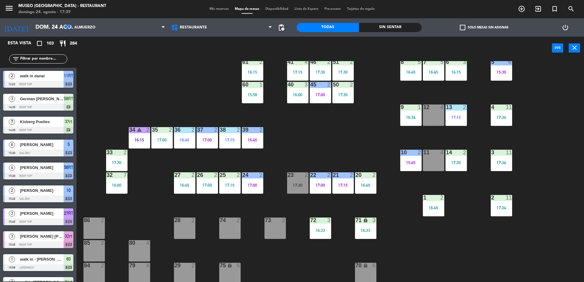
click at [290, 179] on div "23 2 17:30" at bounding box center [297, 182] width 21 height 21
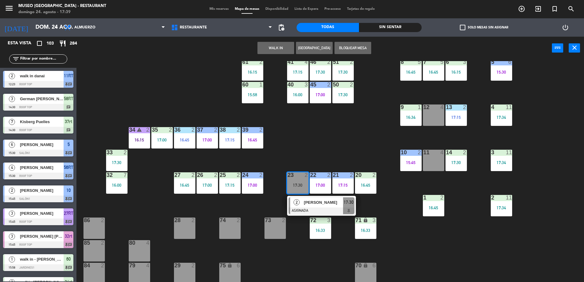
click at [341, 214] on div at bounding box center [321, 210] width 66 height 7
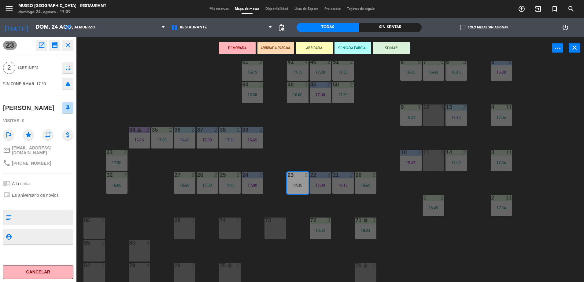
click at [227, 45] on button "DEMORADA" at bounding box center [237, 48] width 37 height 12
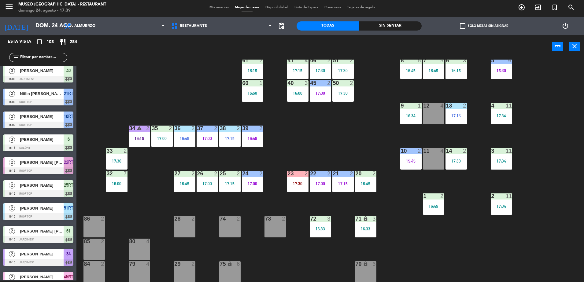
scroll to position [0, 0]
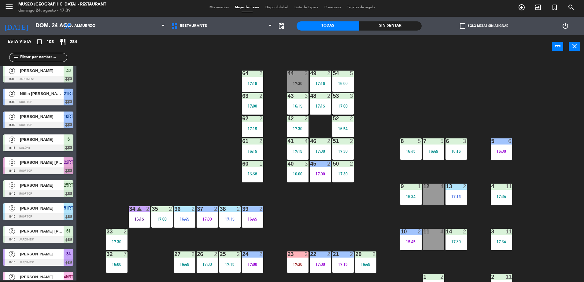
click at [298, 76] on div "44 3" at bounding box center [297, 74] width 21 height 6
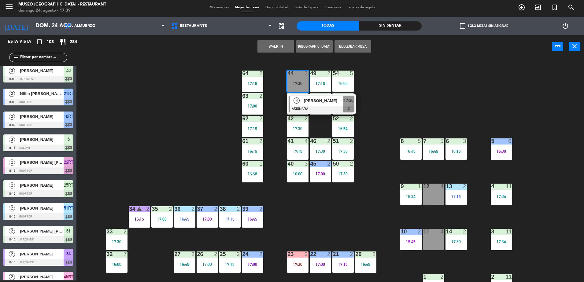
click at [326, 98] on span "[PERSON_NAME]" at bounding box center [323, 100] width 39 height 6
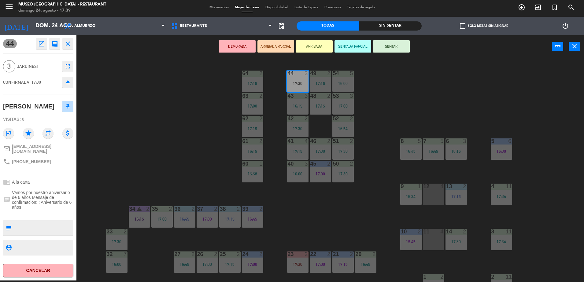
click at [252, 47] on button "DEMORADA" at bounding box center [237, 46] width 37 height 12
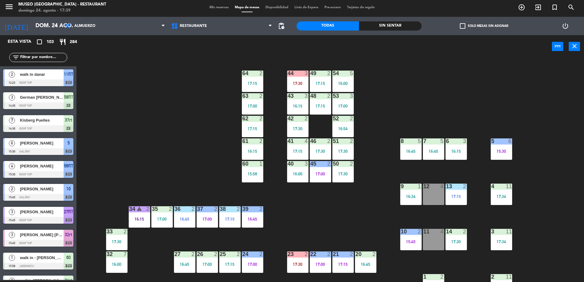
scroll to position [760, 0]
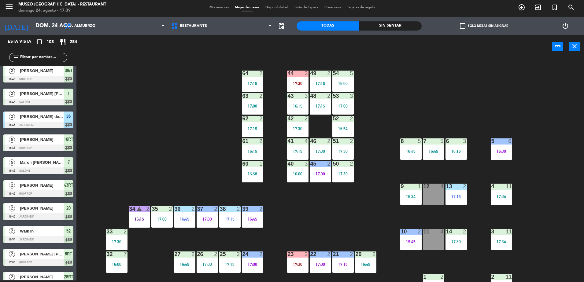
click at [190, 142] on div "44 3 17:30 49 2 17:15 54 5 16:00 64 2 17:15 48 2 17:15 53 3 17:00 63 2 17:00 43…" at bounding box center [332, 171] width 501 height 222
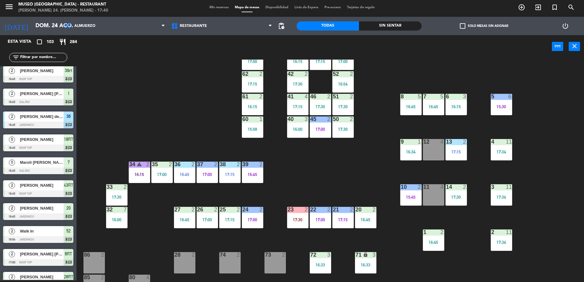
scroll to position [44, 0]
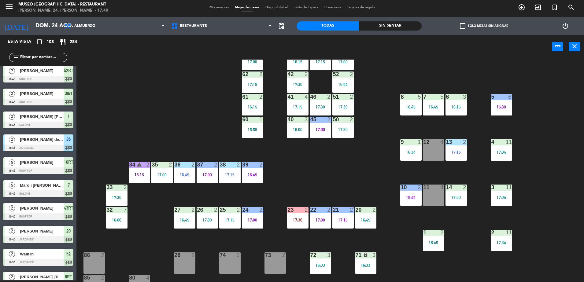
click at [175, 117] on div "44 3 17:30 49 2 17:15 54 5 16:00 64 2 17:15 48 2 17:15 53 3 17:00 63 2 17:00 43…" at bounding box center [332, 171] width 501 height 222
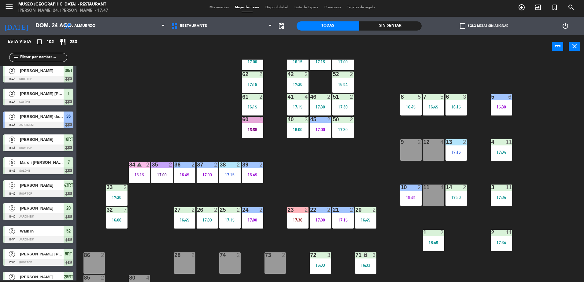
scroll to position [0, 0]
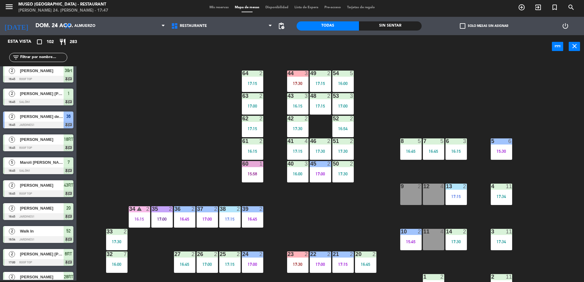
click at [369, 217] on div "44 3 17:30 49 2 17:15 54 5 16:00 64 2 17:15 48 2 17:15 53 3 17:00 63 2 17:00 43…" at bounding box center [332, 171] width 501 height 222
click at [302, 82] on div "17:30" at bounding box center [297, 83] width 21 height 4
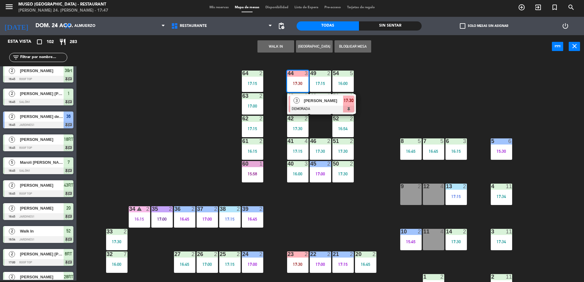
click at [436, 178] on div "44 3 17:30 3 Zorai [PERSON_NAME] DEMORADA 17:30 49 2 17:15 54 5 16:00 64 2 17:1…" at bounding box center [332, 171] width 501 height 222
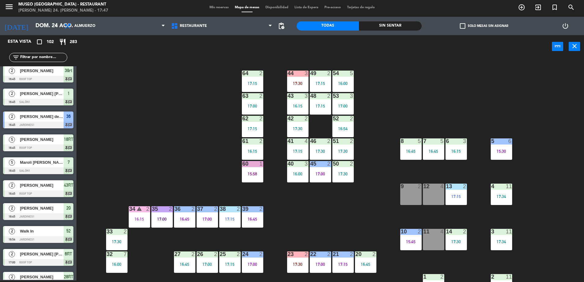
click at [295, 82] on div "17:30" at bounding box center [297, 83] width 21 height 4
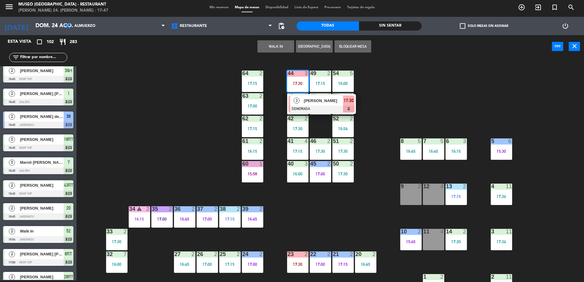
click at [429, 190] on div "12 4" at bounding box center [433, 194] width 21 height 21
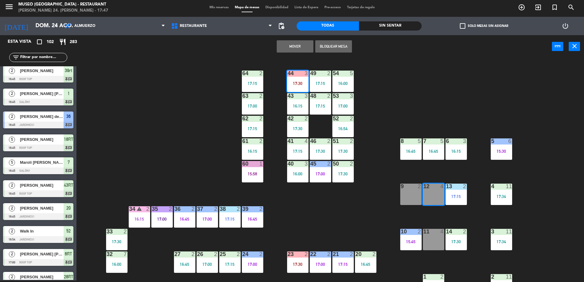
click at [288, 47] on button "Mover" at bounding box center [295, 46] width 37 height 12
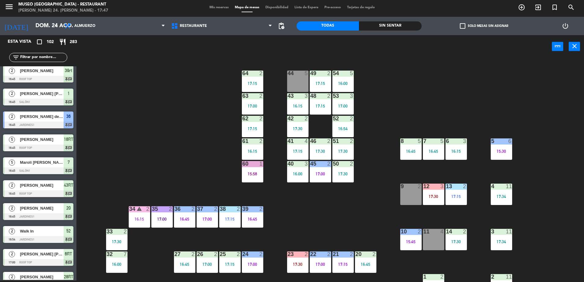
click at [296, 75] on div at bounding box center [297, 74] width 10 height 6
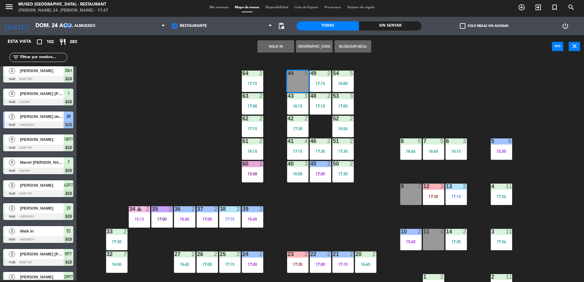
click at [268, 39] on div "WALK IN Crear Reserva Bloquear Mesa power_input close" at bounding box center [313, 46] width 475 height 23
click at [268, 45] on button "WALK IN" at bounding box center [275, 46] width 37 height 12
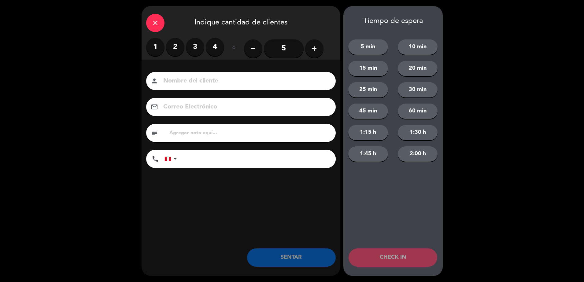
click at [218, 54] on label "4" at bounding box center [215, 47] width 18 height 18
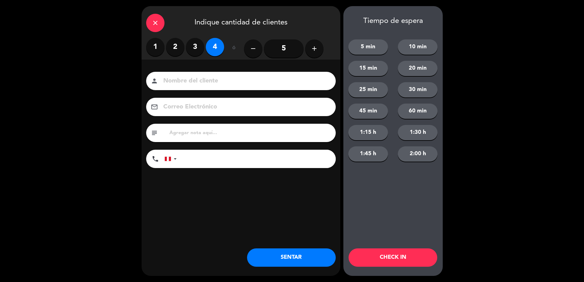
click at [218, 77] on input at bounding box center [245, 81] width 165 height 11
type input "walk in [PERSON_NAME]"
click at [212, 152] on input "tel" at bounding box center [259, 159] width 153 height 18
type input "989246195"
click at [285, 249] on button "SENTAR" at bounding box center [291, 257] width 89 height 18
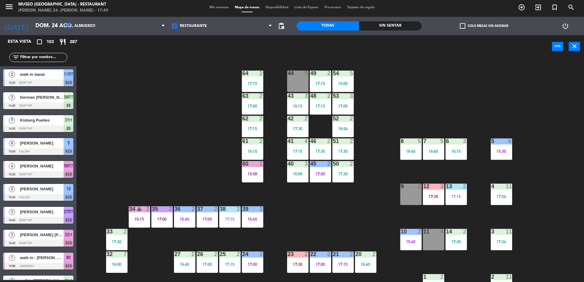
click at [58, 59] on input "text" at bounding box center [43, 57] width 47 height 7
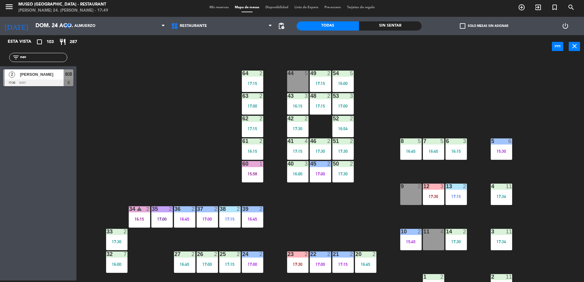
type input "nav"
click at [220, 78] on div "44 5 49 2 17:15 54 5 16:00 64 2 17:15 48 2 17:15 53 3 17:00 63 2 17:00 43 3 16:…" at bounding box center [332, 171] width 501 height 222
click at [62, 83] on div at bounding box center [38, 82] width 70 height 7
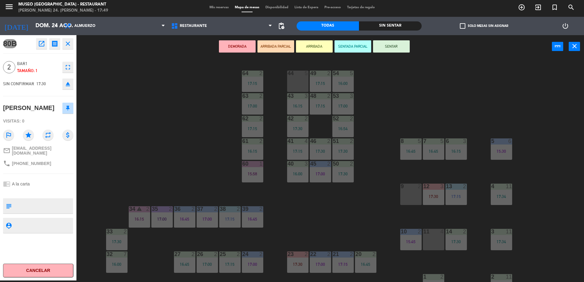
click at [274, 47] on button "ARRIBADA PARCIAL" at bounding box center [275, 46] width 37 height 12
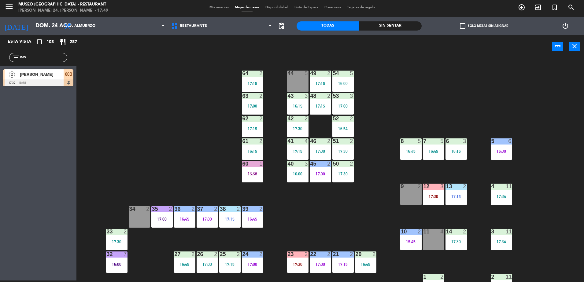
click at [46, 77] on span "Jean Navarro Urbina" at bounding box center [42, 74] width 44 height 6
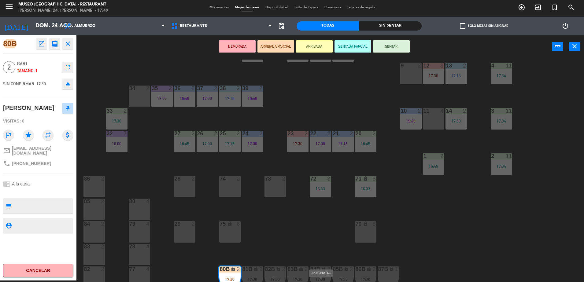
scroll to position [99, 0]
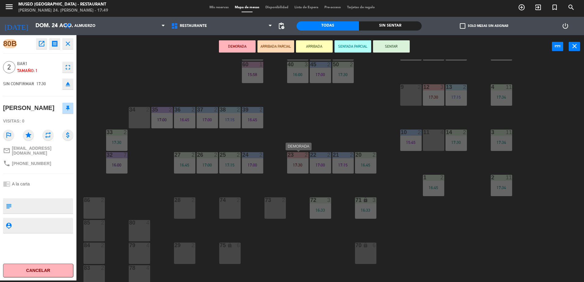
click at [303, 167] on div "23 2 17:30" at bounding box center [297, 162] width 21 height 21
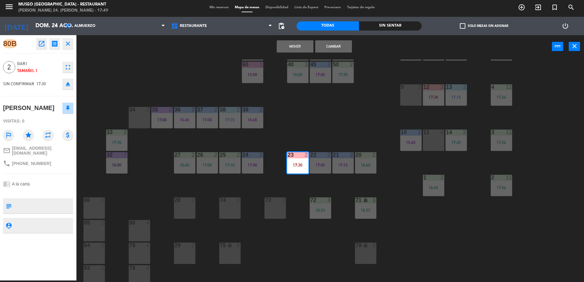
click at [336, 58] on div "Mover Cambiar power_input close" at bounding box center [313, 46] width 475 height 23
click at [331, 51] on button "Cambiar" at bounding box center [333, 46] width 37 height 12
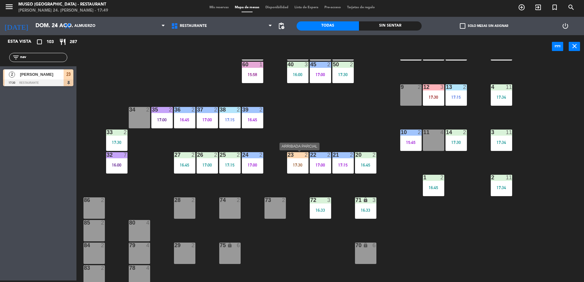
click at [302, 160] on div "23 2 17:30" at bounding box center [297, 162] width 21 height 21
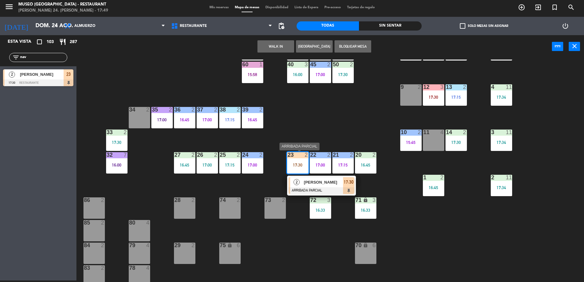
click at [312, 189] on div at bounding box center [321, 190] width 66 height 7
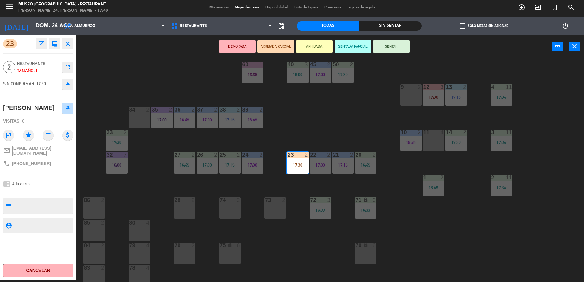
click at [31, 212] on textarea at bounding box center [43, 206] width 58 height 13
type textarea "llego 17:50"
click at [50, 188] on div "chrome_reader_mode A la carta" at bounding box center [38, 184] width 70 height 12
click at [298, 124] on div "44 5 49 2 17:15 54 5 16:00 64 2 17:15 48 2 17:15 53 3 17:00 63 2 17:00 43 3 16:…" at bounding box center [332, 171] width 501 height 222
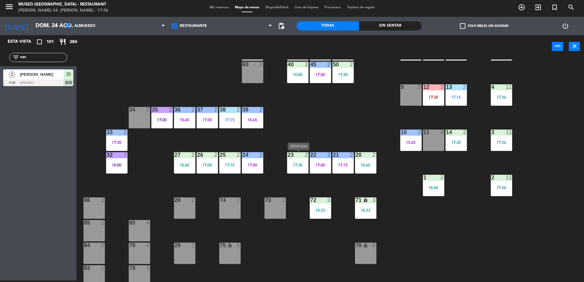
scroll to position [0, 0]
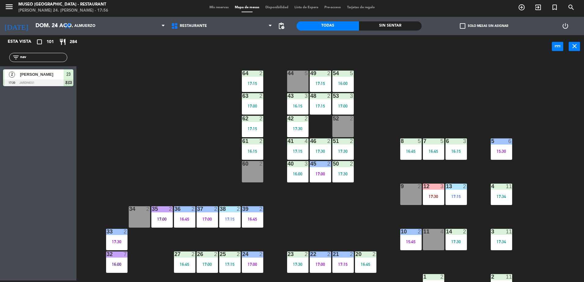
click at [270, 185] on div "44 5 49 2 17:15 54 5 16:00 64 2 17:15 48 2 17:15 53 3 17:00 63 2 17:00 43 3 16:…" at bounding box center [332, 171] width 501 height 222
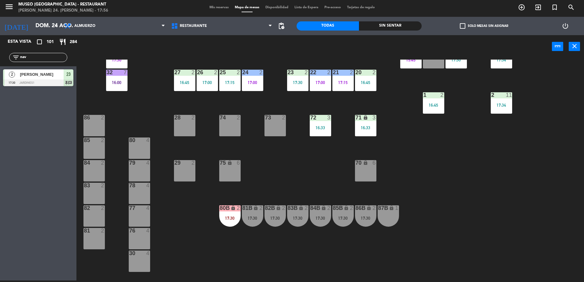
scroll to position [183, 0]
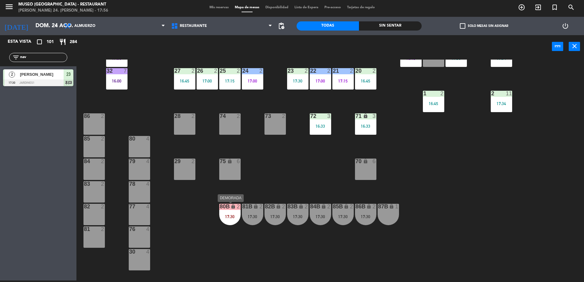
click at [225, 209] on div "lock" at bounding box center [230, 207] width 10 height 6
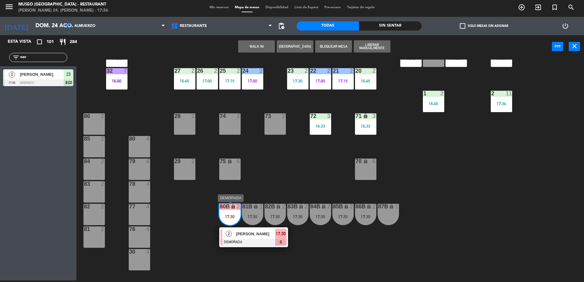
click at [240, 229] on div "Dante Cussato" at bounding box center [255, 234] width 40 height 10
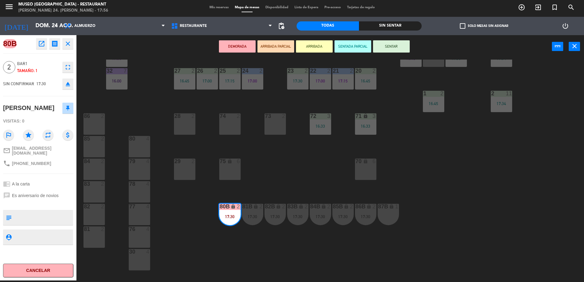
click at [44, 44] on icon "open_in_new" at bounding box center [41, 43] width 7 height 7
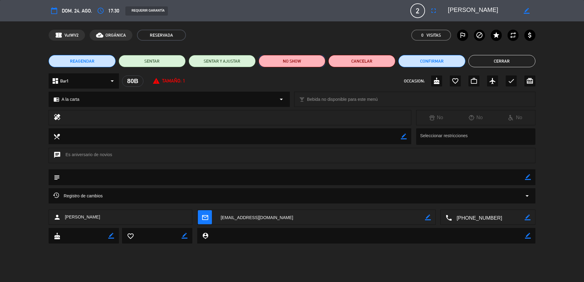
click at [303, 58] on button "NO SHOW" at bounding box center [292, 61] width 67 height 12
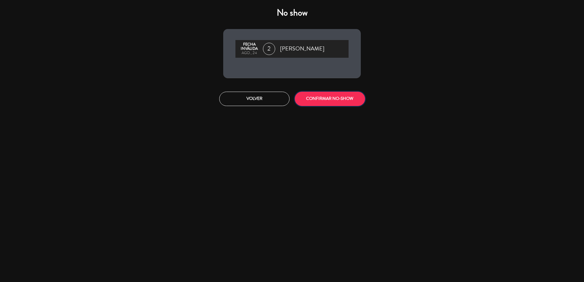
click at [334, 101] on button "CONFIRMAR NO-SHOW" at bounding box center [330, 99] width 70 height 14
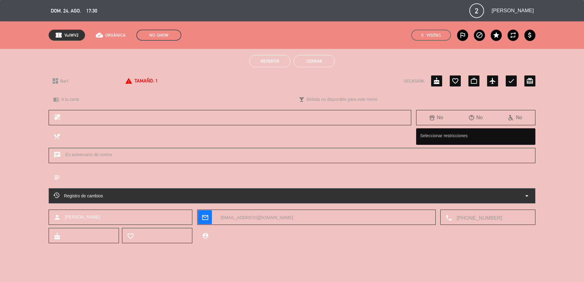
click at [320, 62] on button "Cerrar" at bounding box center [313, 61] width 41 height 12
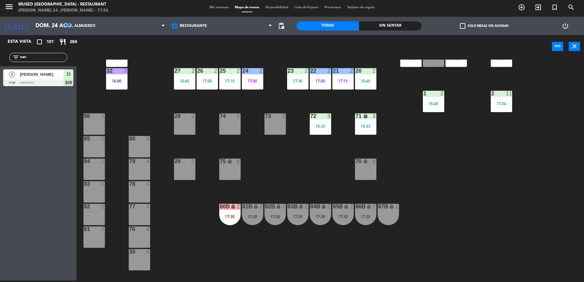
click at [252, 216] on div "17:30" at bounding box center [252, 217] width 21 height 4
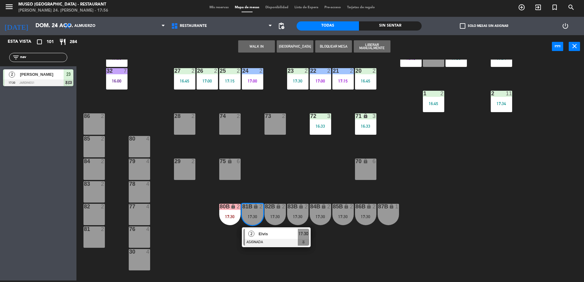
click at [278, 233] on span "Elvis" at bounding box center [278, 234] width 39 height 6
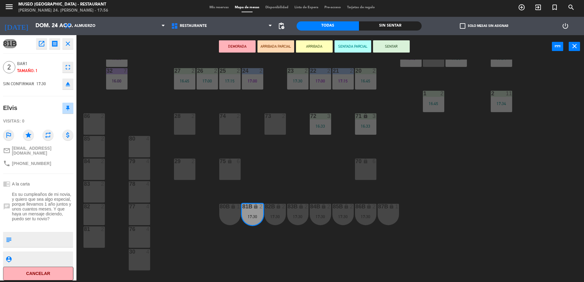
click at [41, 45] on icon "open_in_new" at bounding box center [41, 43] width 7 height 7
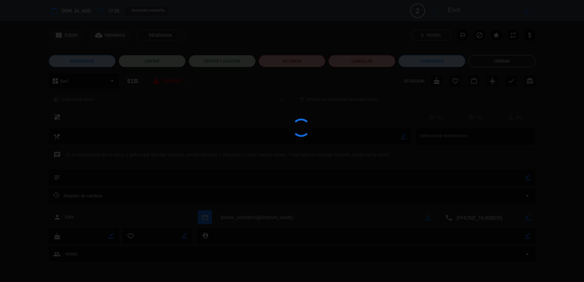
click at [287, 63] on div at bounding box center [292, 141] width 584 height 282
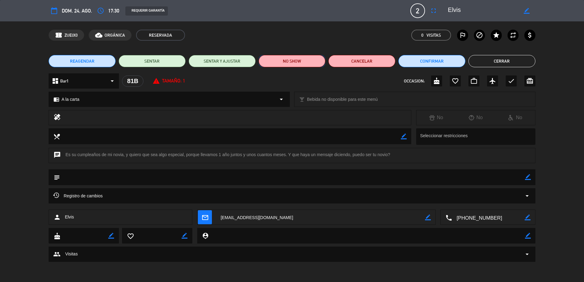
click at [287, 63] on button "NO SHOW" at bounding box center [292, 61] width 67 height 12
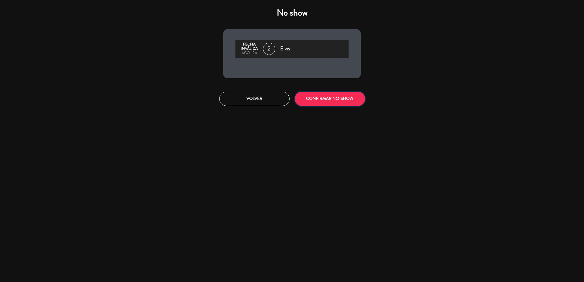
click at [328, 103] on button "CONFIRMAR NO-SHOW" at bounding box center [330, 99] width 70 height 14
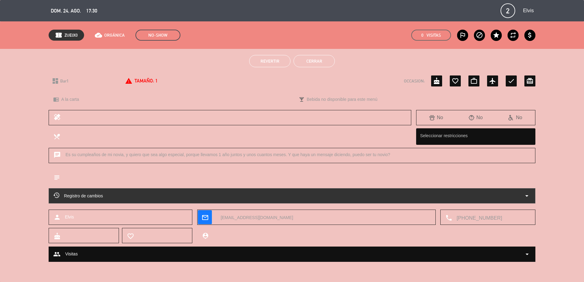
click at [305, 60] on button "Cerrar" at bounding box center [313, 61] width 41 height 12
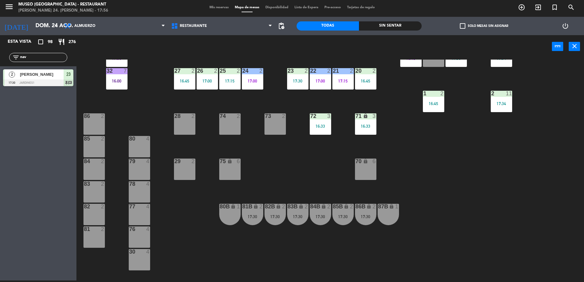
click at [265, 209] on div "82B" at bounding box center [265, 207] width 0 height 6
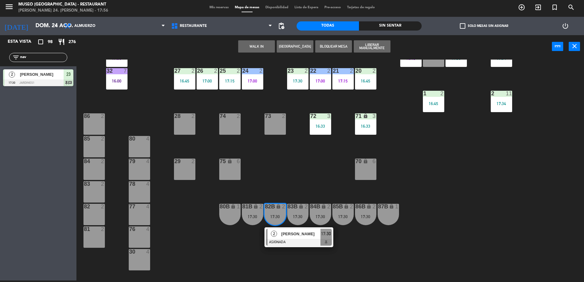
click at [296, 236] on span "Mauro Saavedra" at bounding box center [300, 234] width 39 height 6
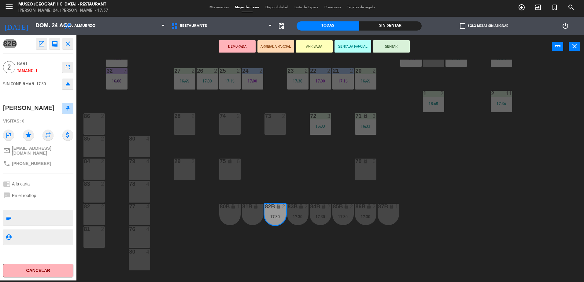
click at [315, 169] on div "44 5 49 2 17:15 54 5 16:00 64 2 17:15 48 2 17:15 53 3 17:00 63 2 17:00 43 3 16:…" at bounding box center [332, 171] width 501 height 222
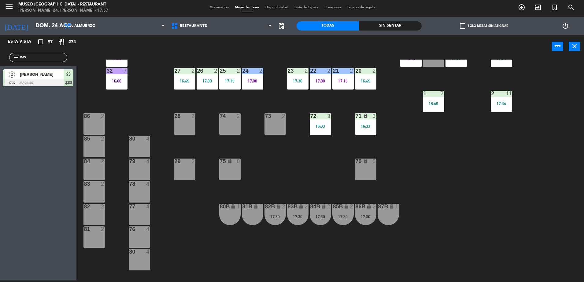
scroll to position [0, 0]
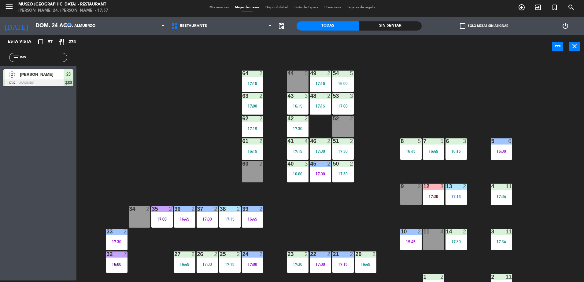
click at [436, 194] on div "17:30" at bounding box center [433, 196] width 21 height 4
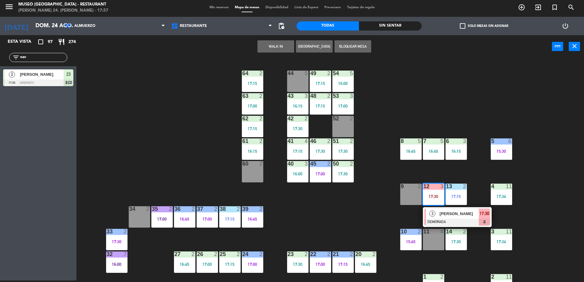
click at [461, 216] on span "Zorai Alexandra" at bounding box center [458, 214] width 39 height 6
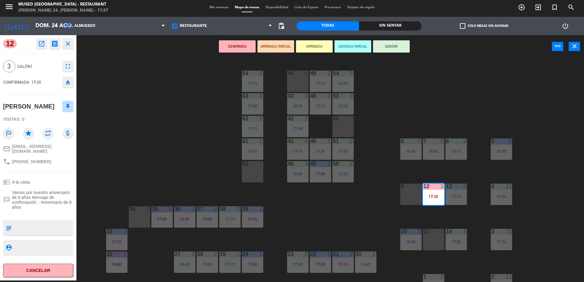
click at [43, 42] on icon "open_in_new" at bounding box center [41, 43] width 7 height 7
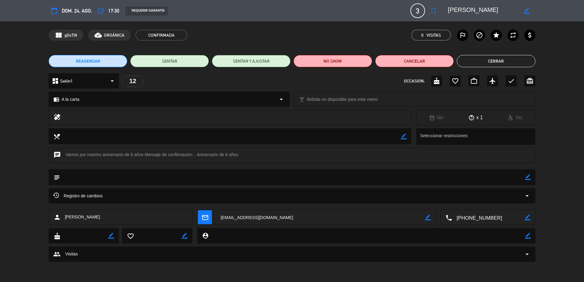
click at [299, 63] on edit-booking-info-modal "calendar_today dom. 24, ago. access_time 17:30 REQUERIR GARANTÍA 3 Zorai Alexan…" at bounding box center [292, 141] width 584 height 282
click at [353, 66] on button "NO SHOW" at bounding box center [332, 61] width 79 height 12
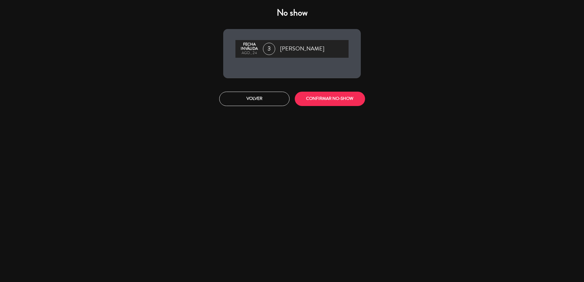
click at [321, 107] on div "Volver CONFIRMAR NO-SHOW" at bounding box center [291, 98] width 147 height 23
click at [320, 106] on div "Volver CONFIRMAR NO-SHOW" at bounding box center [291, 98] width 147 height 23
click at [312, 98] on button "CONFIRMAR NO-SHOW" at bounding box center [330, 99] width 70 height 14
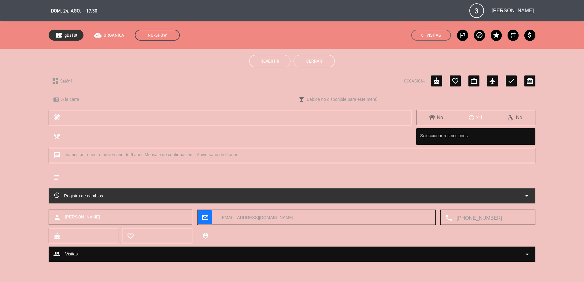
click at [306, 64] on button "Cerrar" at bounding box center [313, 61] width 41 height 12
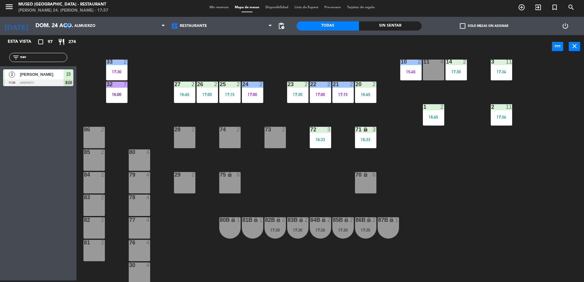
scroll to position [217, 0]
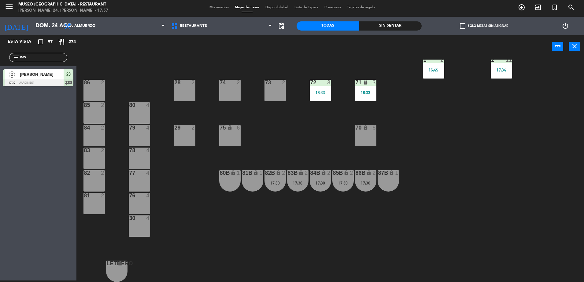
click at [287, 190] on div "83B lock 2 17:30" at bounding box center [297, 180] width 21 height 21
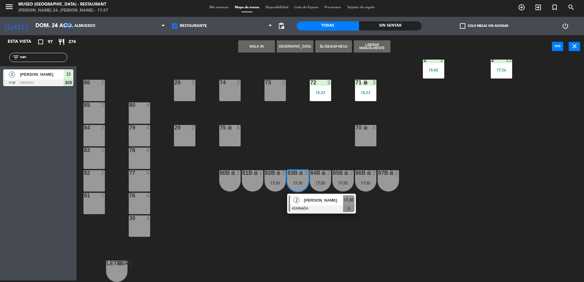
click at [291, 188] on div "83B lock 2 17:30" at bounding box center [297, 180] width 21 height 21
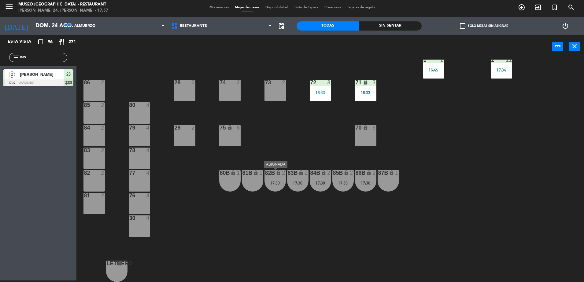
click at [264, 182] on div "17:30" at bounding box center [274, 183] width 21 height 4
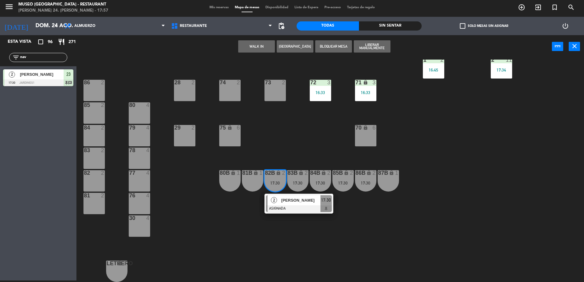
click at [284, 196] on div "Mauro Saavedra" at bounding box center [301, 200] width 40 height 10
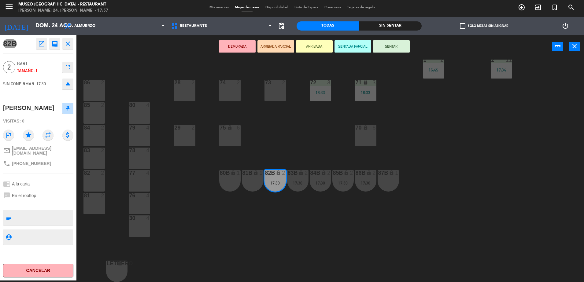
click at [35, 42] on div "open_in_new receipt 5:30 PM dom., 24 ago. 2 personas Mauro Saavedra Mesa 82B EX…" at bounding box center [53, 43] width 39 height 11
click at [43, 43] on icon "open_in_new" at bounding box center [41, 43] width 7 height 7
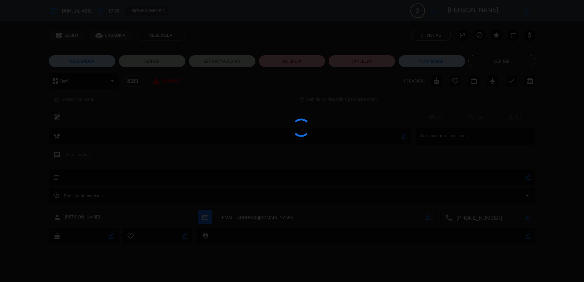
click at [313, 67] on div at bounding box center [292, 141] width 584 height 282
click at [312, 66] on edit-booking-info-modal "calendar_today dom. 24, ago. access_time 17:30 REQUERIR GARANTÍA 2 Mauro Saaved…" at bounding box center [292, 141] width 584 height 282
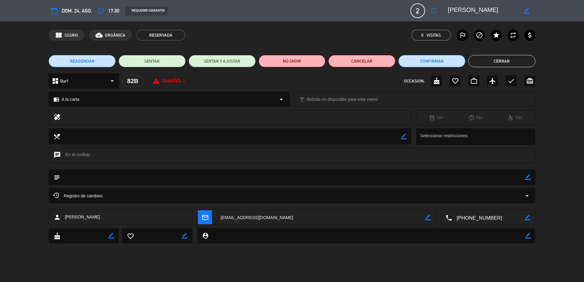
click at [300, 62] on button "NO SHOW" at bounding box center [292, 61] width 67 height 12
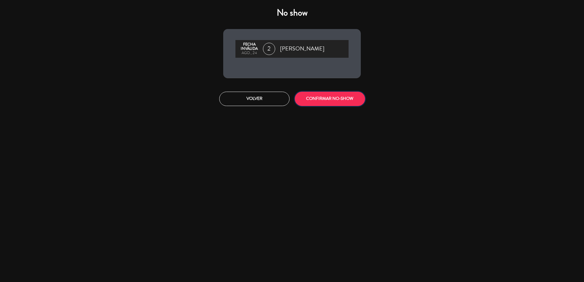
click at [325, 95] on button "CONFIRMAR NO-SHOW" at bounding box center [330, 99] width 70 height 14
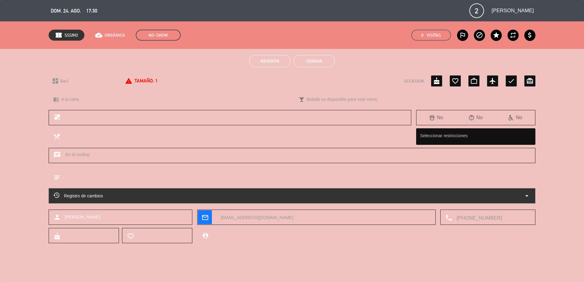
click at [319, 62] on button "Cerrar" at bounding box center [313, 61] width 41 height 12
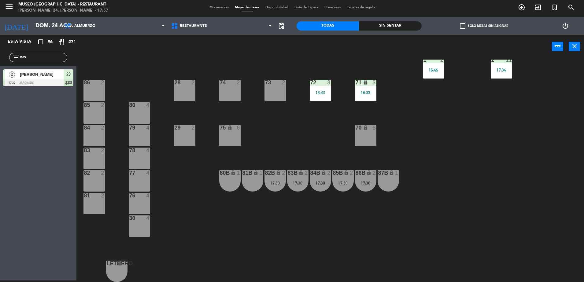
click at [299, 178] on div "83B lock 2 17:30" at bounding box center [297, 180] width 21 height 21
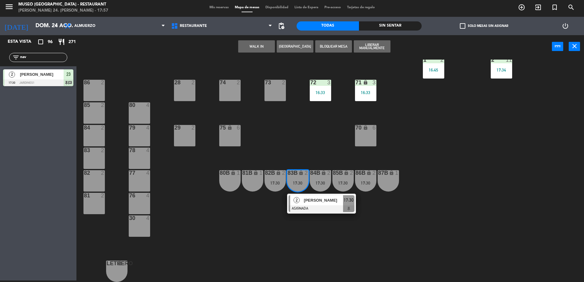
click at [313, 193] on div "44 5 49 2 17:15 54 5 16:00 64 2 17:15 48 2 17:15 53 3 17:00 63 2 17:00 43 3 16:…" at bounding box center [332, 171] width 501 height 222
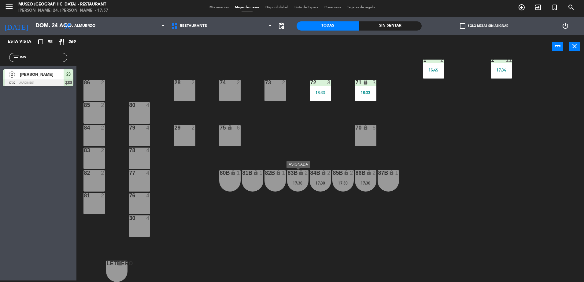
click at [289, 180] on div "83B lock 2 17:30" at bounding box center [297, 180] width 21 height 21
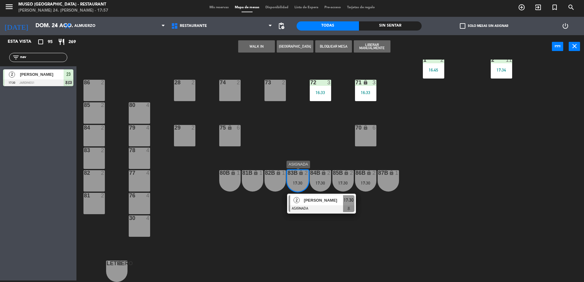
click at [305, 196] on div "Lucy Chen" at bounding box center [323, 200] width 40 height 10
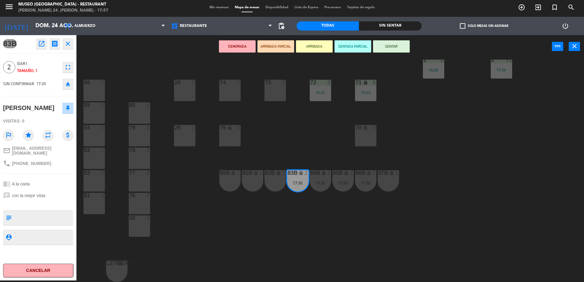
click at [43, 48] on button "open_in_new" at bounding box center [41, 43] width 11 height 11
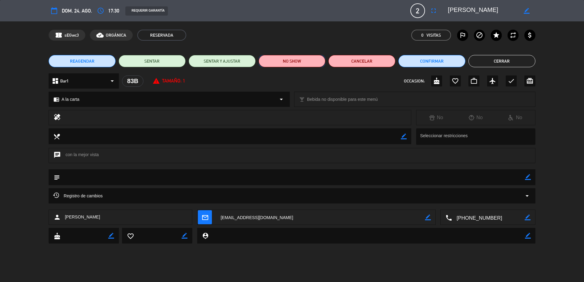
click at [315, 58] on button "NO SHOW" at bounding box center [292, 61] width 67 height 12
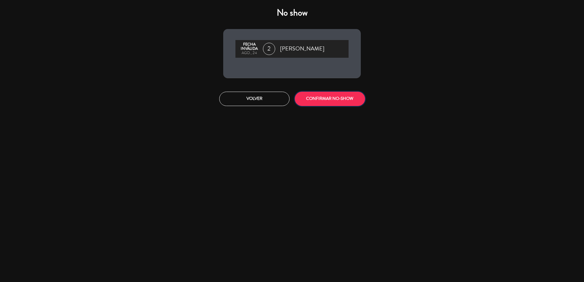
click at [343, 104] on button "CONFIRMAR NO-SHOW" at bounding box center [330, 99] width 70 height 14
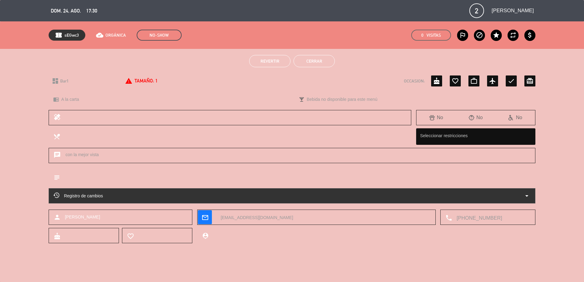
click at [319, 66] on button "Cerrar" at bounding box center [313, 61] width 41 height 12
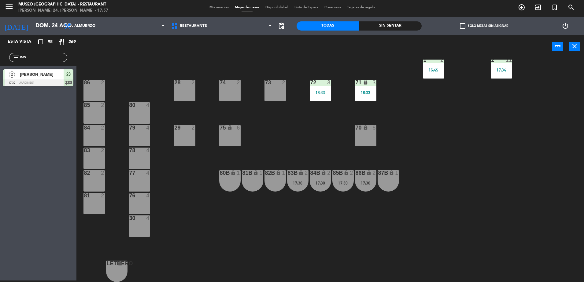
click at [319, 167] on div "44 5 49 2 17:15 54 5 16:00 64 2 17:15 48 2 17:15 53 3 17:00 63 2 17:00 43 3 16:…" at bounding box center [332, 171] width 501 height 222
click at [321, 174] on icon "lock" at bounding box center [323, 172] width 5 height 5
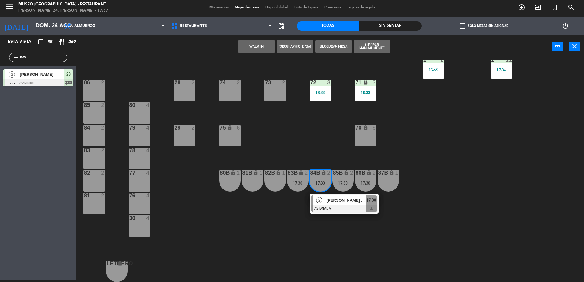
click at [350, 203] on span "Luis Miguel salinas arevalo" at bounding box center [345, 200] width 39 height 6
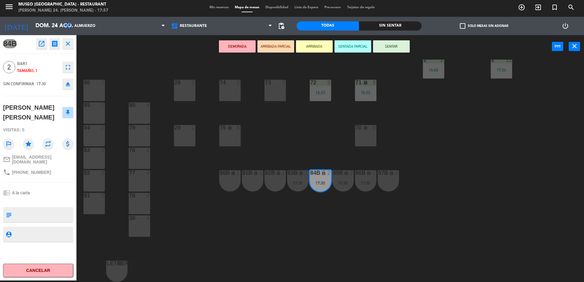
click at [42, 45] on icon "open_in_new" at bounding box center [41, 43] width 7 height 7
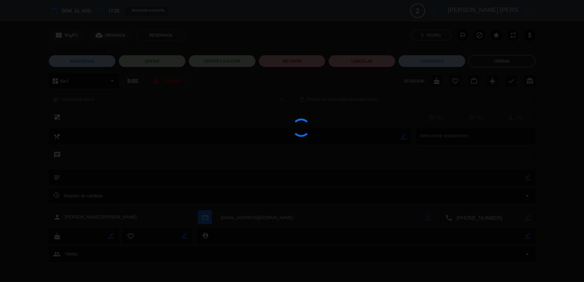
click at [289, 59] on div at bounding box center [292, 141] width 584 height 282
click at [299, 61] on div at bounding box center [292, 141] width 584 height 282
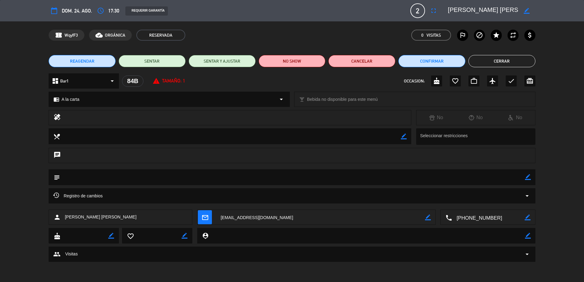
click at [299, 61] on edit-booking-info-modal "calendar_today dom. 24, ago. access_time 17:30 REQUERIR GARANTÍA 2 Luis Miguel …" at bounding box center [292, 141] width 584 height 282
click at [289, 60] on button "NO SHOW" at bounding box center [292, 61] width 67 height 12
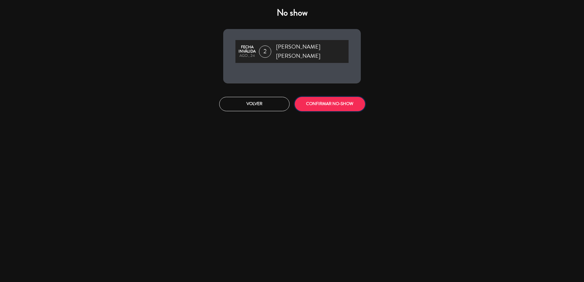
click at [332, 99] on button "CONFIRMAR NO-SHOW" at bounding box center [330, 104] width 70 height 14
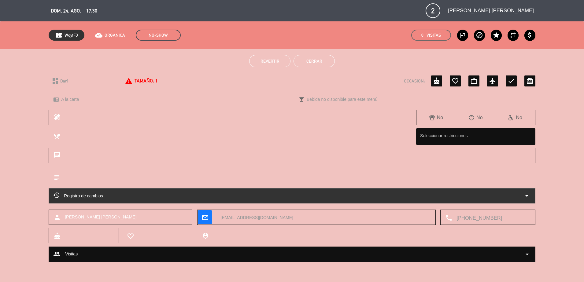
click at [313, 61] on button "Cerrar" at bounding box center [313, 61] width 41 height 12
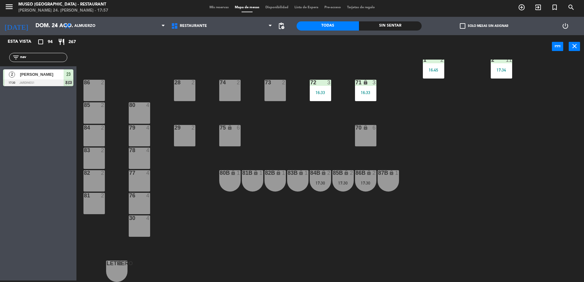
click at [338, 186] on div "85B lock 2 17:30" at bounding box center [342, 180] width 21 height 21
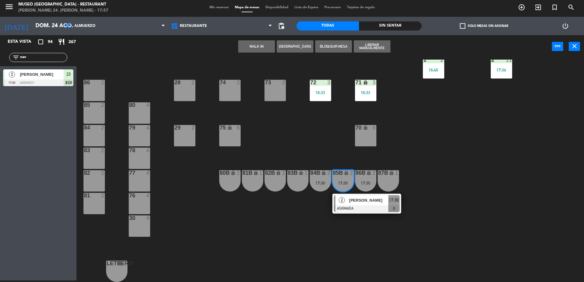
click at [350, 199] on span "RENZO ABAD" at bounding box center [368, 200] width 39 height 6
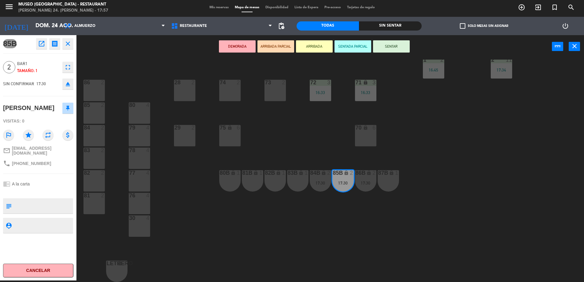
click at [42, 46] on icon "open_in_new" at bounding box center [41, 43] width 7 height 7
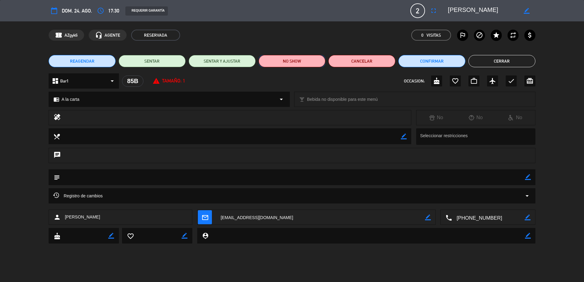
click at [295, 63] on button "NO SHOW" at bounding box center [292, 61] width 67 height 12
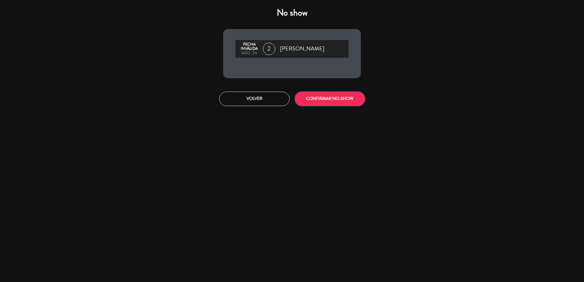
click at [319, 94] on button "CONFIRMAR NO-SHOW" at bounding box center [330, 99] width 70 height 14
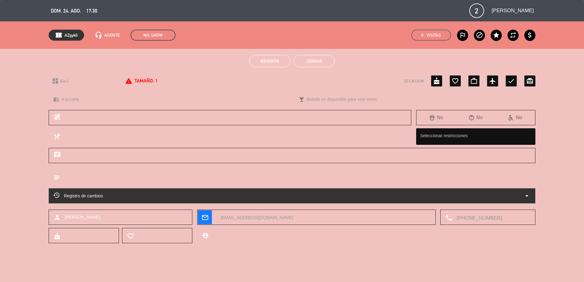
click at [301, 64] on button "Cerrar" at bounding box center [313, 61] width 41 height 12
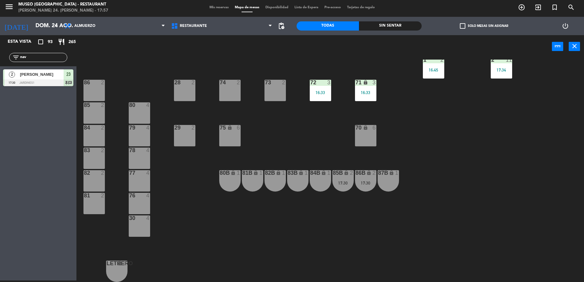
click at [364, 182] on div "17:30" at bounding box center [365, 183] width 21 height 4
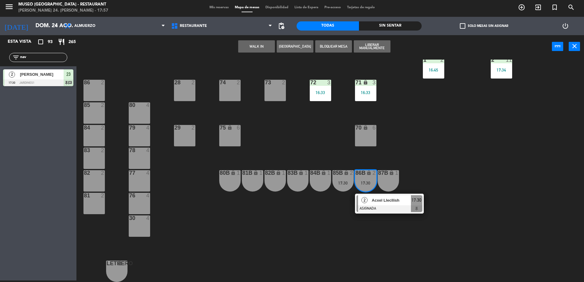
click at [392, 211] on div at bounding box center [389, 208] width 66 height 7
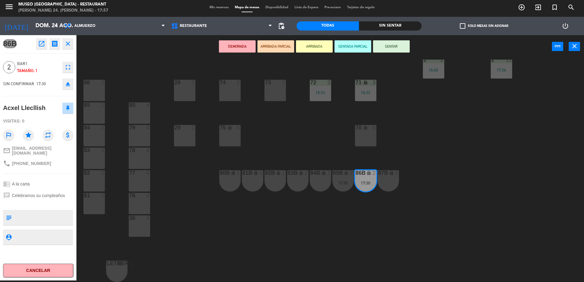
click at [45, 47] on button "open_in_new" at bounding box center [41, 43] width 11 height 11
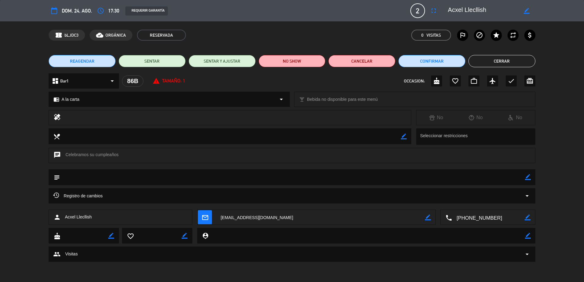
click at [295, 48] on div "confirmation_number bLJDC3 cloud_done ORGÁNICA RESERVADA 0 Visitas outlined_fla…" at bounding box center [292, 35] width 584 height 28
click at [296, 54] on div "REAGENDAR SENTAR SENTAR Y AJUSTAR NO SHOW Cancelar Confirmar Cerrar" at bounding box center [292, 61] width 584 height 24
click at [297, 57] on button "NO SHOW" at bounding box center [292, 61] width 67 height 12
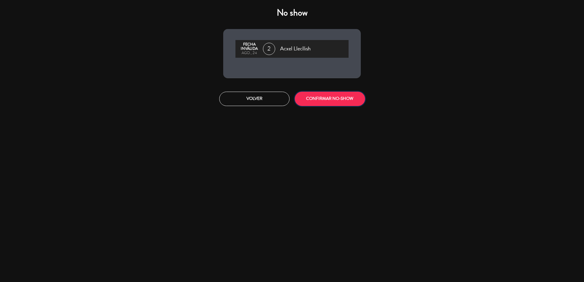
click at [327, 95] on button "CONFIRMAR NO-SHOW" at bounding box center [330, 99] width 70 height 14
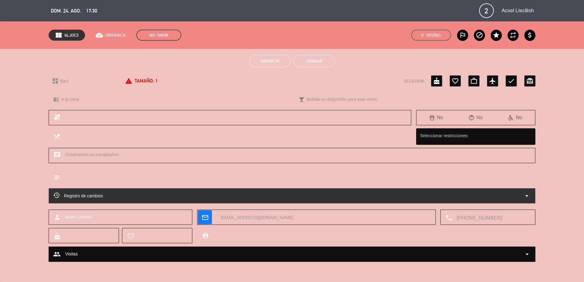
click at [304, 59] on button "Cerrar" at bounding box center [313, 61] width 41 height 12
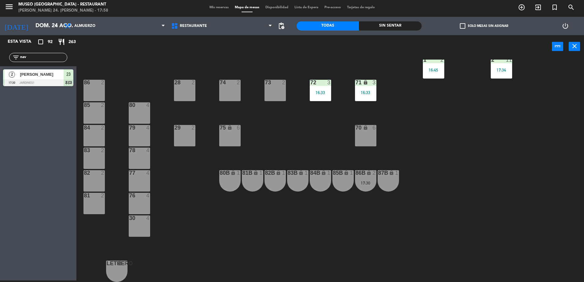
scroll to position [0, 0]
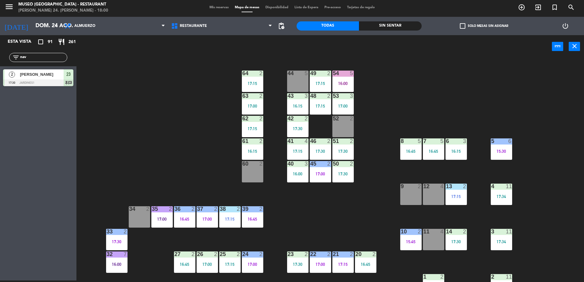
click at [172, 95] on div "44 5 49 2 17:15 54 5 16:00 64 2 17:15 48 2 17:15 53 3 17:00 63 2 17:00 43 3 16:…" at bounding box center [332, 171] width 501 height 222
click at [173, 129] on div "44 5 49 2 17:15 54 5 16:00 64 2 17:15 48 2 17:15 53 3 17:00 63 2 17:00 43 3 16:…" at bounding box center [332, 171] width 501 height 222
click at [226, 124] on div "44 5 49 2 17:15 54 5 16:00 64 2 17:15 48 2 17:15 53 3 17:00 63 2 17:00 43 3 16:…" at bounding box center [332, 171] width 501 height 222
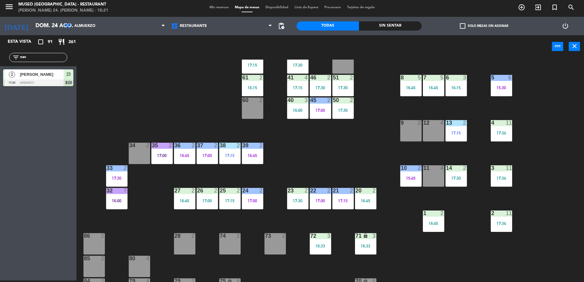
scroll to position [64, 0]
click at [293, 109] on div "16:00" at bounding box center [297, 110] width 21 height 4
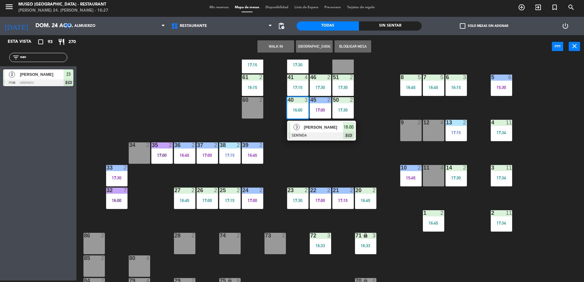
click at [318, 128] on span "Mirian Sanchez" at bounding box center [323, 127] width 39 height 6
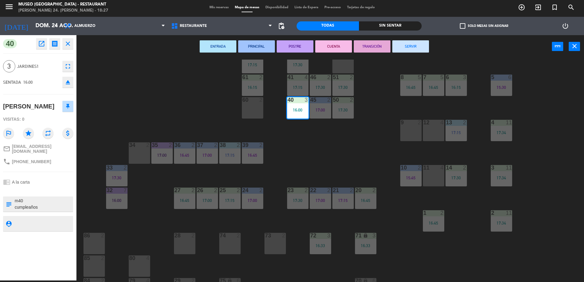
click at [323, 145] on div "44 5 49 2 17:15 54 5 16:00 64 2 17:15 48 2 17:15 53 3 17:00 63 2 17:00 43 3 16:…" at bounding box center [332, 171] width 501 height 222
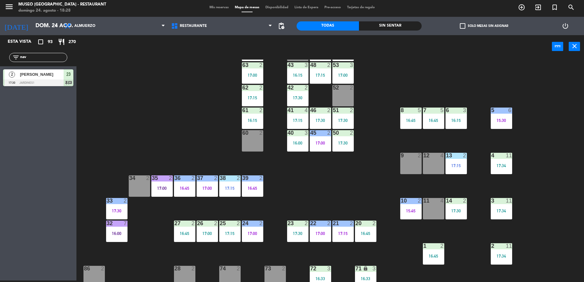
scroll to position [0, 0]
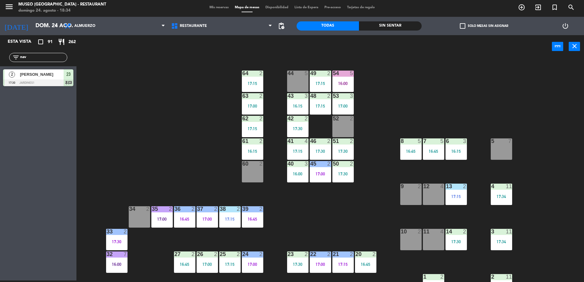
click at [323, 234] on div "44 5 49 2 17:15 54 5 16:00 64 2 17:15 48 2 17:15 53 3 17:00 63 2 17:00 43 3 16:…" at bounding box center [332, 171] width 501 height 222
click at [404, 241] on div "10 2" at bounding box center [410, 239] width 21 height 21
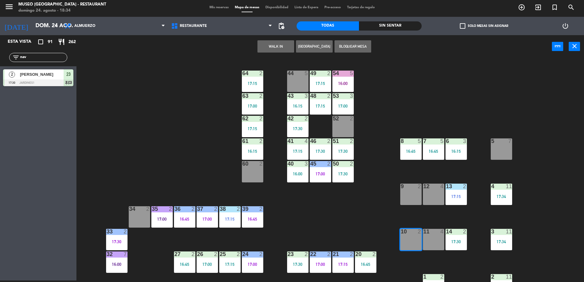
click at [273, 43] on button "WALK IN" at bounding box center [275, 46] width 37 height 12
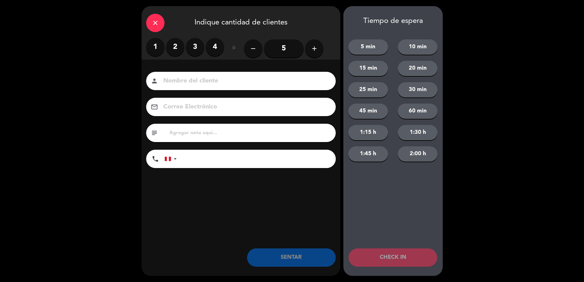
click at [174, 51] on label "2" at bounding box center [175, 47] width 18 height 18
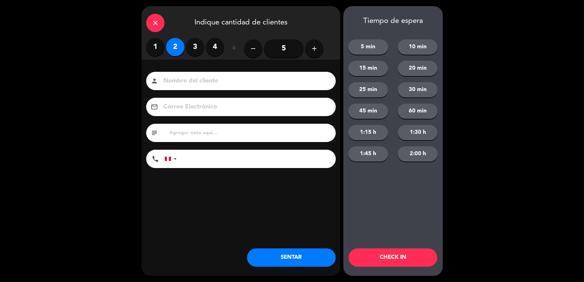
click at [174, 74] on div "person" at bounding box center [240, 81] width 189 height 18
click at [175, 77] on input at bounding box center [245, 81] width 165 height 11
type input "Sr. Wilson"
click at [299, 254] on button "SENTAR" at bounding box center [291, 257] width 89 height 18
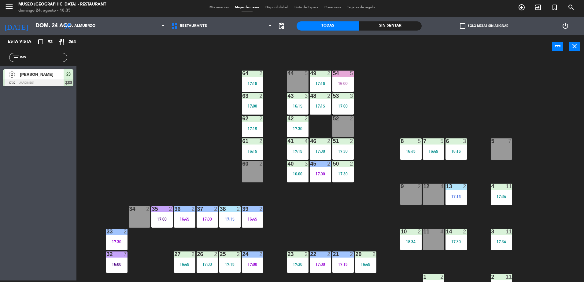
scroll to position [108, 0]
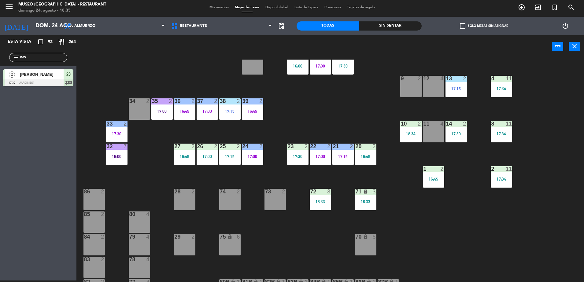
click at [191, 75] on div "44 5 49 2 17:15 54 5 16:00 64 2 17:15 48 2 17:15 53 3 17:00 63 2 17:00 43 3 16:…" at bounding box center [332, 171] width 501 height 222
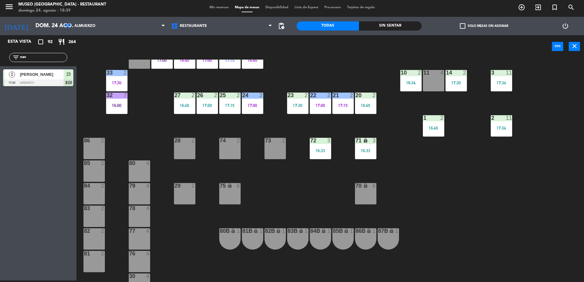
scroll to position [162, 0]
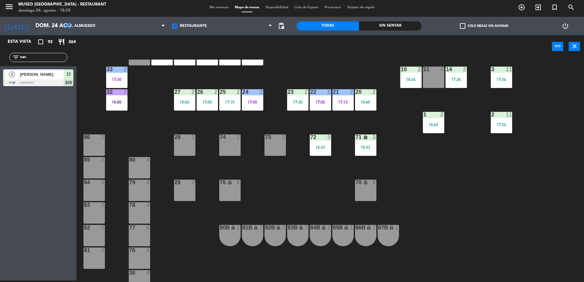
click at [231, 183] on icon "lock" at bounding box center [229, 182] width 5 height 5
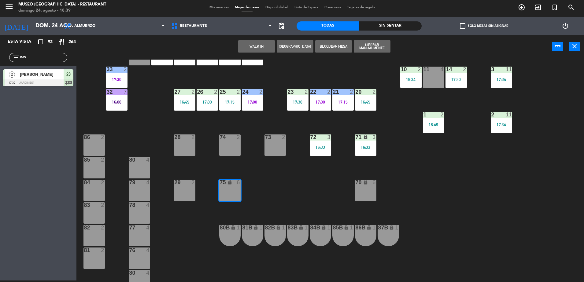
click at [254, 52] on button "WALK IN" at bounding box center [256, 46] width 37 height 12
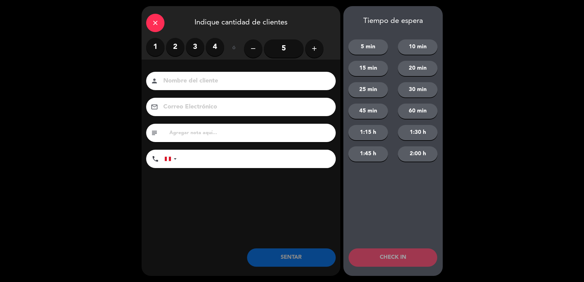
click at [284, 50] on input "5" at bounding box center [284, 48] width 40 height 18
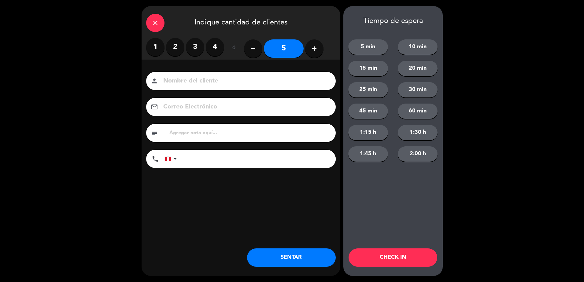
click at [192, 130] on input "text" at bounding box center [250, 133] width 162 height 9
type input "m75"
click at [291, 261] on button "SENTAR" at bounding box center [291, 257] width 89 height 18
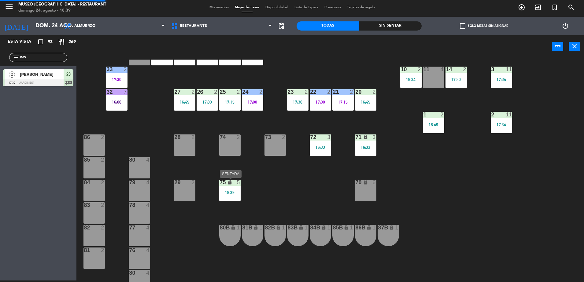
click at [233, 193] on div "18:39" at bounding box center [229, 192] width 21 height 4
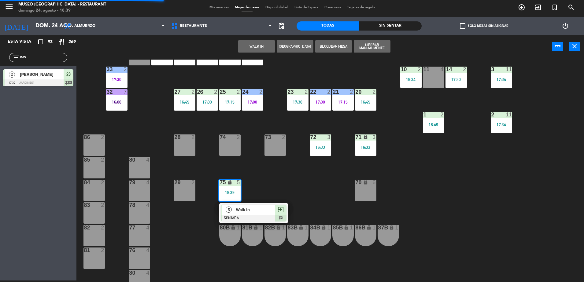
click at [256, 219] on div at bounding box center [254, 218] width 66 height 7
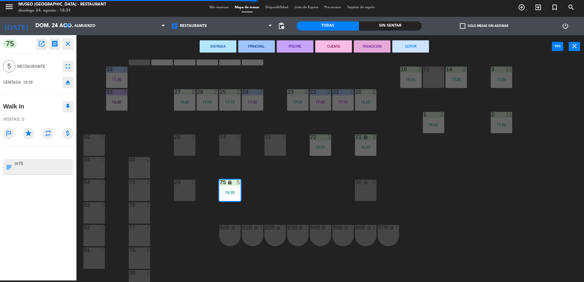
click at [256, 211] on div "44 5 49 2 17:15 54 5 16:00 64 2 17:15 48 2 17:15 53 3 17:00 63 2 17:00 43 3 16:…" at bounding box center [332, 171] width 501 height 222
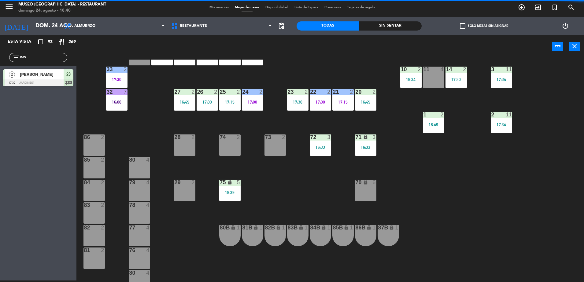
click at [322, 145] on div "16:33" at bounding box center [320, 147] width 21 height 4
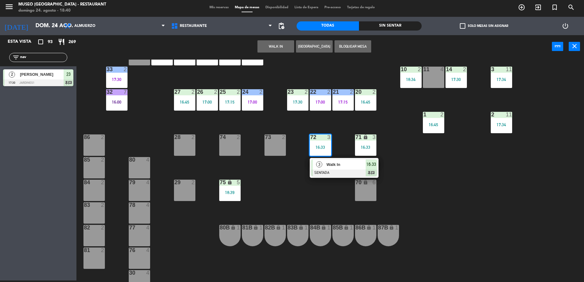
click at [346, 178] on div "44 5 49 2 17:15 54 5 16:00 64 2 17:15 48 2 17:15 53 3 17:00 63 2 17:00 43 3 16:…" at bounding box center [332, 171] width 501 height 222
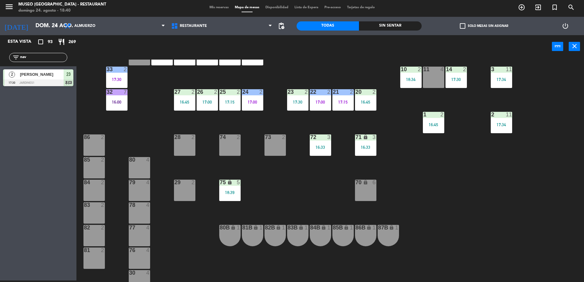
click at [324, 142] on div "72 3 16:33" at bounding box center [320, 144] width 21 height 21
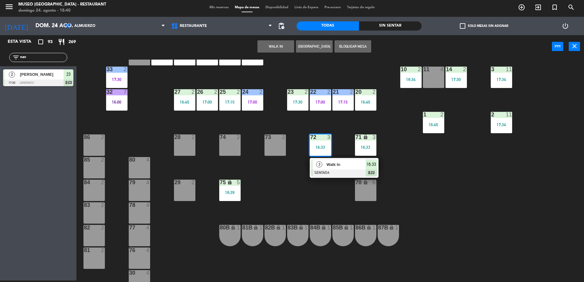
click at [349, 167] on span "Walk In" at bounding box center [345, 164] width 39 height 6
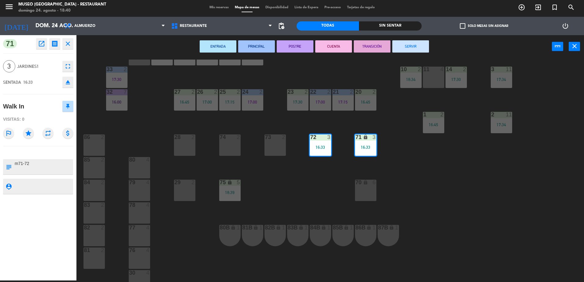
click at [397, 45] on button "SERVIR" at bounding box center [410, 46] width 37 height 12
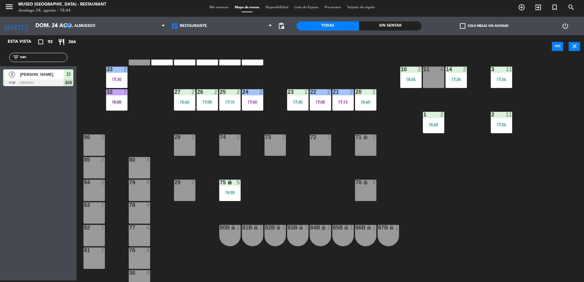
click at [272, 129] on div "44 5 49 2 17:15 54 5 16:00 64 2 17:15 48 2 17:15 53 3 17:00 63 2 17:00 43 3 16:…" at bounding box center [332, 171] width 501 height 222
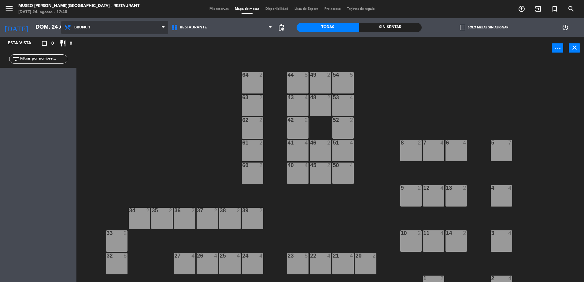
click at [156, 31] on span "Brunch" at bounding box center [114, 27] width 107 height 13
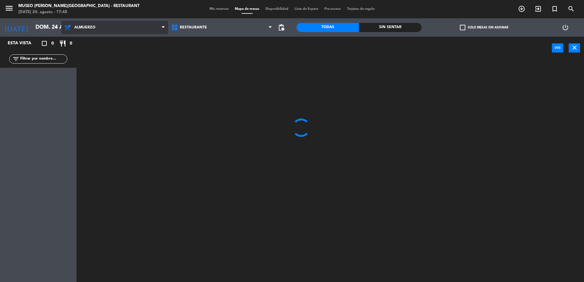
click at [114, 58] on ng-component "menu [GEOGRAPHIC_DATA][PERSON_NAME] - Restaurant [DATE] 24. agosto - 17:48 Mis …" at bounding box center [292, 142] width 584 height 284
click at [51, 60] on input "text" at bounding box center [43, 59] width 47 height 7
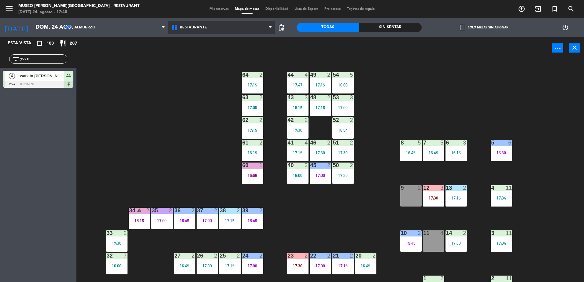
type input "yova"
click at [179, 30] on icon at bounding box center [175, 27] width 9 height 7
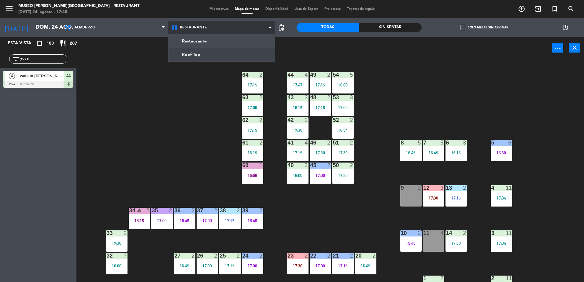
click at [187, 53] on ng-component "menu [GEOGRAPHIC_DATA][PERSON_NAME] - Restaurant [DATE] 24. agosto - 17:48 Mis …" at bounding box center [292, 142] width 584 height 284
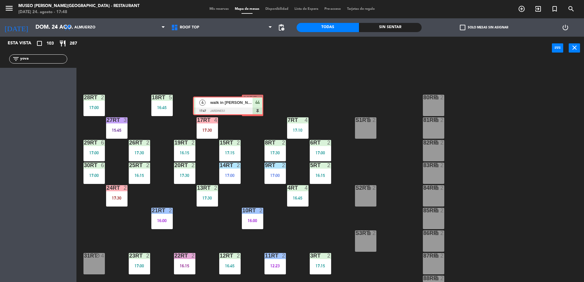
drag, startPoint x: 64, startPoint y: 81, endPoint x: 254, endPoint y: 107, distance: 191.2
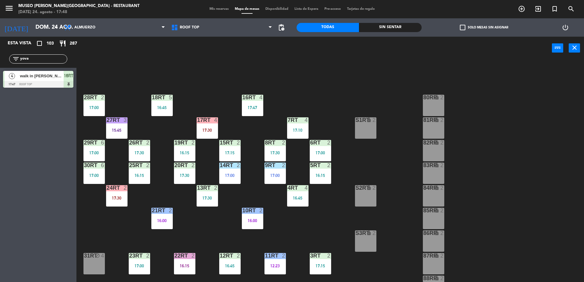
click at [254, 107] on div "17:47" at bounding box center [252, 107] width 21 height 4
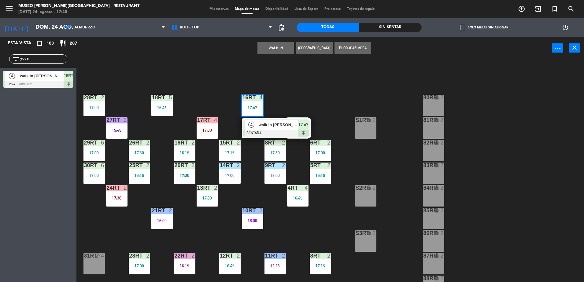
click at [259, 123] on span "walk in [PERSON_NAME]" at bounding box center [278, 125] width 39 height 6
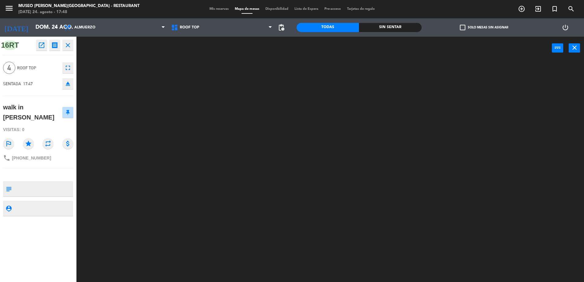
click at [23, 176] on div at bounding box center [38, 175] width 70 height 4
click at [27, 194] on textarea at bounding box center [43, 188] width 58 height 13
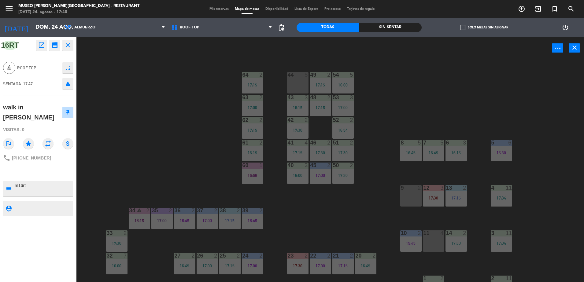
type textarea "m16rt"
click at [37, 174] on div at bounding box center [38, 175] width 70 height 4
click at [203, 126] on div "44 5 49 2 17:15 54 5 16:00 64 2 17:15 48 2 17:15 53 3 17:00 63 2 17:00 43 3 16:…" at bounding box center [332, 172] width 501 height 222
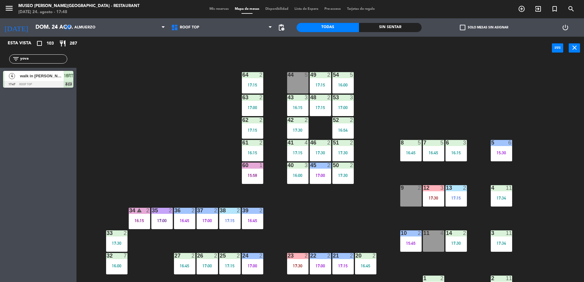
click at [67, 86] on div at bounding box center [38, 84] width 70 height 7
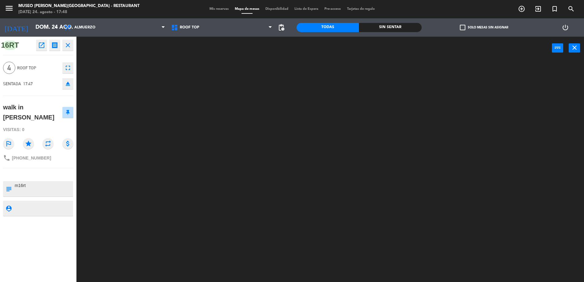
click at [163, 134] on div at bounding box center [332, 172] width 501 height 222
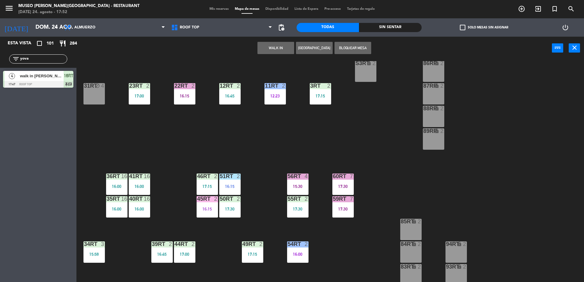
scroll to position [240, 0]
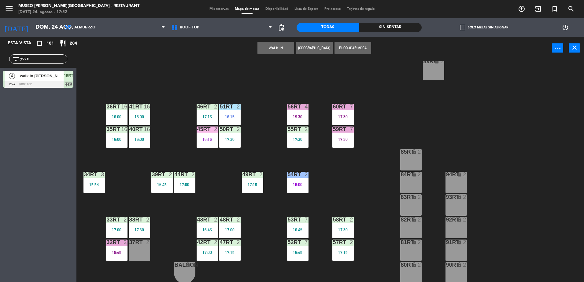
click at [162, 96] on div "18RT 5 16:45 16RT 4 17:47 4 walk in yovana espinoza SENTADA 17:47 chat 28RT 2 1…" at bounding box center [332, 172] width 501 height 222
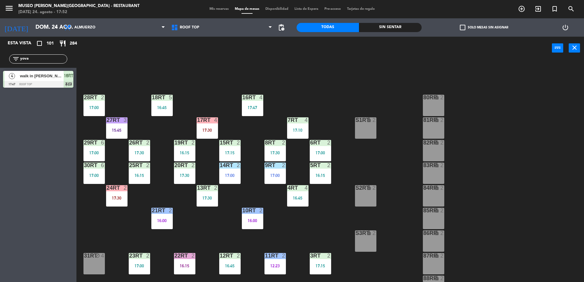
drag, startPoint x: 37, startPoint y: 60, endPoint x: -2, endPoint y: 53, distance: 38.8
click at [0, 53] on html "close × Museo Larco Café - Restaurant × chrome_reader_mode Listado de Reservas …" at bounding box center [292, 141] width 584 height 282
drag, startPoint x: 33, startPoint y: 58, endPoint x: -2, endPoint y: 53, distance: 34.6
click at [0, 53] on html "close × Museo Larco Café - Restaurant × chrome_reader_mode Listado de Reservas …" at bounding box center [292, 141] width 584 height 282
type input "diego"
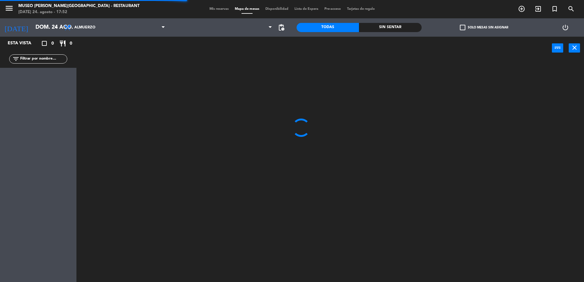
click at [39, 59] on input "text" at bounding box center [43, 59] width 47 height 7
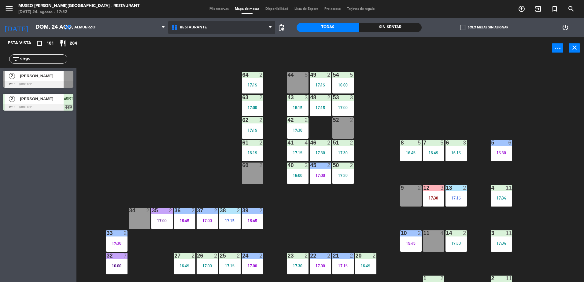
type input "diego"
click at [189, 31] on span "Restaurante" at bounding box center [221, 27] width 107 height 13
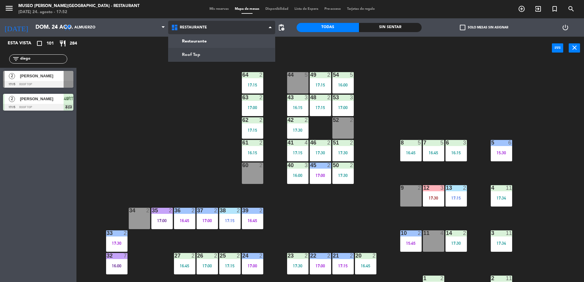
click at [194, 57] on ng-component "menu Museo Larco Café - Restaurant domingo 24. agosto - 17:52 Mis reservas Mapa…" at bounding box center [292, 142] width 584 height 284
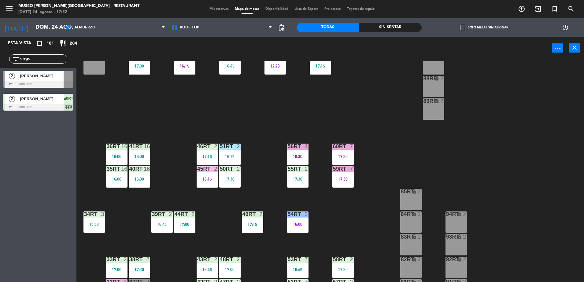
scroll to position [240, 0]
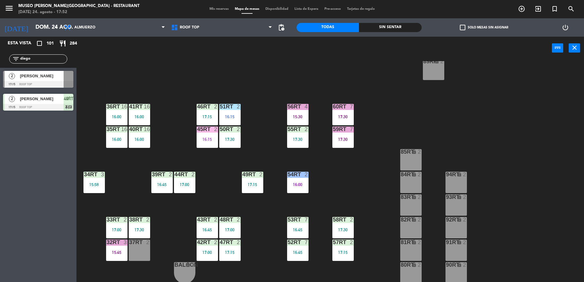
click at [65, 76] on div at bounding box center [69, 76] width 10 height 10
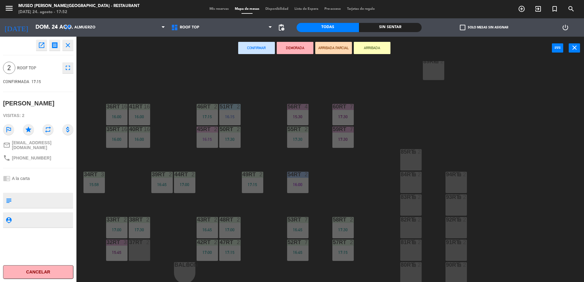
click at [142, 249] on div "37rt 2" at bounding box center [139, 250] width 21 height 21
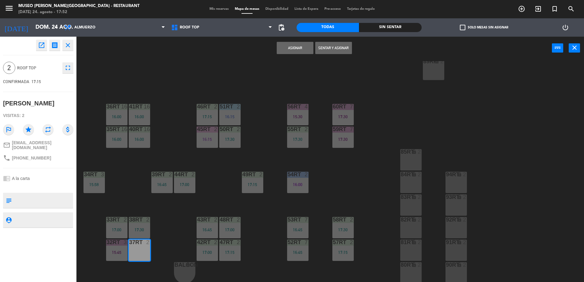
click at [286, 48] on button "Asignar" at bounding box center [295, 48] width 37 height 12
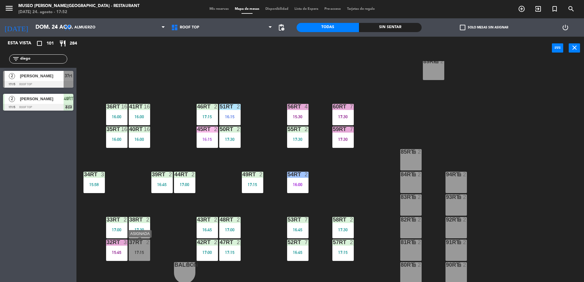
click at [137, 247] on div "37rt 2 17:15" at bounding box center [139, 250] width 21 height 21
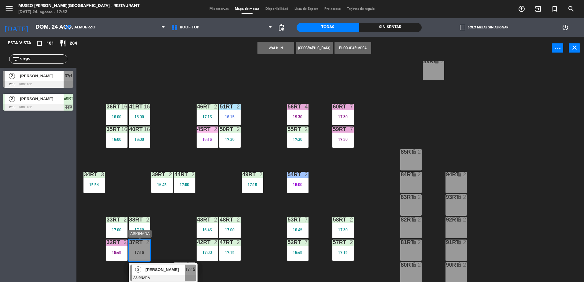
click at [181, 282] on html "close × Museo [PERSON_NAME] Café - Restaurant × chrome_reader_mode Listado de R…" at bounding box center [292, 141] width 584 height 282
click at [150, 271] on span "Diego Aguirre" at bounding box center [164, 269] width 39 height 6
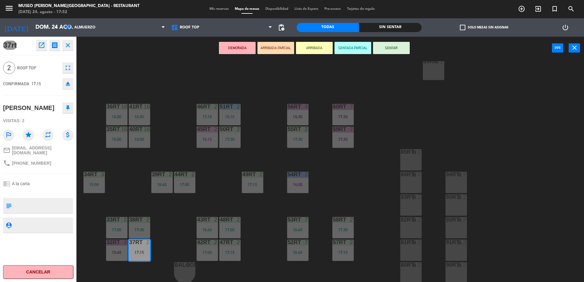
click at [267, 44] on button "ARRIBADA PARCIAL" at bounding box center [275, 48] width 37 height 12
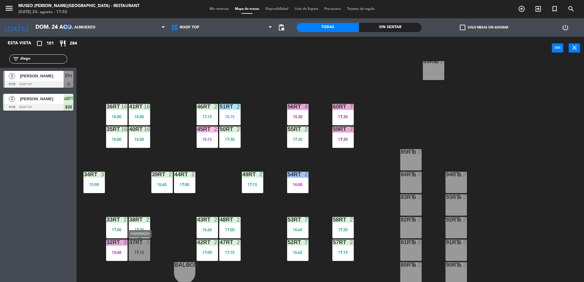
click at [146, 245] on div "37rt 2" at bounding box center [139, 243] width 21 height 6
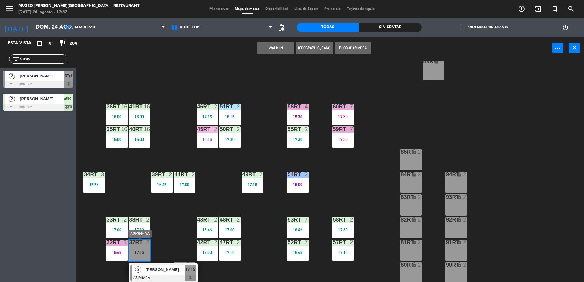
click at [171, 269] on span "Diego Aguirre" at bounding box center [164, 269] width 39 height 6
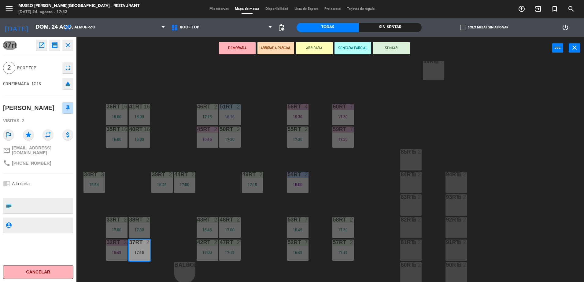
click at [46, 204] on textarea at bounding box center [43, 205] width 58 height 13
type textarea "llegó 17:52"
click at [38, 178] on div "chrome_reader_mode A la carta" at bounding box center [38, 184] width 70 height 12
click at [189, 206] on div "18RT 5 16:45 16RT 4 17:47 28RT 2 17:00 80RR lock 2 27RT 3 15:45 7RT 4 17:10 S1R…" at bounding box center [332, 172] width 501 height 222
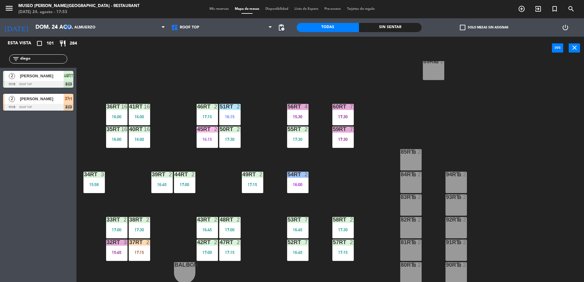
click at [141, 237] on div "38rt 2 17:30" at bounding box center [139, 227] width 21 height 21
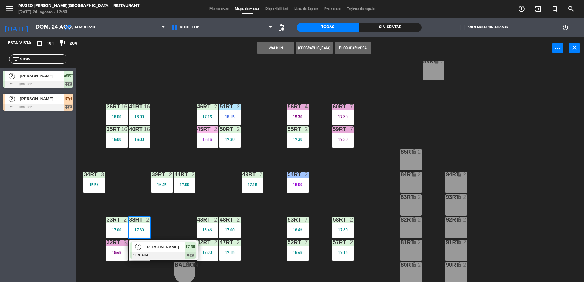
click at [165, 233] on div "18RT 5 16:45 16RT 4 17:47 28RT 2 17:00 80RR lock 2 27RT 3 15:45 7RT 4 17:10 S1R…" at bounding box center [332, 172] width 501 height 222
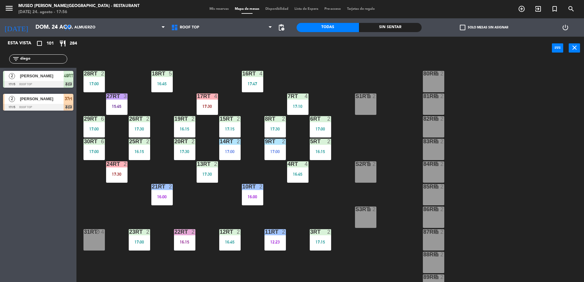
scroll to position [0, 0]
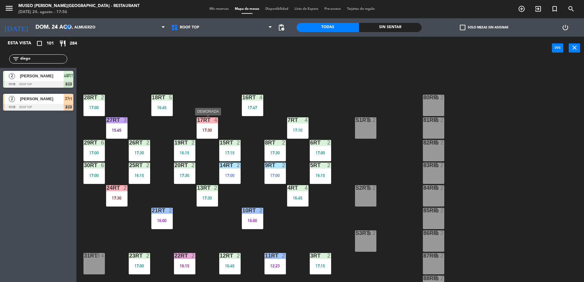
click at [212, 125] on div "17RT 4 17:30" at bounding box center [206, 127] width 21 height 21
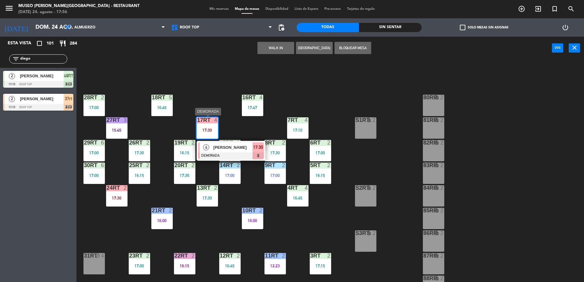
click at [231, 145] on span "Cesar Julián González tévez" at bounding box center [232, 147] width 39 height 6
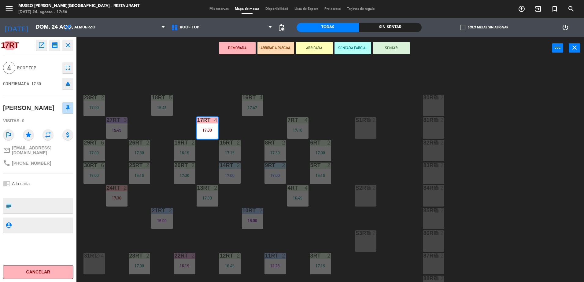
click at [38, 46] on icon "open_in_new" at bounding box center [41, 45] width 7 height 7
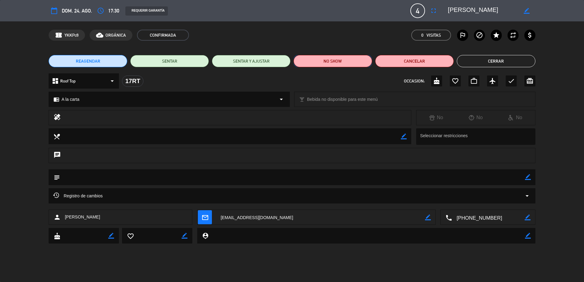
click at [315, 60] on button "NO SHOW" at bounding box center [332, 61] width 79 height 12
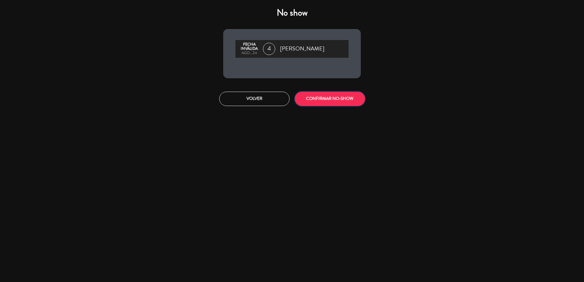
click at [337, 97] on button "CONFIRMAR NO-SHOW" at bounding box center [330, 99] width 70 height 14
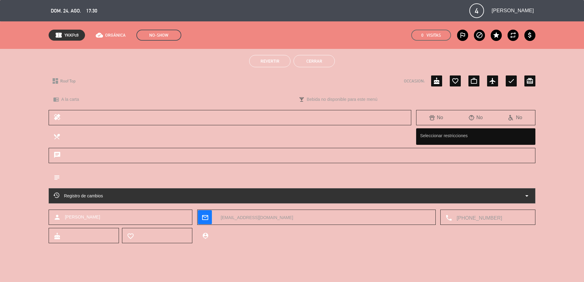
click at [301, 57] on button "Cerrar" at bounding box center [313, 61] width 41 height 12
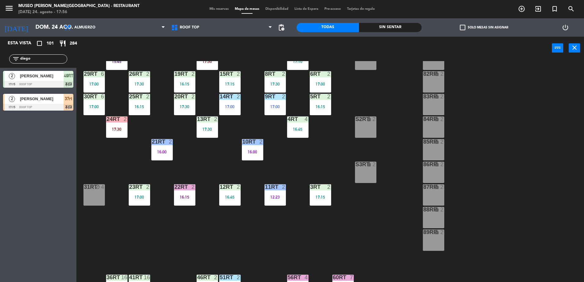
scroll to position [70, 0]
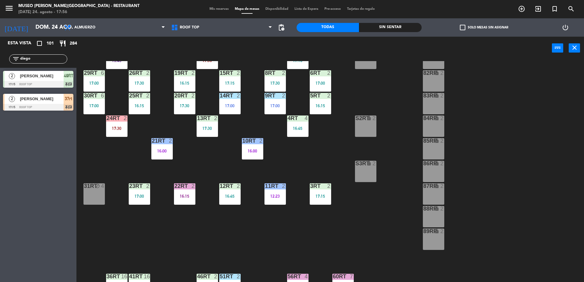
click at [109, 132] on div "24RT 2 17:30" at bounding box center [116, 126] width 21 height 21
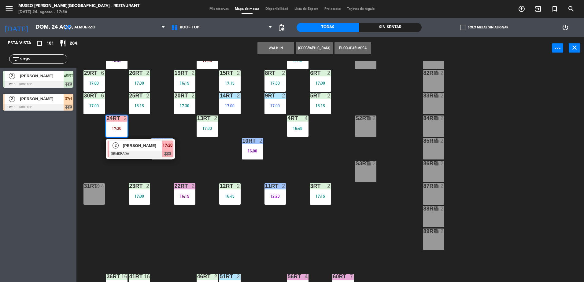
click at [124, 142] on span "Gian Lucca Huayotuma Asto" at bounding box center [142, 145] width 39 height 6
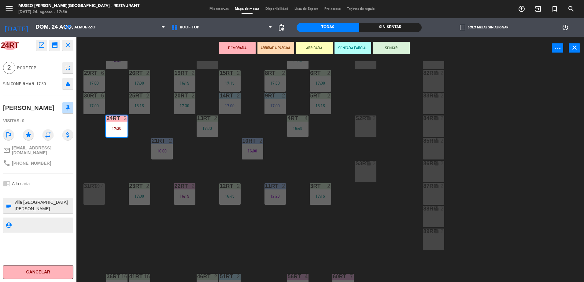
click at [41, 39] on div "24RT open_in_new receipt 5:30 PM dom., 24 ago. 2 personas thankyou Gian Lucca H…" at bounding box center [38, 159] width 76 height 245
click at [41, 43] on icon "open_in_new" at bounding box center [41, 45] width 7 height 7
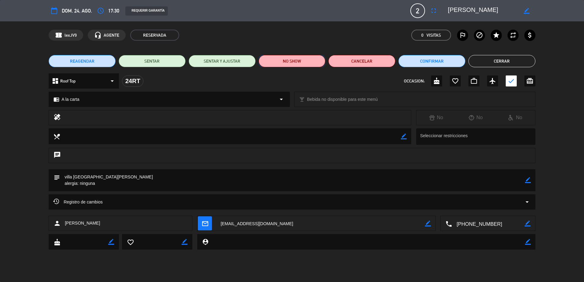
click at [298, 57] on button "NO SHOW" at bounding box center [292, 61] width 67 height 12
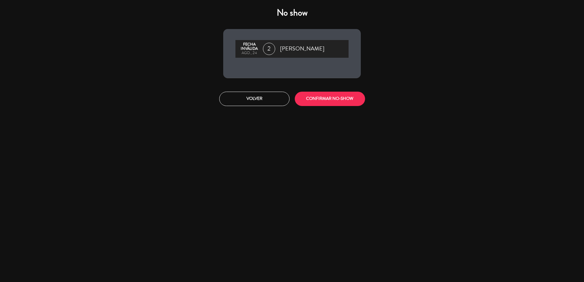
click at [321, 108] on div "Volver CONFIRMAR NO-SHOW" at bounding box center [291, 98] width 147 height 23
click at [319, 106] on div "Volver CONFIRMAR NO-SHOW" at bounding box center [291, 98] width 147 height 23
click at [310, 99] on button "CONFIRMAR NO-SHOW" at bounding box center [330, 99] width 70 height 14
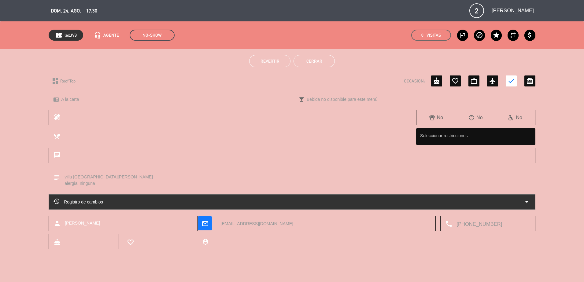
click at [307, 63] on button "Cerrar" at bounding box center [313, 61] width 41 height 12
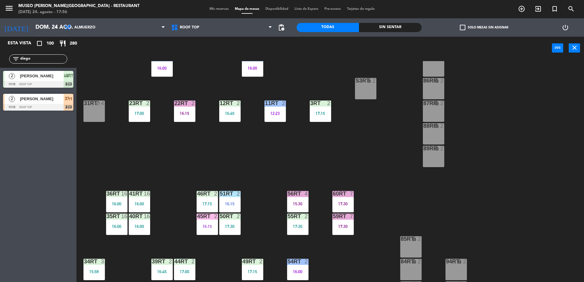
scroll to position [240, 0]
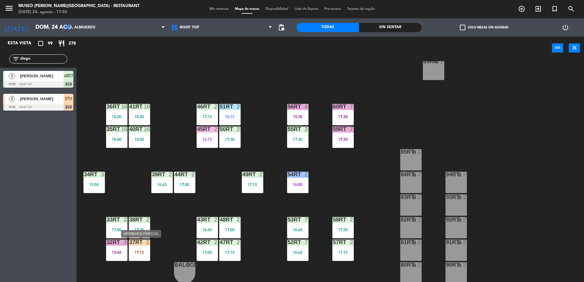
click at [145, 248] on div "37rt 2 17:15" at bounding box center [139, 250] width 21 height 21
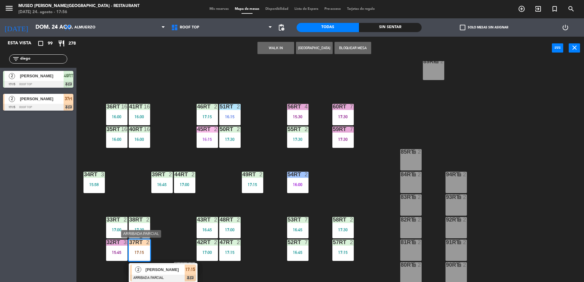
click at [162, 268] on span "[PERSON_NAME]" at bounding box center [164, 269] width 39 height 6
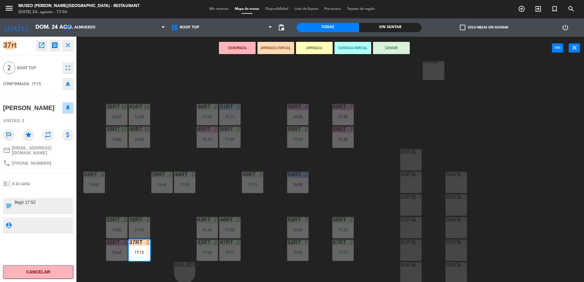
click at [164, 216] on div "18RT 5 16:45 16RT 4 17:47 28RT 2 17:00 80RR lock 2 27RT 3 15:45 7RT 4 17:10 S1R…" at bounding box center [332, 172] width 501 height 222
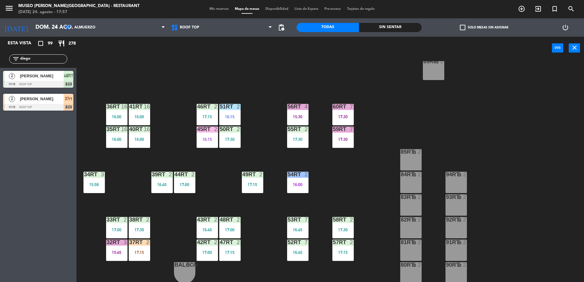
click at [119, 263] on div "18RT 5 16:45 16RT 4 17:47 28RT 2 17:00 80RR lock 2 27RT 3 15:45 7RT 4 17:10 S1R…" at bounding box center [332, 172] width 501 height 222
click at [138, 256] on div "37rt 2 17:15" at bounding box center [139, 250] width 21 height 21
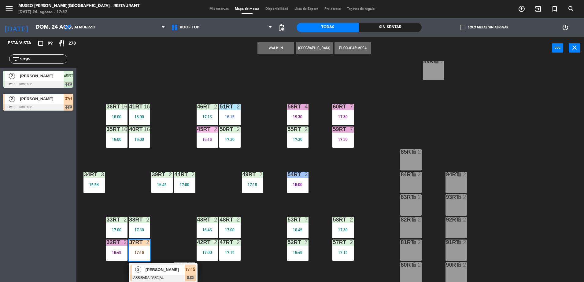
click at [172, 275] on div at bounding box center [163, 278] width 66 height 7
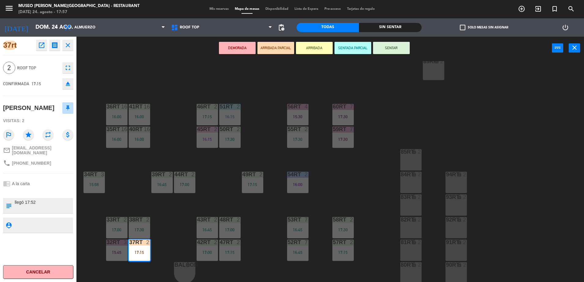
click at [15, 199] on textarea at bounding box center [43, 205] width 58 height 13
type textarea "M37RT| llegó 17:52"
click at [58, 169] on div "37rt open_in_new receipt 5:15 PM dom., 24 ago. 2 personas Diego Aguirre Mesa 37…" at bounding box center [38, 159] width 76 height 245
click at [383, 50] on button "SENTAR" at bounding box center [391, 48] width 37 height 12
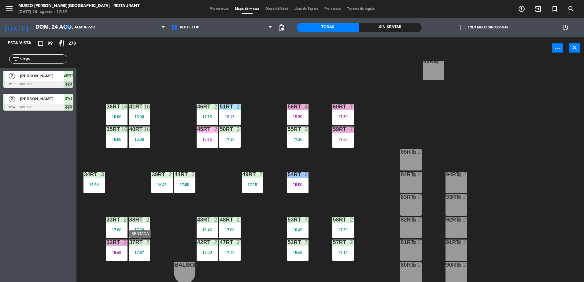
click at [139, 251] on div "17:57" at bounding box center [139, 252] width 21 height 4
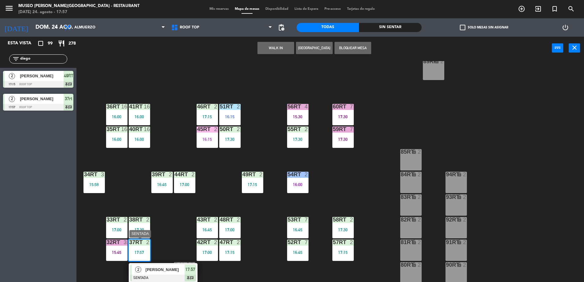
click at [168, 273] on span "[PERSON_NAME]" at bounding box center [164, 269] width 39 height 6
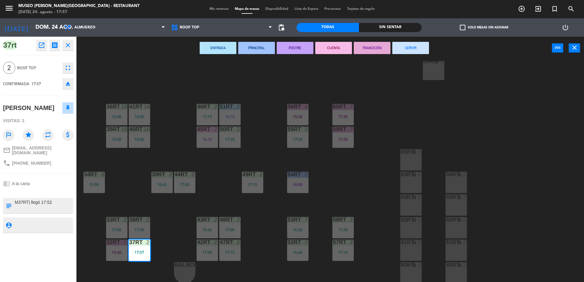
click at [171, 233] on div "18RT 5 16:45 16RT 4 17:47 28RT 2 17:00 80RR lock 2 27RT 3 15:45 7RT 4 17:10 S1R…" at bounding box center [332, 172] width 501 height 222
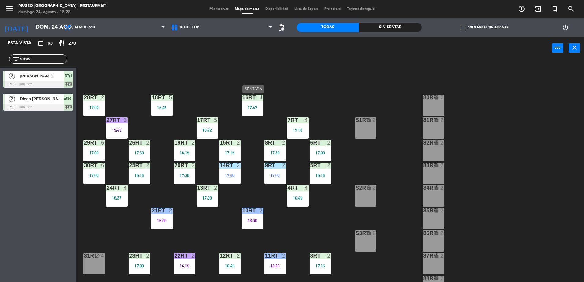
click at [258, 103] on div "16RT 4 17:47" at bounding box center [252, 105] width 21 height 21
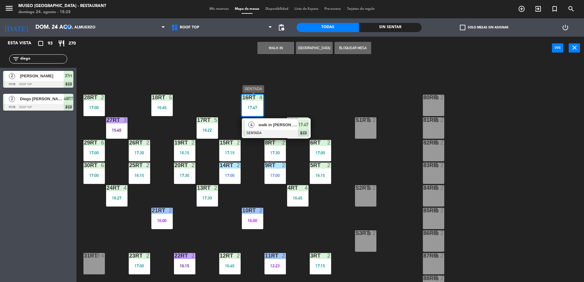
click at [270, 126] on span "walk in [PERSON_NAME]" at bounding box center [278, 125] width 39 height 6
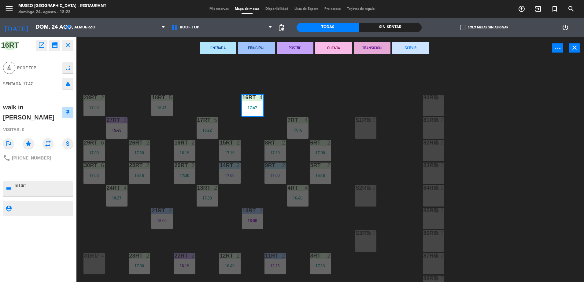
click at [293, 103] on div "18RT 5 16:45 16RT 4 17:47 28RT 2 17:00 80RR lock 2 27RT 3 15:45 7RT 4 17:10 S1R…" at bounding box center [332, 172] width 501 height 222
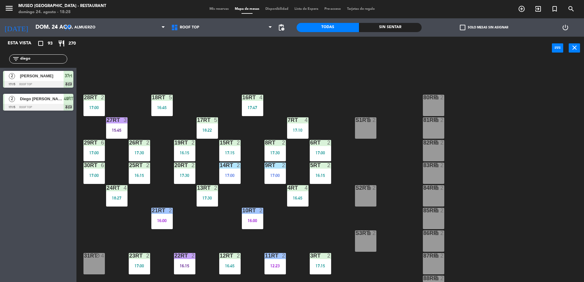
click at [218, 133] on div "18RT 5 16:45 16RT 4 17:47 28RT 2 17:00 80RR lock 2 27RT 3 15:45 7RT 4 17:10 S1R…" at bounding box center [332, 172] width 501 height 222
click at [208, 130] on div "18:22" at bounding box center [206, 130] width 21 height 4
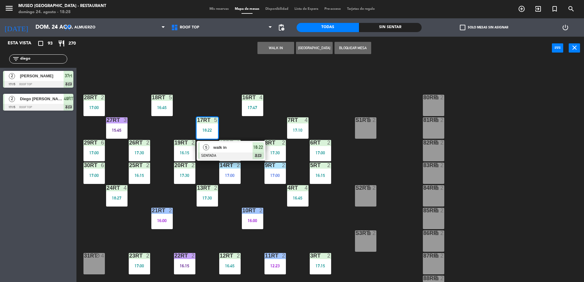
click at [227, 139] on div "18RT 5 16:45 16RT 4 17:47 28RT 2 17:00 80RR lock 2 27RT 3 15:45 7RT 4 17:10 S1R…" at bounding box center [332, 172] width 501 height 222
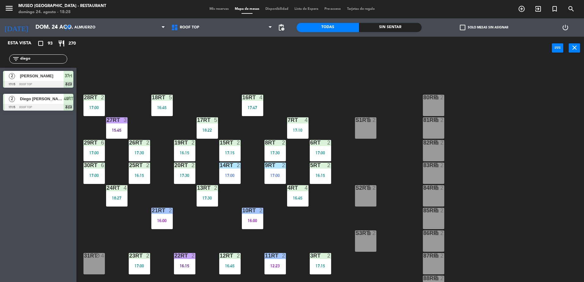
click at [213, 89] on div "18RT 5 16:45 16RT 4 17:47 28RT 2 17:00 80RR lock 2 27RT 3 15:45 7RT 4 17:10 S1R…" at bounding box center [332, 172] width 501 height 222
click at [211, 134] on div "17RT 5 18:22" at bounding box center [206, 127] width 21 height 21
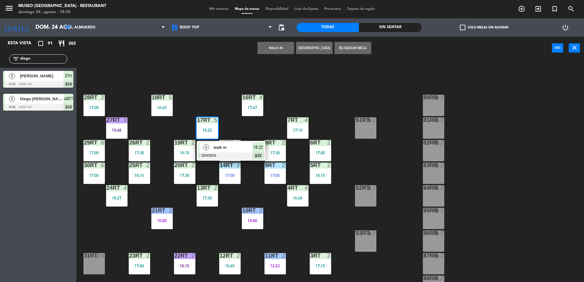
click at [330, 227] on div "18RT 5 16:45 16RT 4 17:47 28RT 2 17:00 80RR lock 2 27RT 3 15:45 7RT 4 17:10 S1R…" at bounding box center [332, 172] width 501 height 222
